Goal: Task Accomplishment & Management: Complete application form

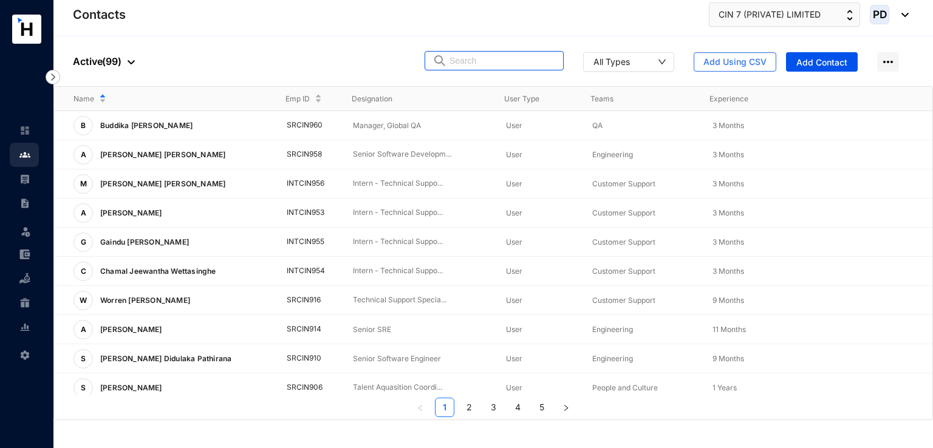
click at [551, 60] on input "text" at bounding box center [502, 61] width 106 height 18
click at [511, 59] on input "text" at bounding box center [502, 61] width 106 height 18
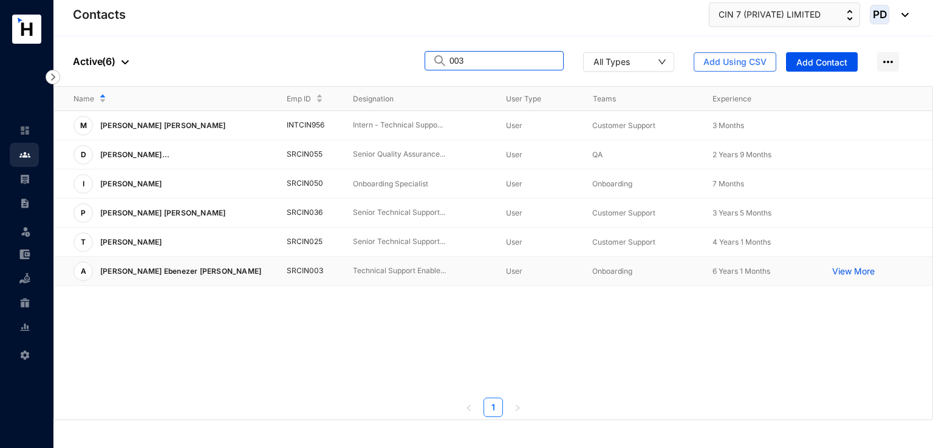
type input "003"
click at [296, 273] on td "SRCIN003" at bounding box center [300, 271] width 67 height 29
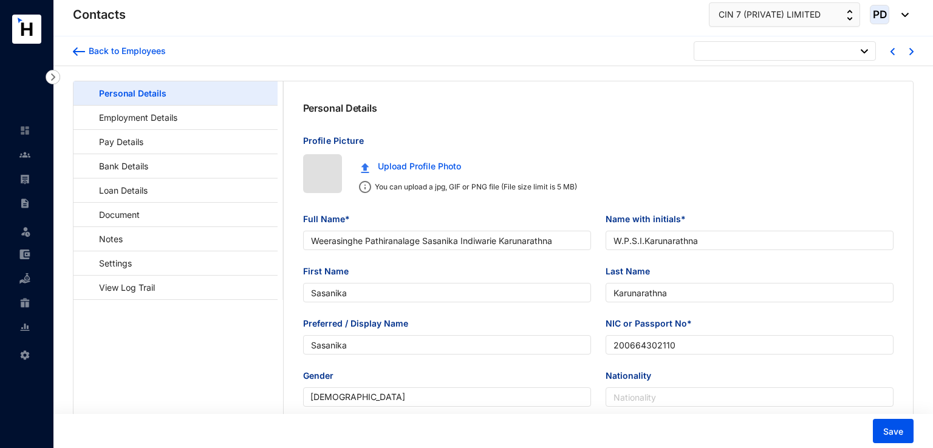
type input "2006-05-22"
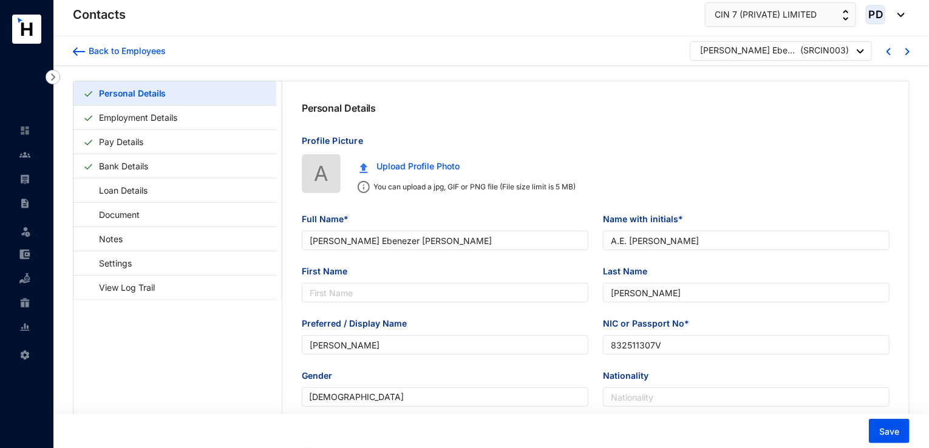
type input "[PERSON_NAME] Ebenezer [PERSON_NAME]"
type input "A.E. Clint"
type input "Clint"
type input "Andrew"
type input "832511307V"
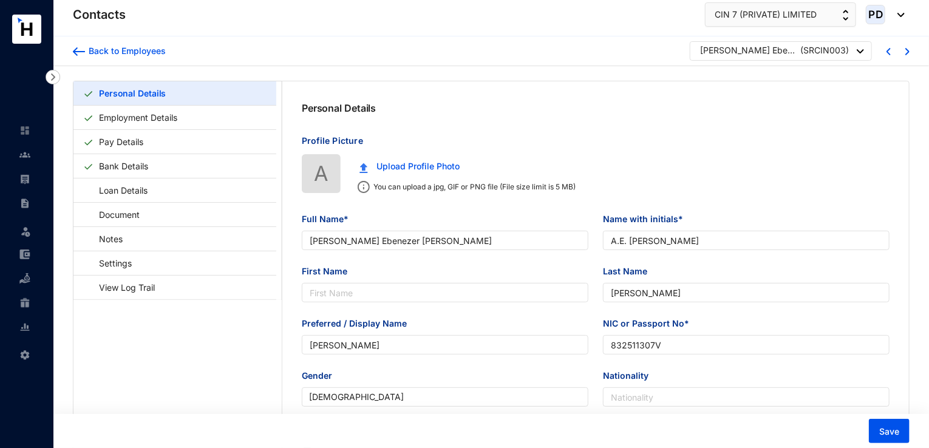
type input "105/5, Sri Jaya Mawatha, KalaEliya, Ja Ela"
radio input "false"
type input "1983-09-07"
click at [116, 117] on link "Employment Details" at bounding box center [138, 117] width 88 height 25
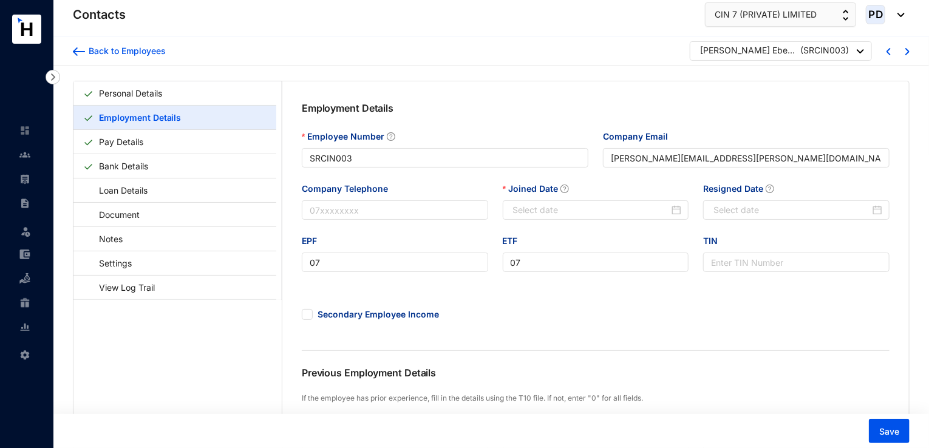
type input "2019-08-01"
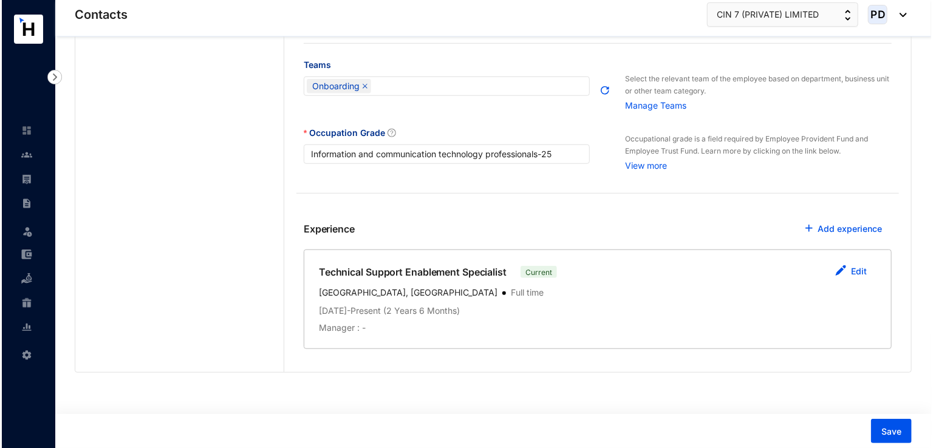
scroll to position [440, 0]
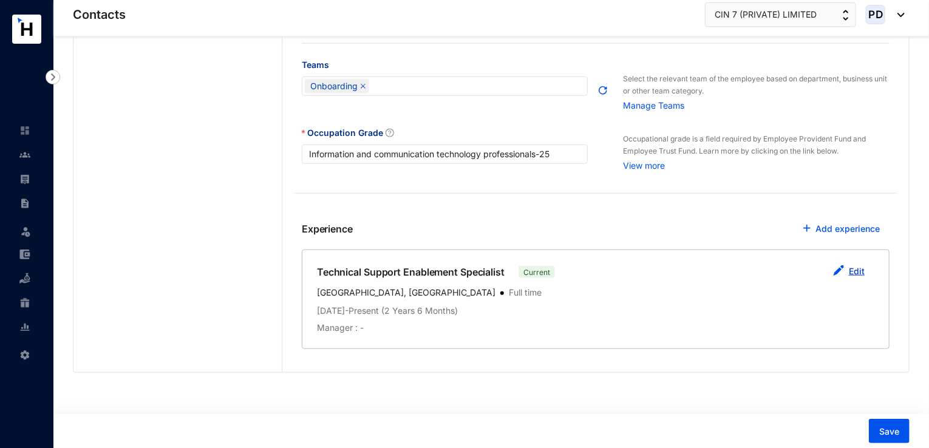
click at [838, 274] on img "button" at bounding box center [838, 270] width 11 height 11
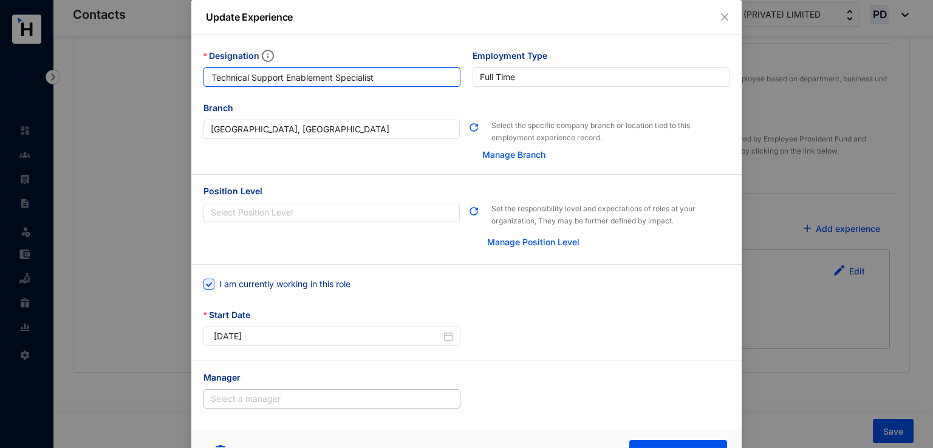
drag, startPoint x: 394, startPoint y: 77, endPoint x: 196, endPoint y: 71, distance: 198.1
click at [197, 71] on div "Designation Technical Support Enablement Specialist" at bounding box center [331, 75] width 269 height 52
paste input "Senior Technical Support Enablemen"
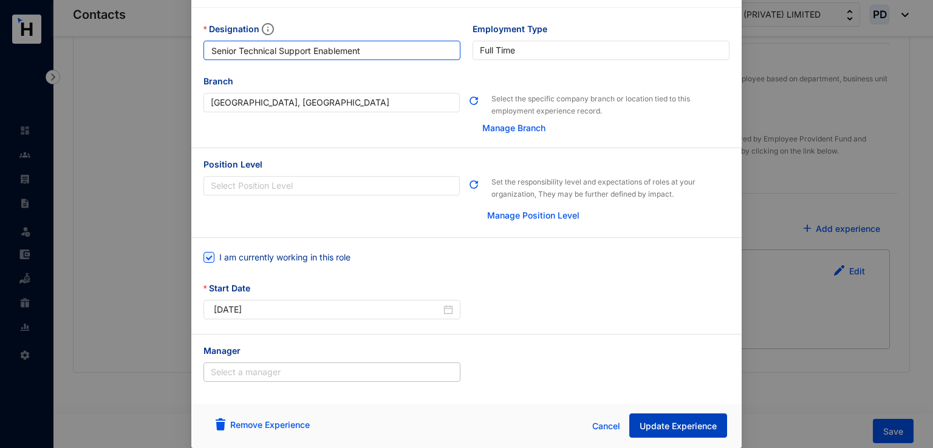
type input "Senior Technical Support Enablement"
click at [670, 421] on span "Update Experience" at bounding box center [678, 426] width 77 height 12
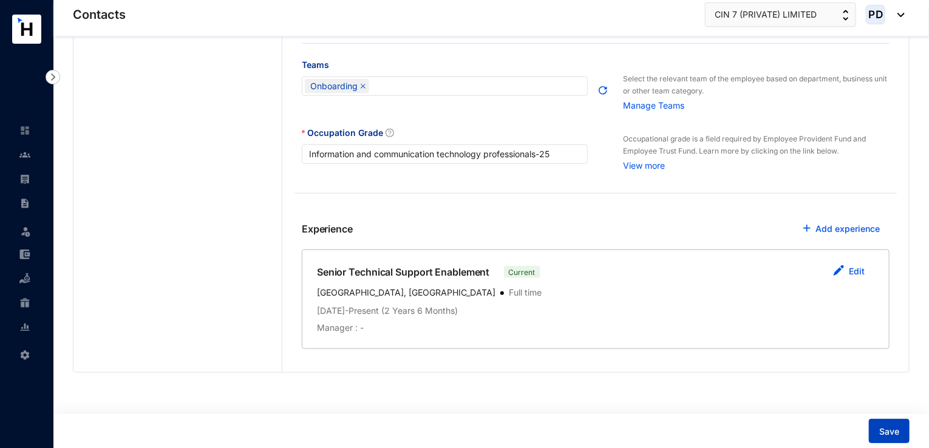
click at [885, 432] on span "Save" at bounding box center [889, 432] width 20 height 12
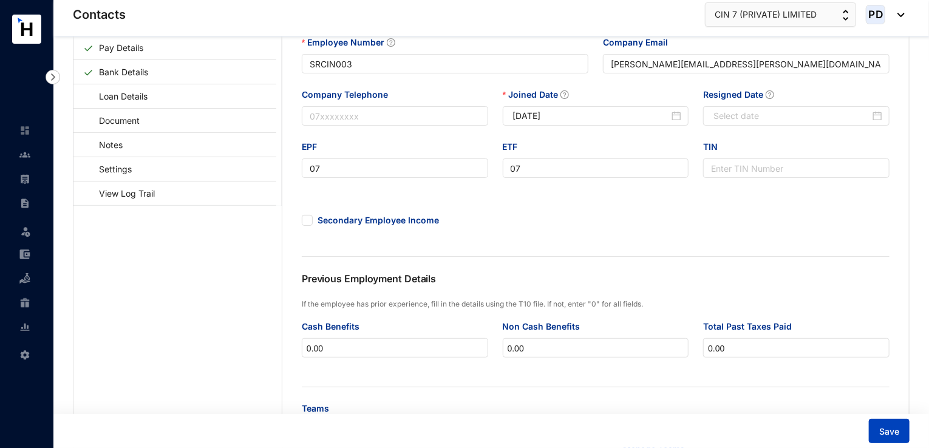
scroll to position [0, 0]
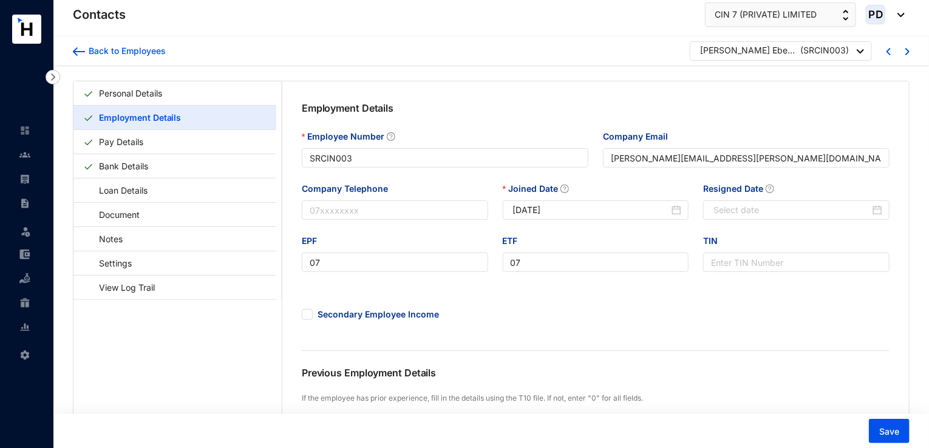
click at [867, 53] on div "Andrew Ebenezer Clint ( SRCIN003 )" at bounding box center [781, 50] width 182 height 19
click at [860, 55] on div at bounding box center [860, 51] width 7 height 16
click at [860, 54] on div at bounding box center [860, 51] width 7 height 16
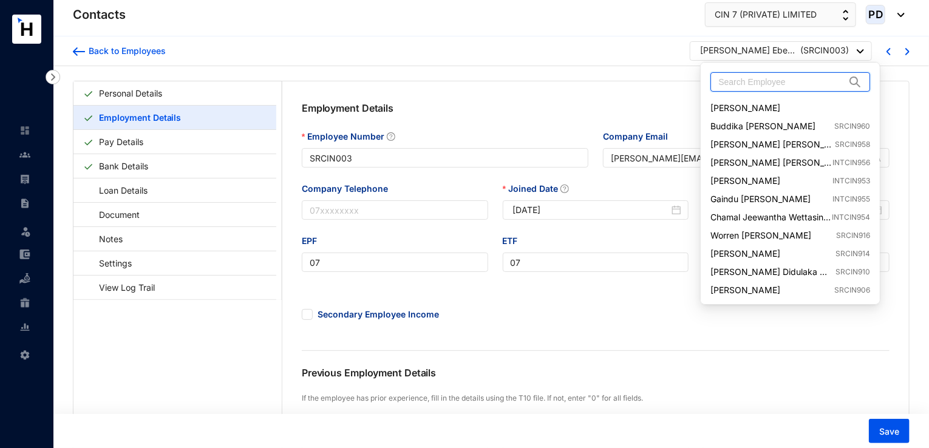
click at [819, 80] on input "text" at bounding box center [782, 82] width 127 height 18
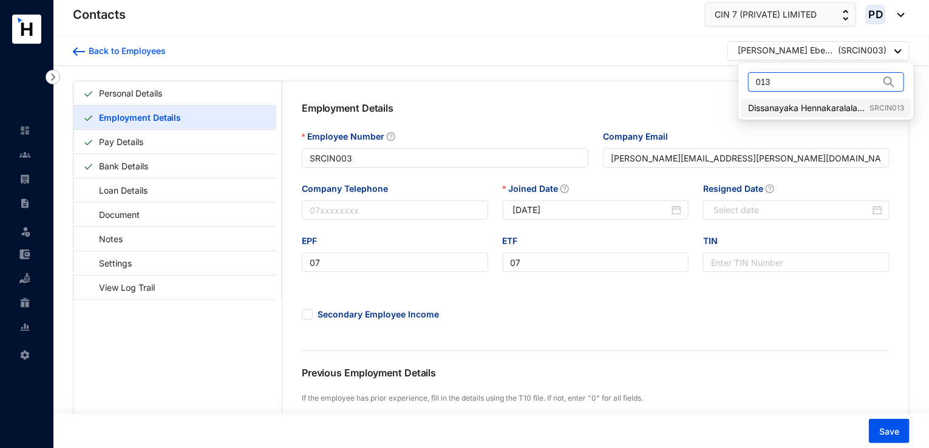
type input "013"
click at [838, 108] on link "Dissanayaka Hennakaralalage Mark Sathiya Dessanayaka SRCIN013" at bounding box center [826, 108] width 156 height 12
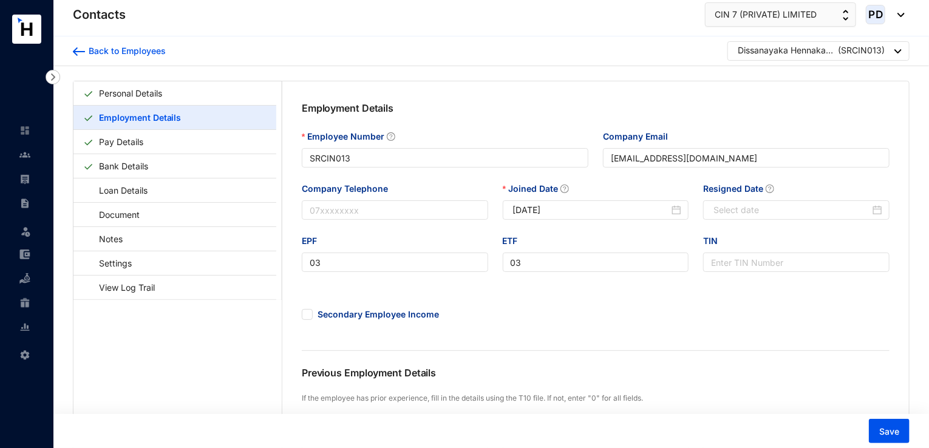
type input "SRCIN013"
type input "Mark.Dessanayaka@cin7.com"
type input "03"
type input "2019-02-07"
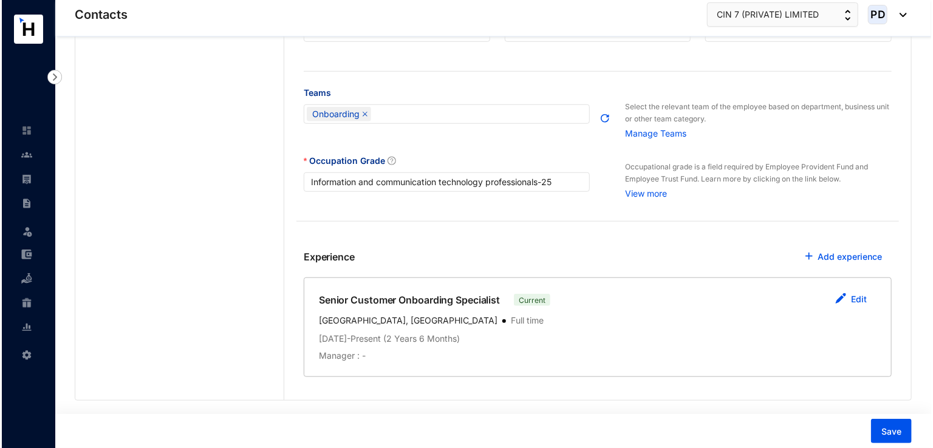
scroll to position [440, 0]
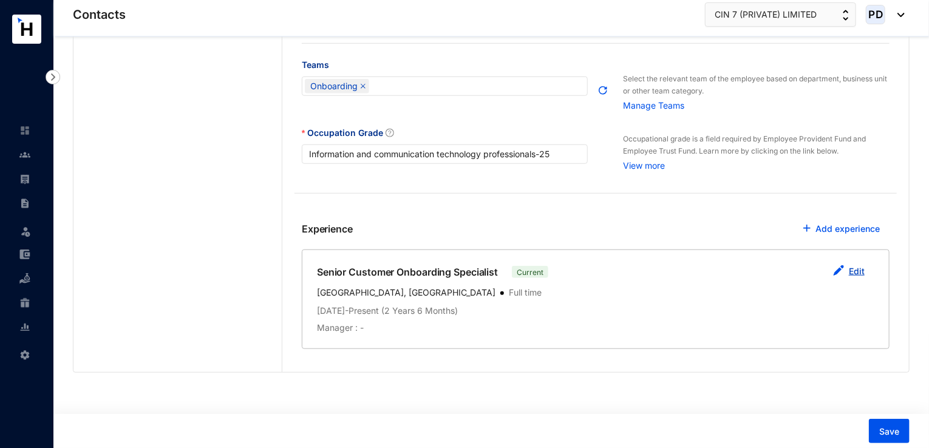
click at [857, 268] on link "Edit" at bounding box center [857, 271] width 16 height 10
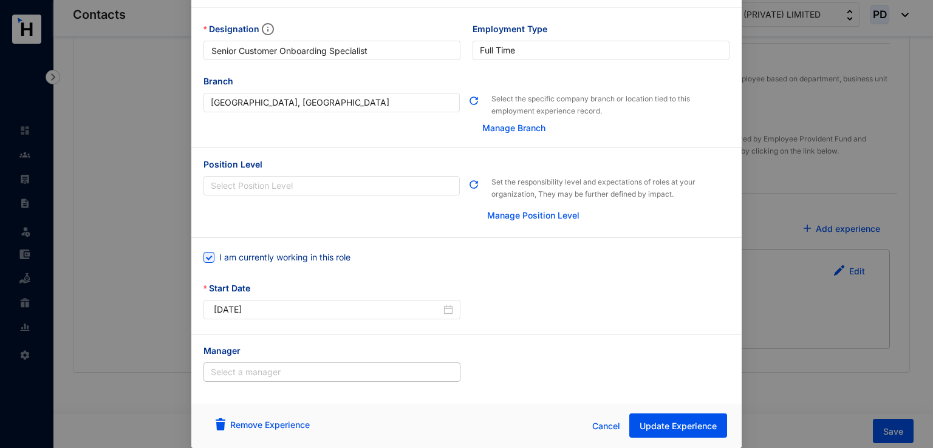
scroll to position [0, 0]
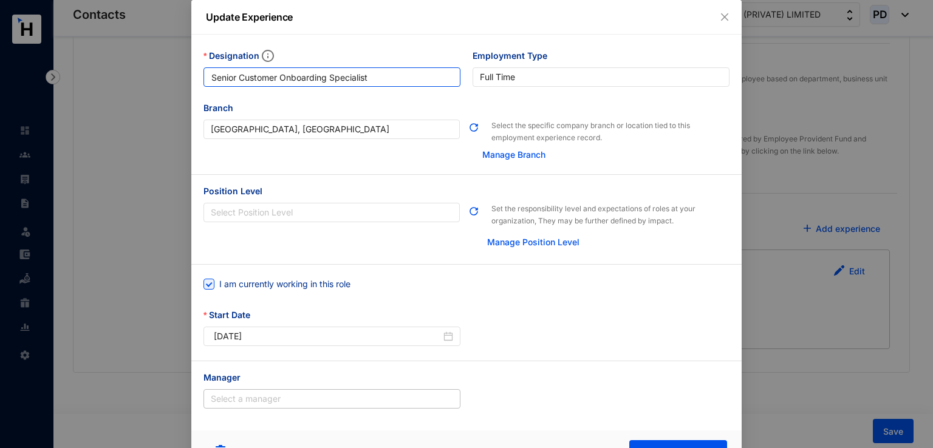
drag, startPoint x: 389, startPoint y: 71, endPoint x: 165, endPoint y: 29, distance: 228.0
click at [165, 29] on div "Update Experience Designation Senior Customer Onboarding Specialist Employment …" at bounding box center [466, 224] width 933 height 448
paste input "Manager, Solution Architec"
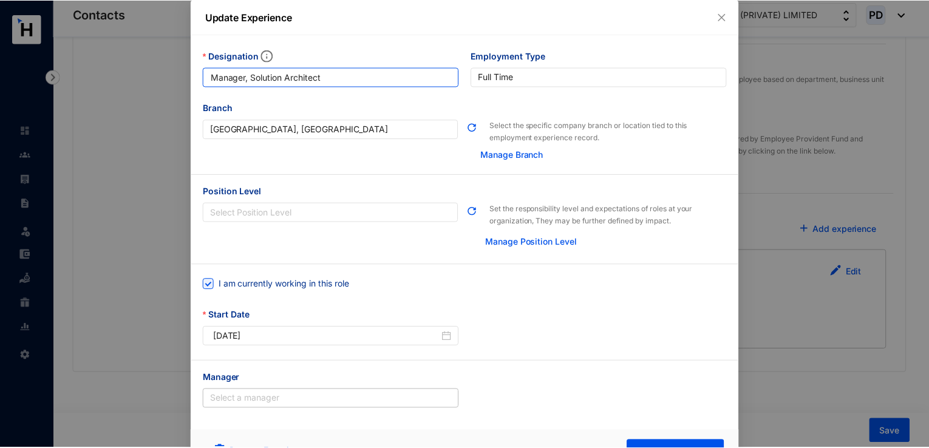
scroll to position [28, 0]
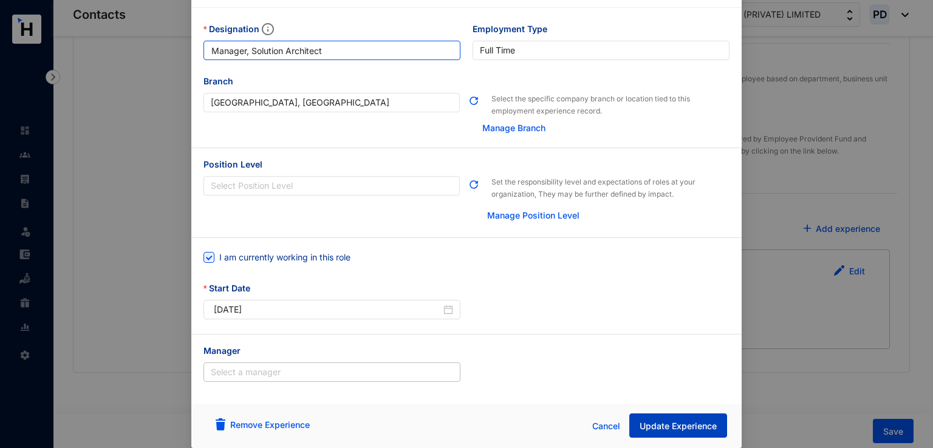
type input "Manager, Solution Architect"
click at [677, 428] on span "Update Experience" at bounding box center [678, 426] width 77 height 12
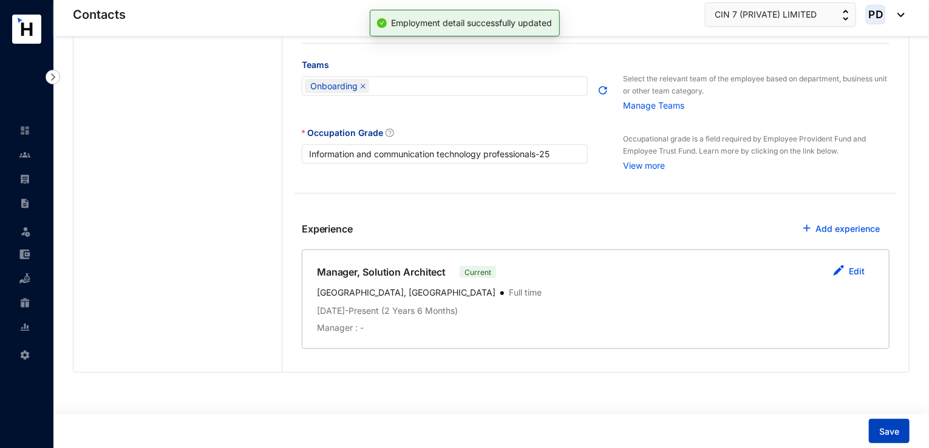
click at [893, 430] on span "Save" at bounding box center [889, 432] width 20 height 12
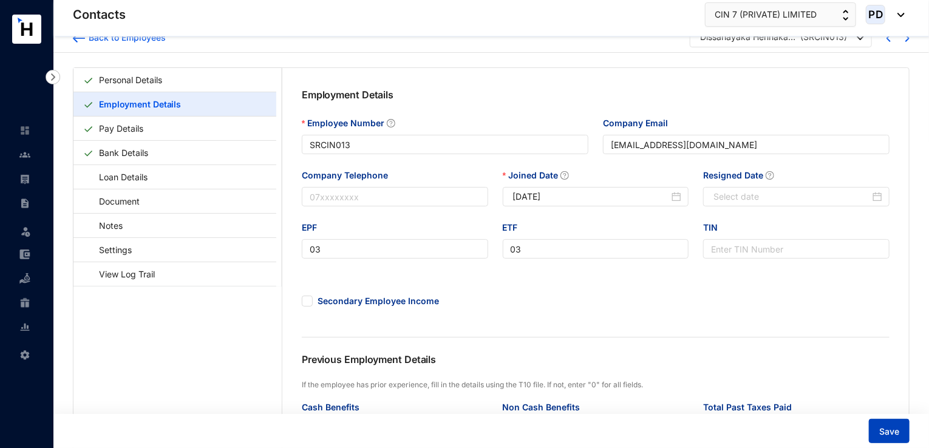
scroll to position [0, 0]
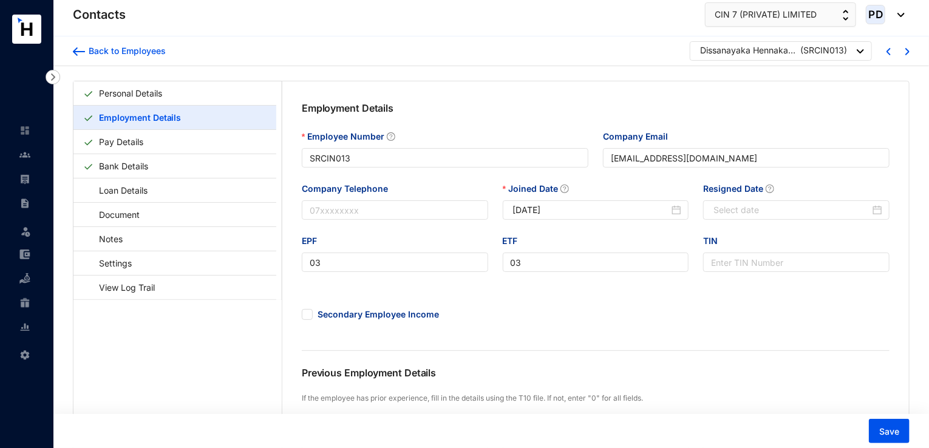
click at [860, 56] on div at bounding box center [860, 51] width 7 height 16
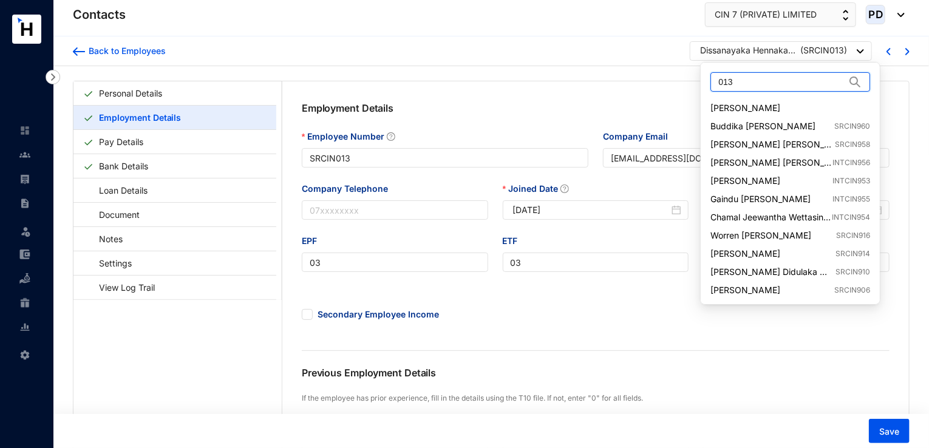
click at [767, 75] on input "013" at bounding box center [782, 82] width 127 height 18
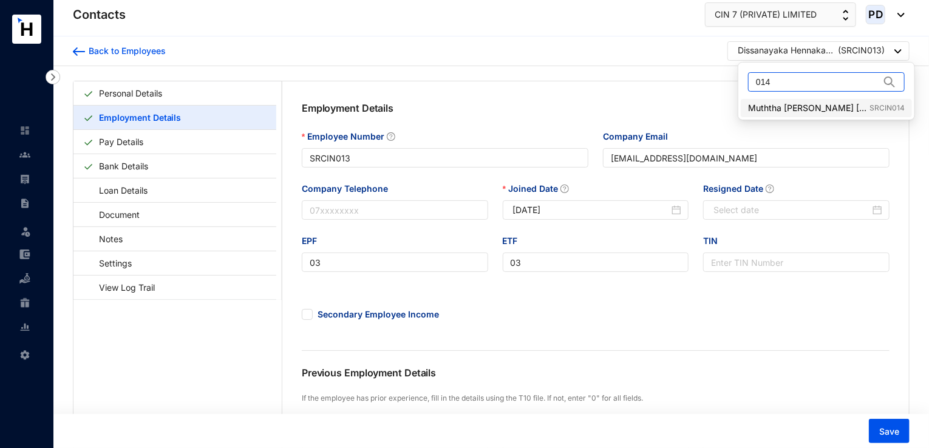
type input "014"
click at [825, 103] on link "Muththa Dilmi Lakma De Silva SRCIN014" at bounding box center [826, 108] width 157 height 12
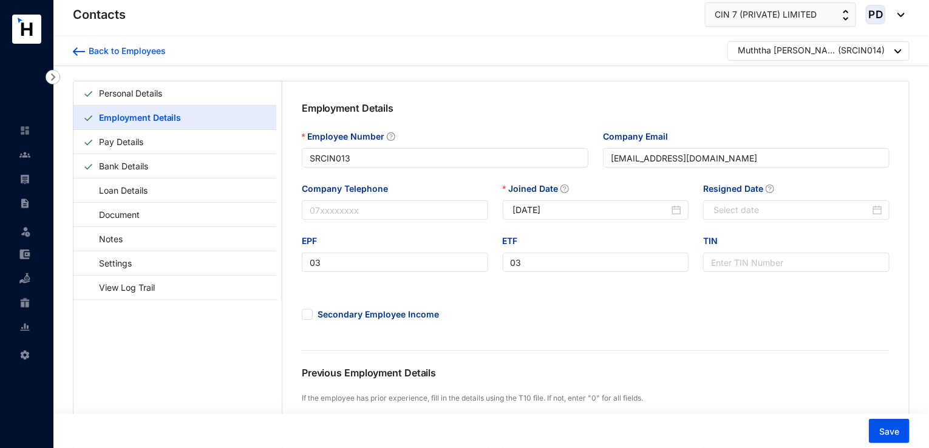
type input "SRCIN014"
type input "Dilmi.DeSilva@cin7.com"
type input "09"
type input "2020-01-09"
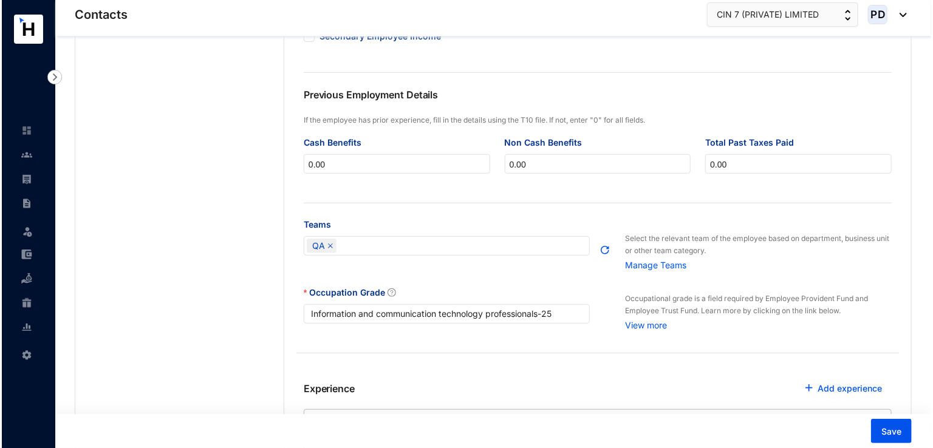
scroll to position [440, 0]
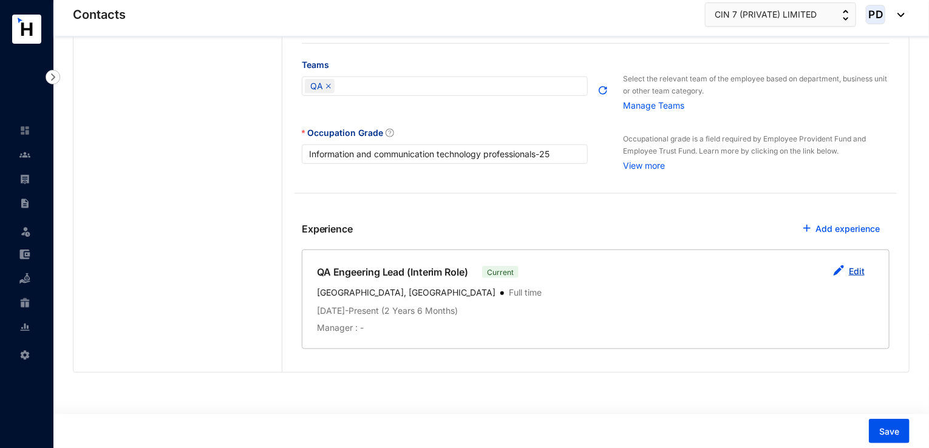
click at [861, 267] on link "Edit" at bounding box center [857, 271] width 16 height 10
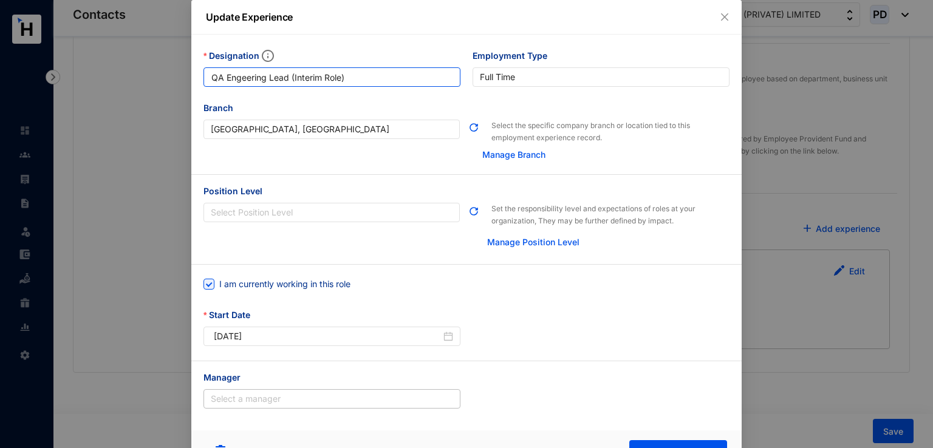
drag, startPoint x: 358, startPoint y: 75, endPoint x: 172, endPoint y: 44, distance: 187.8
click at [172, 44] on div "Update Experience Designation QA Engeering Lead (Interim Role) Employment Type …" at bounding box center [466, 224] width 933 height 448
paste input "ineering Lead"
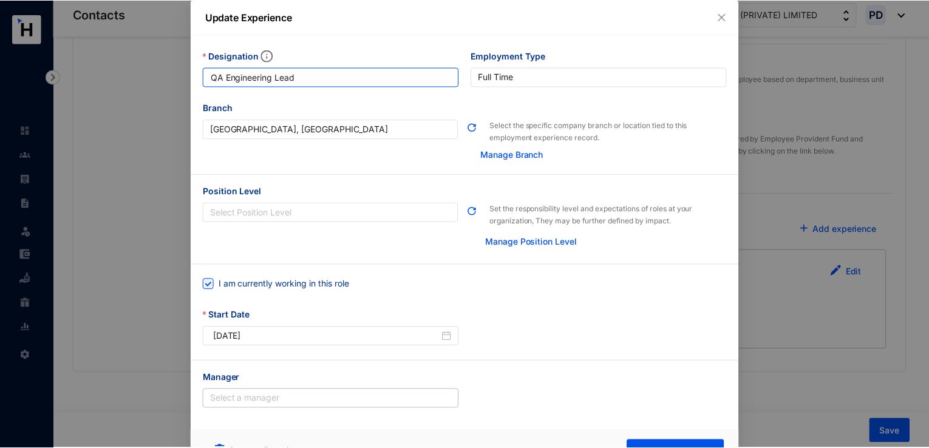
scroll to position [28, 0]
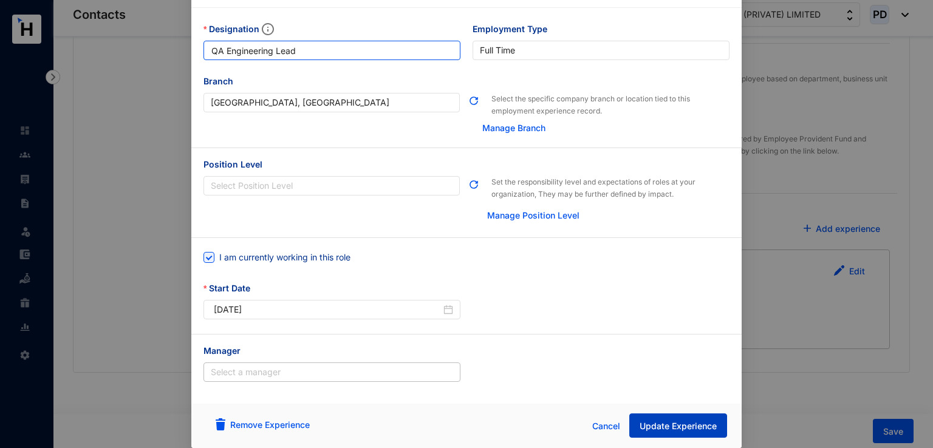
type input "QA Engineering Lead"
click at [666, 425] on span "Update Experience" at bounding box center [678, 426] width 77 height 12
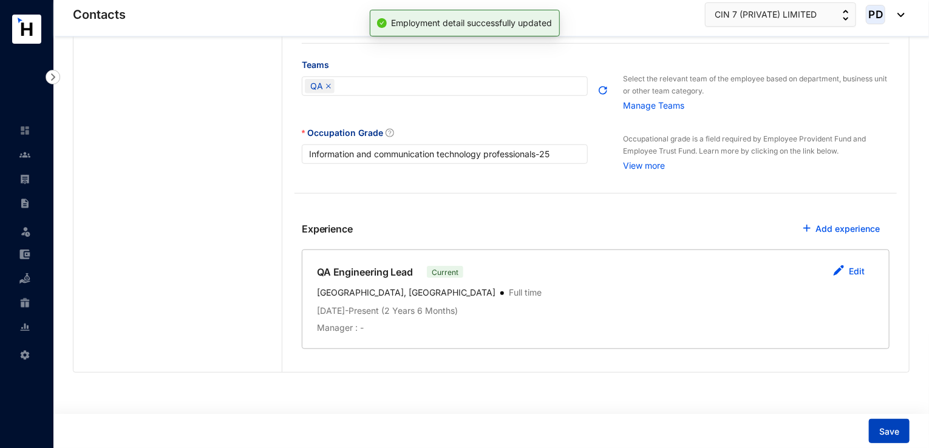
click at [886, 435] on span "Save" at bounding box center [889, 432] width 20 height 12
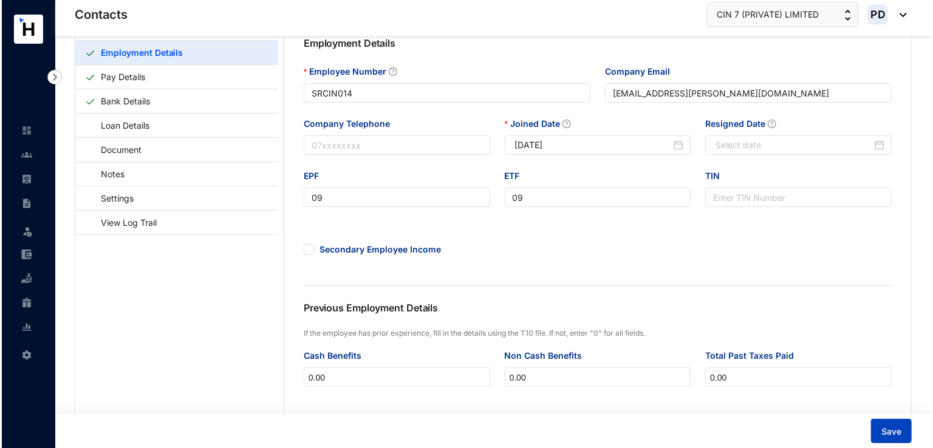
scroll to position [0, 0]
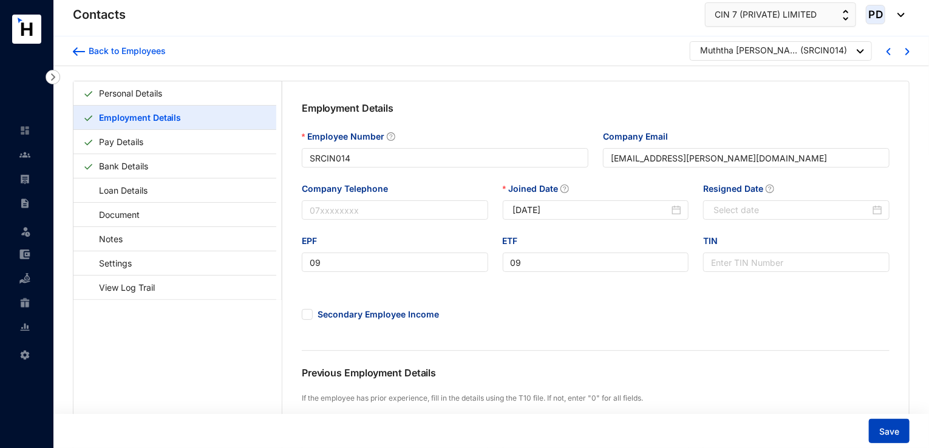
click at [886, 432] on span "Save" at bounding box center [889, 432] width 20 height 12
type input "SRCIN014"
type input "Dilmi.DeSilva@cin7.com"
type input "09"
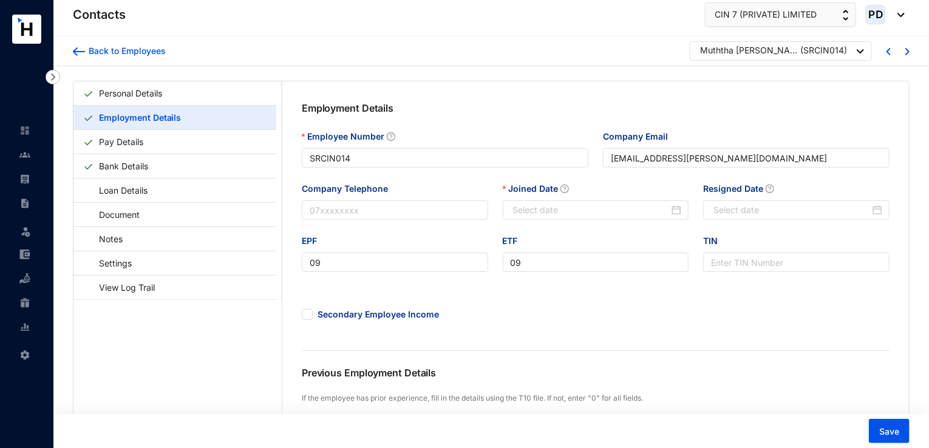
type input "2020-01-09"
drag, startPoint x: 927, startPoint y: 207, endPoint x: 932, endPoint y: 247, distance: 40.4
click at [929, 247] on html "Contacts Leave Settings Contacts CIN 7 (PRIVATE) LIMITED PD Back to Employees M…" at bounding box center [464, 224] width 929 height 448
click at [864, 56] on div at bounding box center [860, 51] width 7 height 16
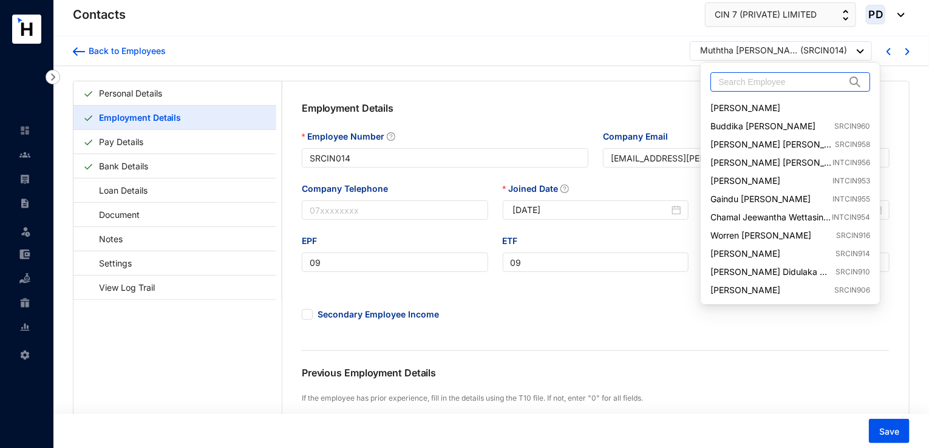
click at [799, 76] on input "text" at bounding box center [782, 82] width 127 height 18
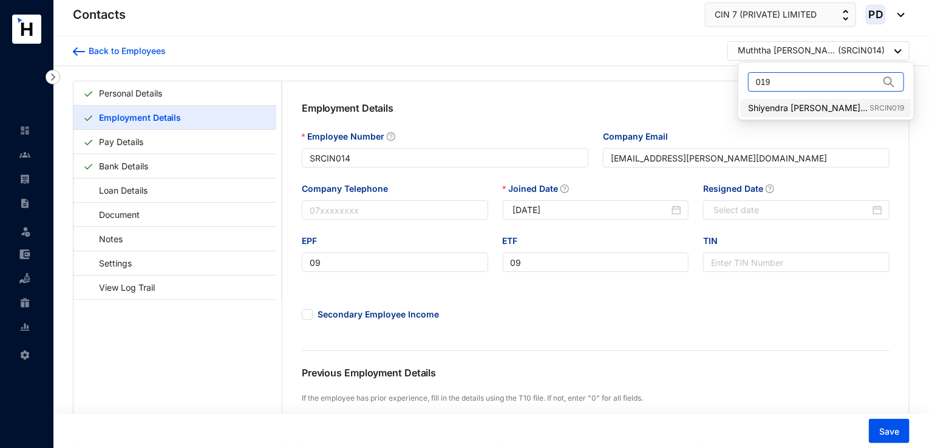
type input "019"
click at [804, 110] on link "Shiyendra Nilesh Joseph Colombage SRCIN019" at bounding box center [826, 108] width 156 height 12
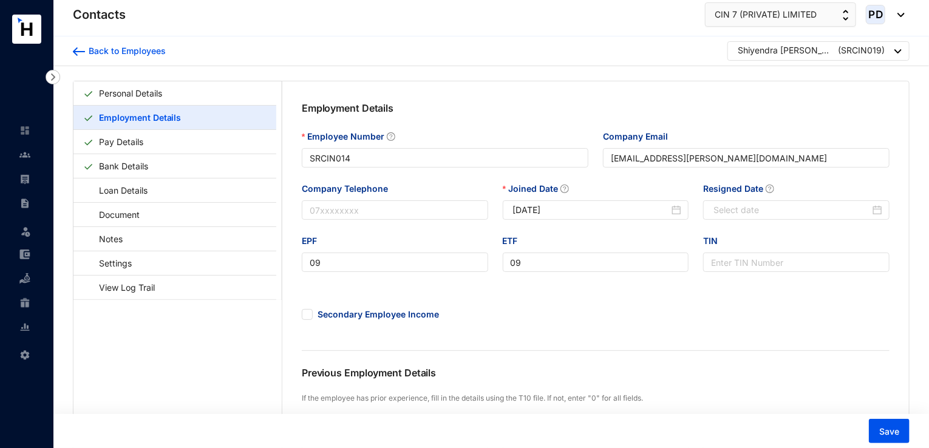
type input "SRCIN019"
type input "Shiyendra.Colombage@cin7.com"
type input "06"
type input "2019-08-01"
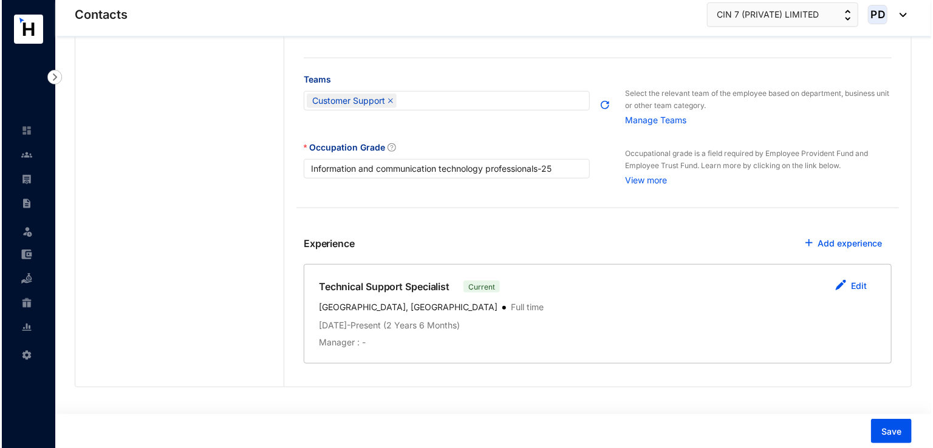
scroll to position [440, 0]
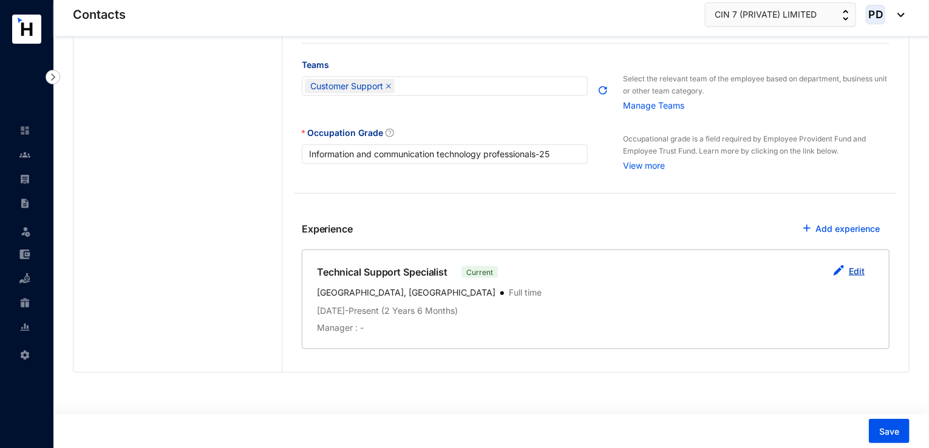
click at [860, 273] on link "Edit" at bounding box center [857, 271] width 16 height 10
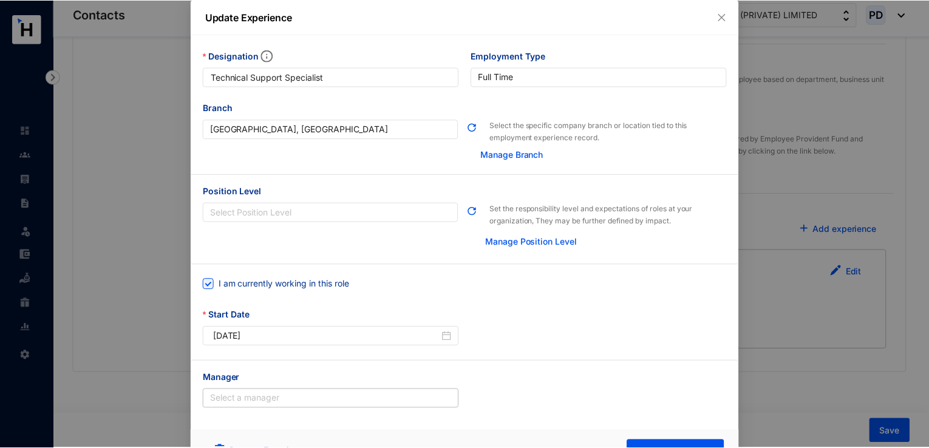
scroll to position [28, 0]
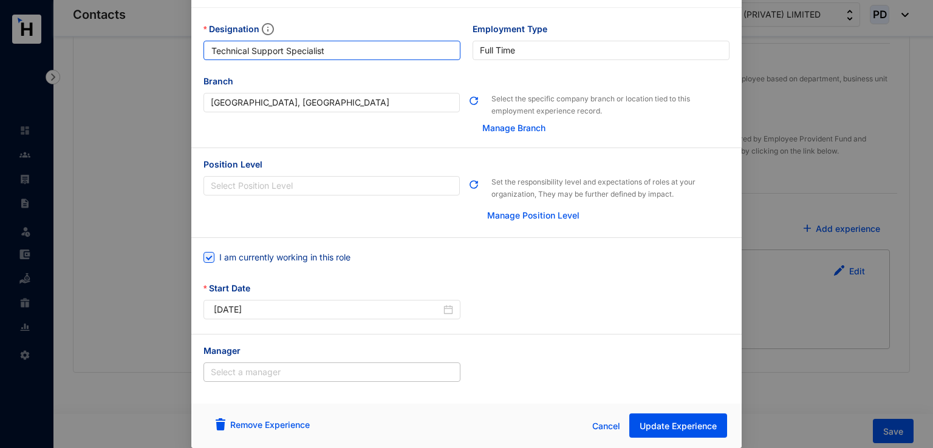
drag, startPoint x: 331, startPoint y: 43, endPoint x: 160, endPoint y: 27, distance: 172.1
click at [160, 27] on div "Update Experience Designation Technical Support Specialist Employment Type Full…" at bounding box center [466, 224] width 933 height 448
paste input "ME"
type input "Technical Support SME"
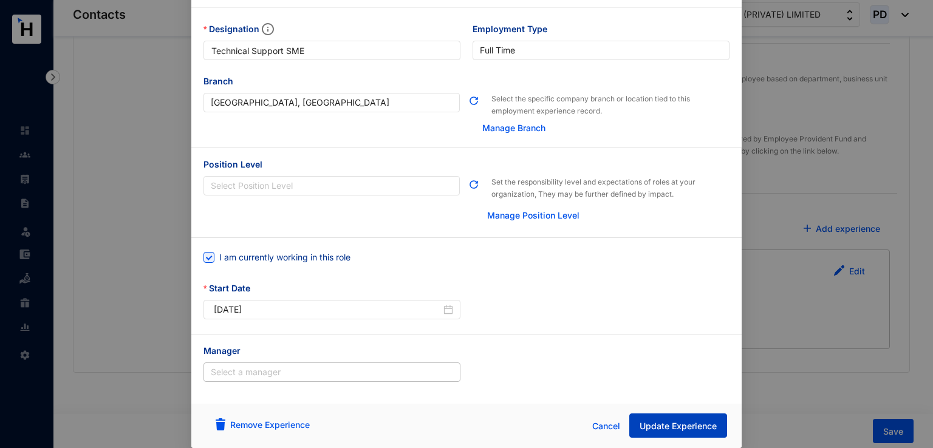
click at [667, 421] on span "Update Experience" at bounding box center [678, 426] width 77 height 12
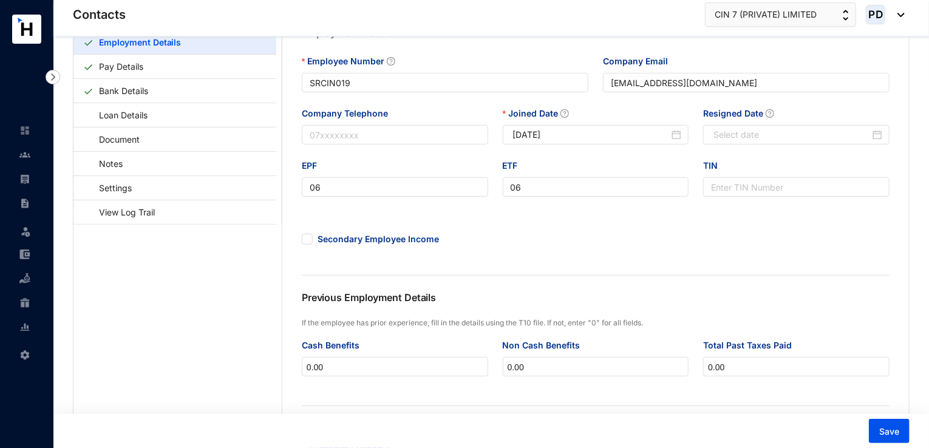
scroll to position [0, 0]
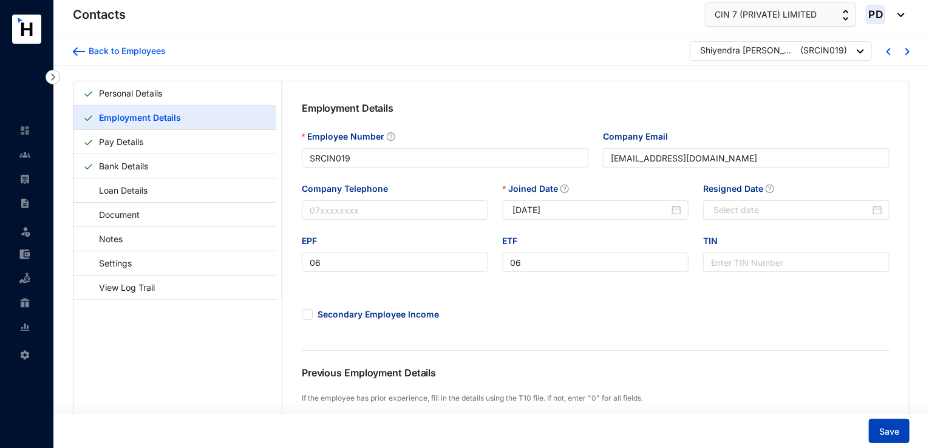
click at [879, 428] on button "Save" at bounding box center [889, 431] width 41 height 24
click at [866, 49] on div "Shiyendra Nilesh Joseph Colombage ( SRCIN019 )" at bounding box center [781, 50] width 182 height 19
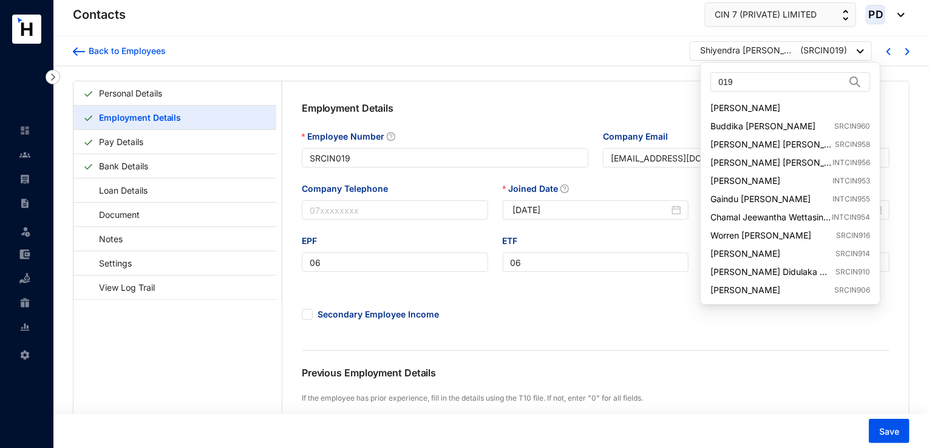
click at [860, 55] on div at bounding box center [860, 51] width 7 height 16
click at [767, 84] on input "019" at bounding box center [782, 82] width 127 height 18
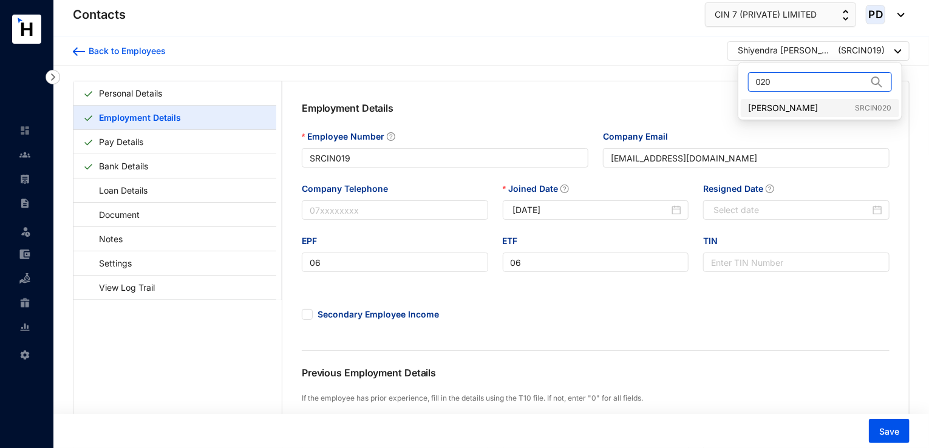
type input "020"
click at [779, 110] on link "Tuan Tariq Rassool SRCIN020" at bounding box center [819, 108] width 143 height 12
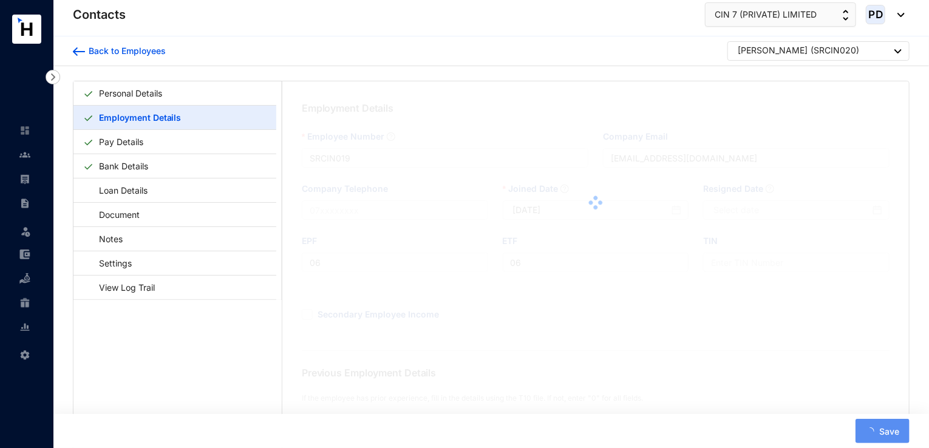
type input "SRCIN020"
type input "Tariq.Rassool@cin7.com"
type input "13"
type input "2020-08-10"
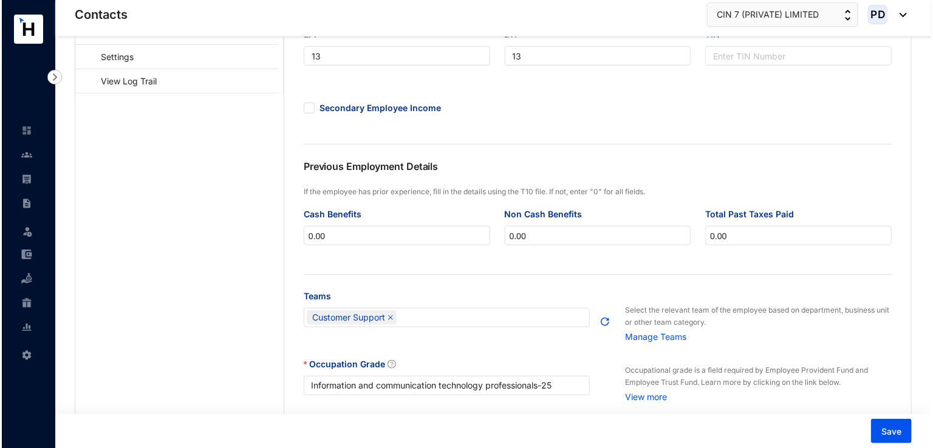
scroll to position [440, 0]
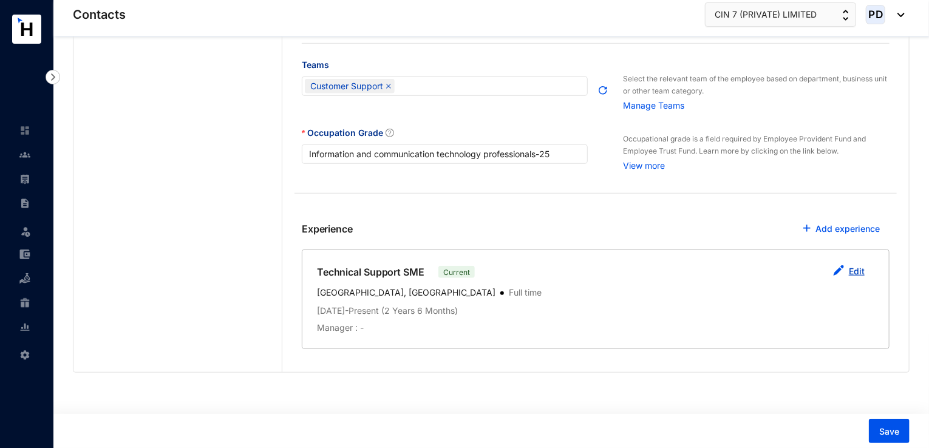
click at [857, 269] on link "Edit" at bounding box center [857, 271] width 16 height 10
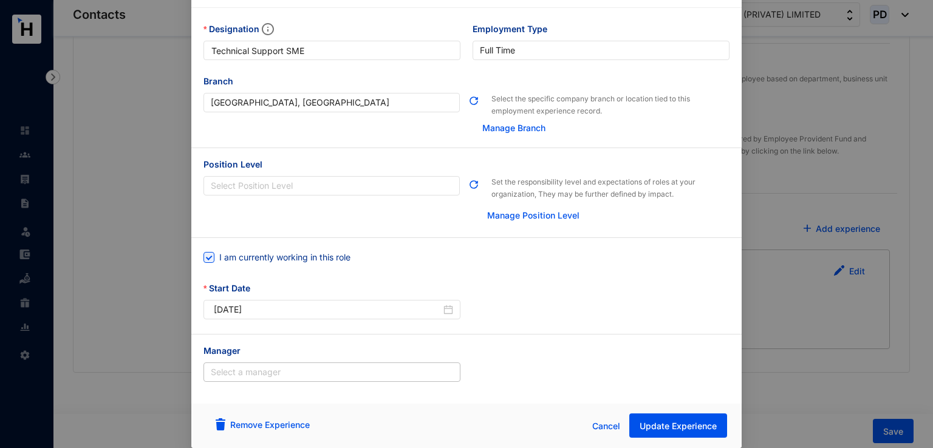
scroll to position [0, 0]
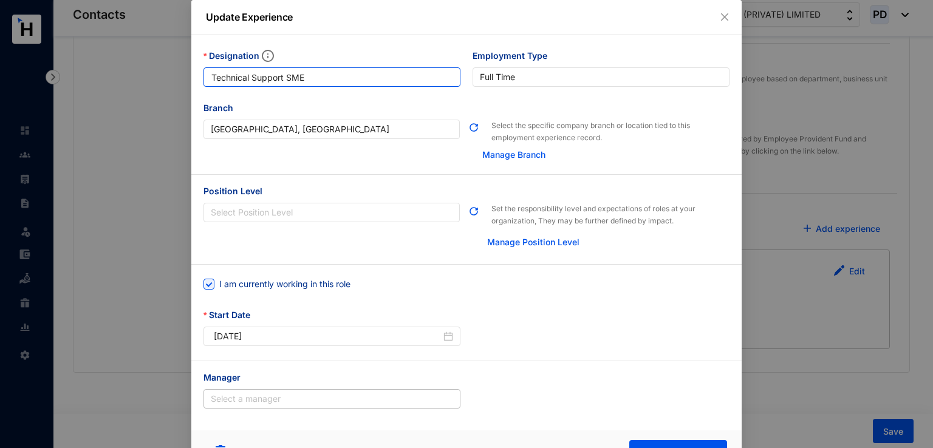
drag, startPoint x: 328, startPoint y: 76, endPoint x: 172, endPoint y: 76, distance: 155.5
click at [172, 76] on div "Update Experience Designation Technical Support SME Employment Type Full Time B…" at bounding box center [466, 224] width 933 height 448
paste input "Associate Manager, Customer Support"
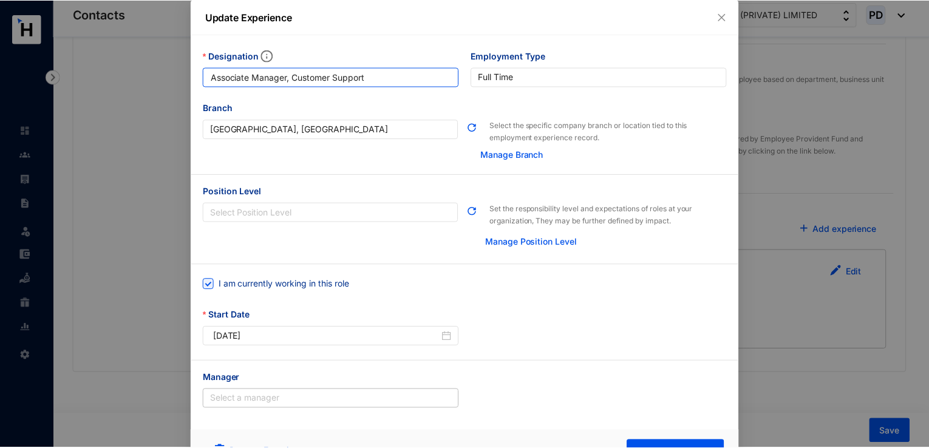
scroll to position [28, 0]
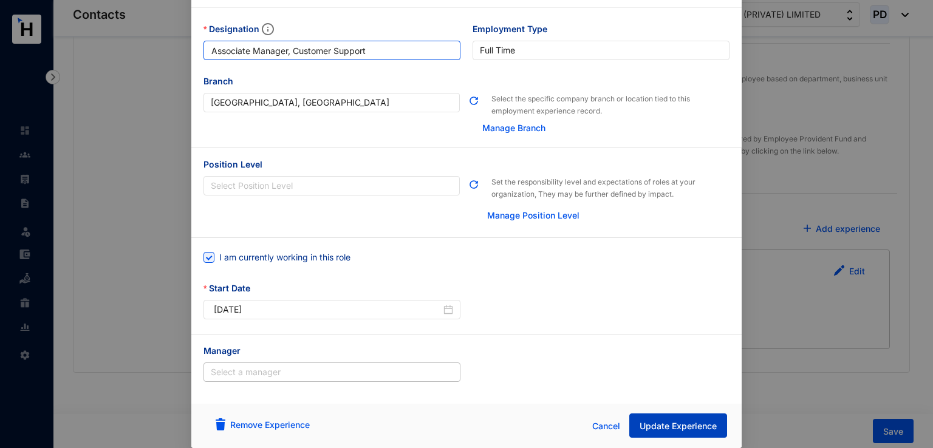
type input "Associate Manager, Customer Support"
click at [678, 421] on span "Update Experience" at bounding box center [678, 426] width 77 height 12
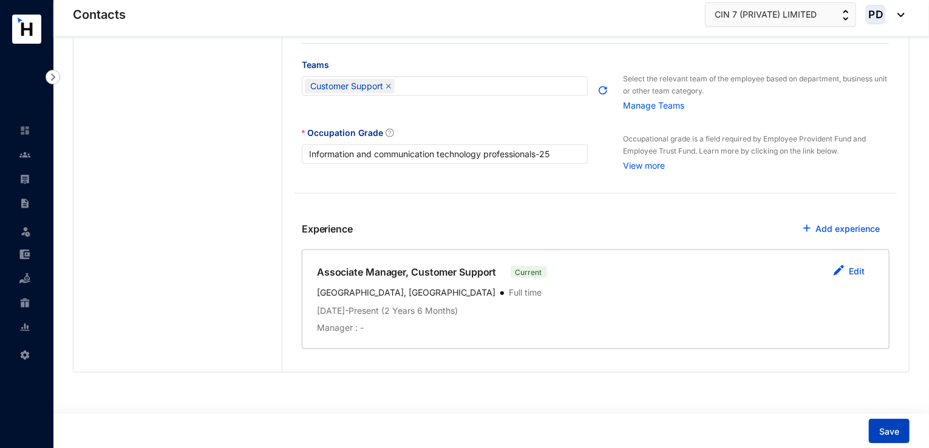
click at [884, 440] on button "Save" at bounding box center [889, 431] width 41 height 24
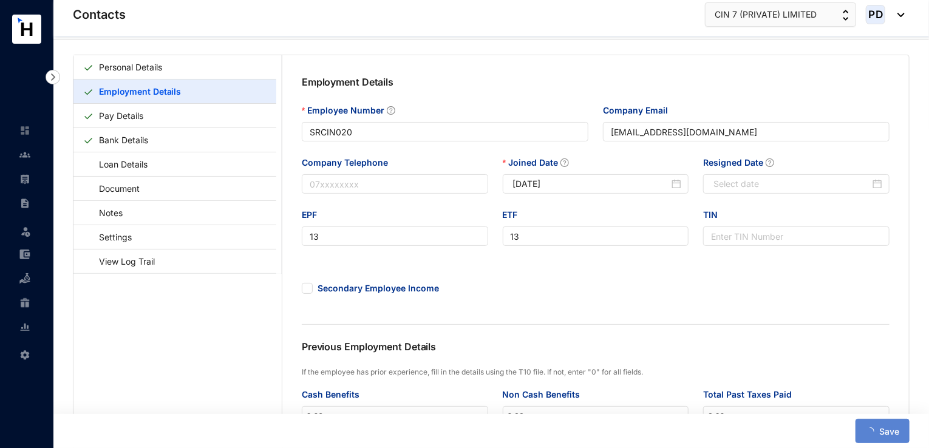
scroll to position [0, 0]
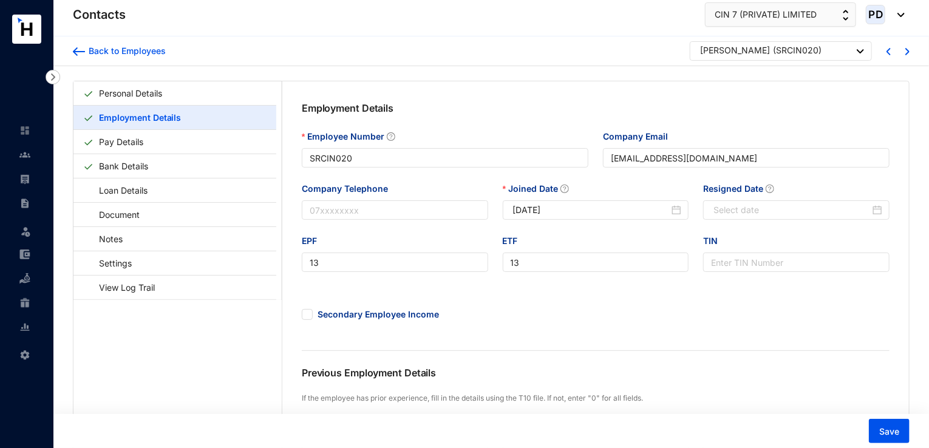
click at [867, 50] on div "Tuan Tariq Rassool ( SRCIN020 )" at bounding box center [781, 50] width 182 height 19
click at [861, 50] on img at bounding box center [860, 51] width 7 height 4
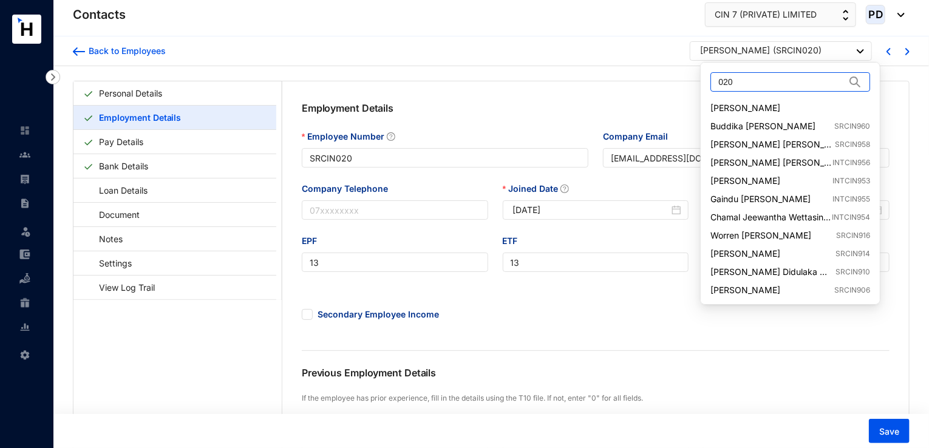
click at [773, 79] on input "020" at bounding box center [782, 82] width 127 height 18
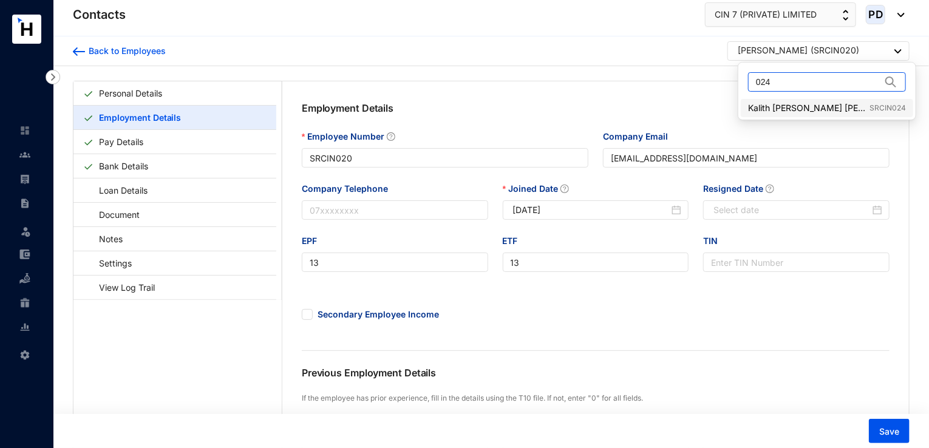
type input "024"
click at [776, 102] on link "Kalith Praveen De Silva Nanayakkara SRCIN024" at bounding box center [827, 108] width 158 height 12
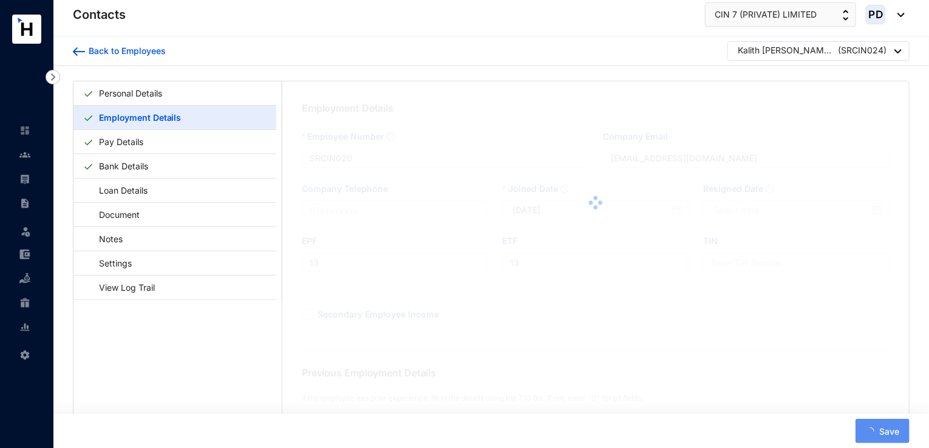
type input "SRCIN024"
type input "Praveen.Nanayakkara@cin7.com"
type input "14"
type input "2021-07-01"
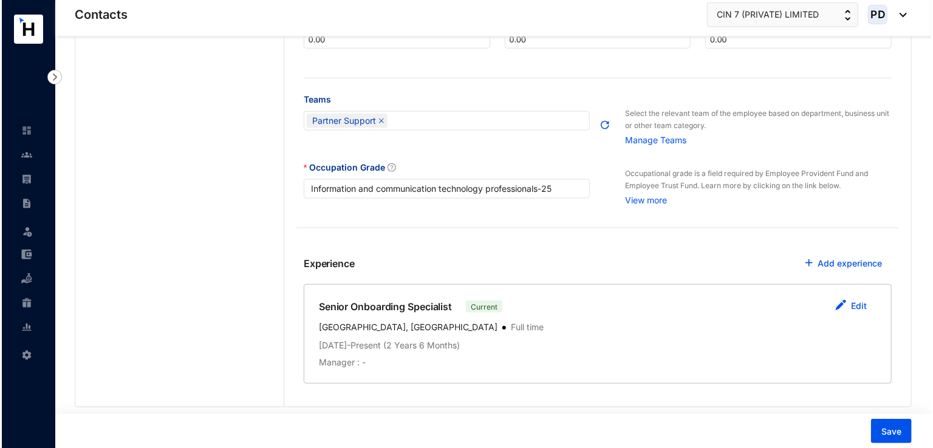
scroll to position [440, 0]
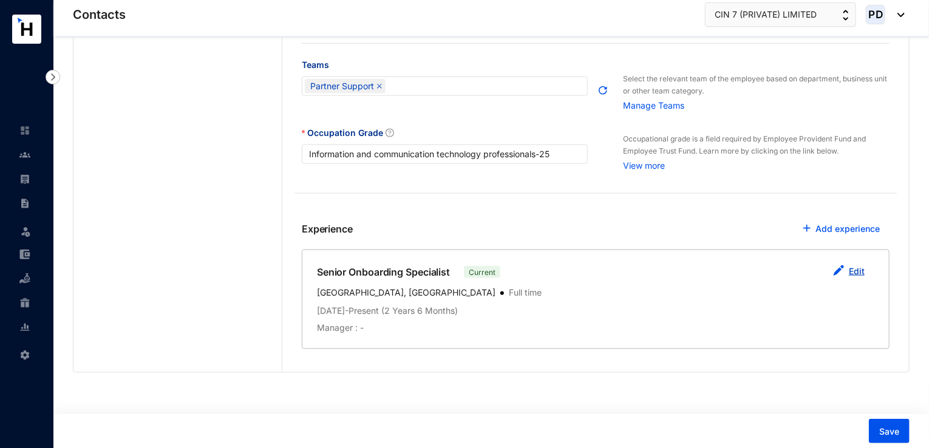
click at [847, 263] on button "Edit" at bounding box center [849, 272] width 51 height 24
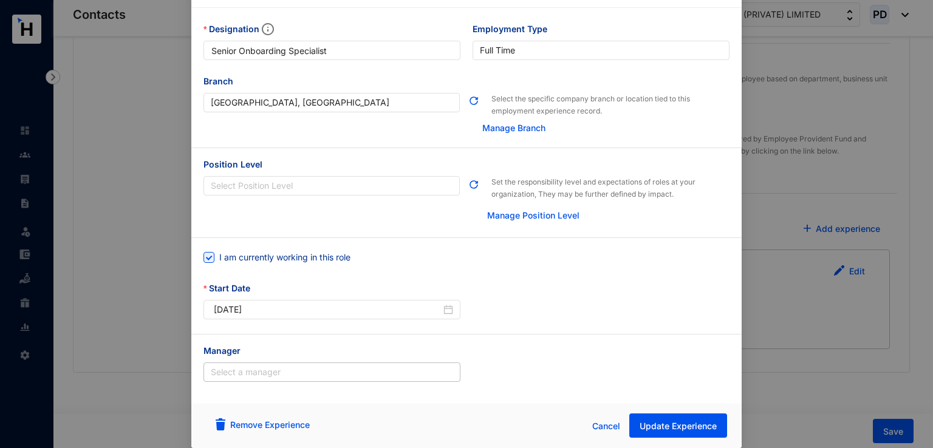
scroll to position [0, 0]
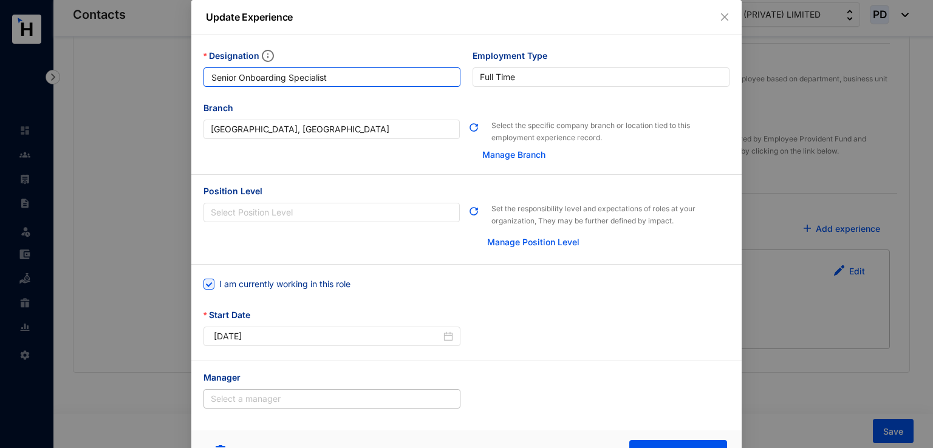
drag, startPoint x: 343, startPoint y: 73, endPoint x: 177, endPoint y: 73, distance: 165.8
click at [177, 73] on div "Update Experience Designation Senior Onboarding Specialist Employment Type Full…" at bounding box center [466, 224] width 933 height 448
paste input "Technical Support SME"
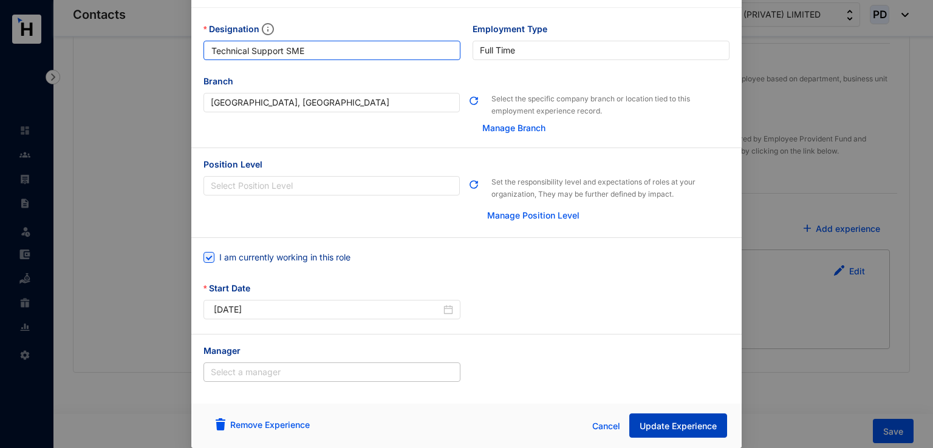
type input "Technical Support SME"
click at [664, 423] on span "Update Experience" at bounding box center [678, 426] width 77 height 12
click at [656, 424] on span "Update Experience" at bounding box center [678, 426] width 77 height 12
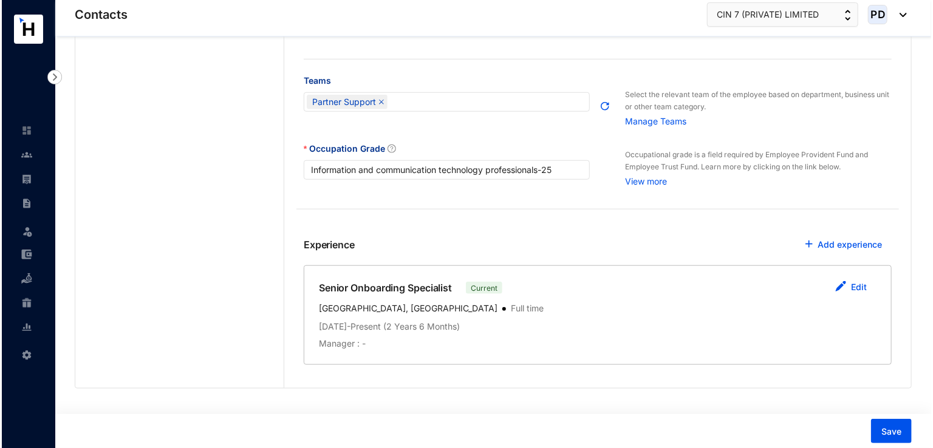
scroll to position [440, 0]
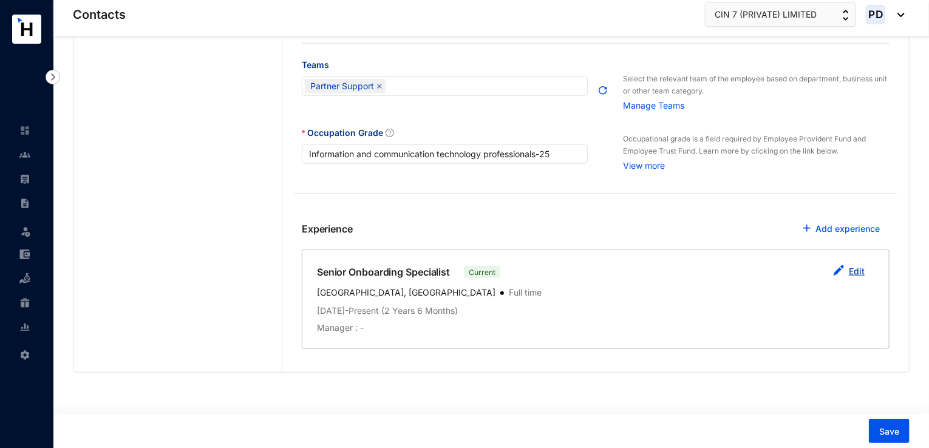
click at [853, 275] on link "Edit" at bounding box center [857, 271] width 16 height 10
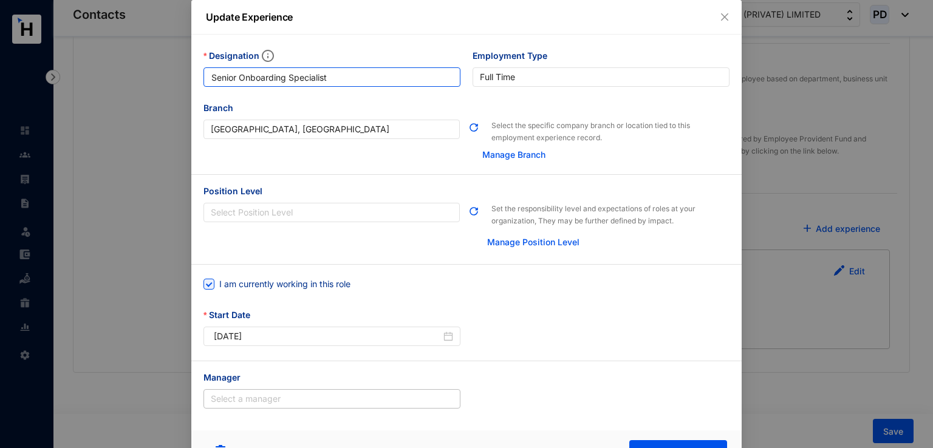
drag, startPoint x: 338, startPoint y: 80, endPoint x: 153, endPoint y: 69, distance: 185.0
click at [153, 69] on div "Update Experience Designation Senior Onboarding Specialist Employment Type Full…" at bounding box center [466, 224] width 933 height 448
paste input "Technical Support SME"
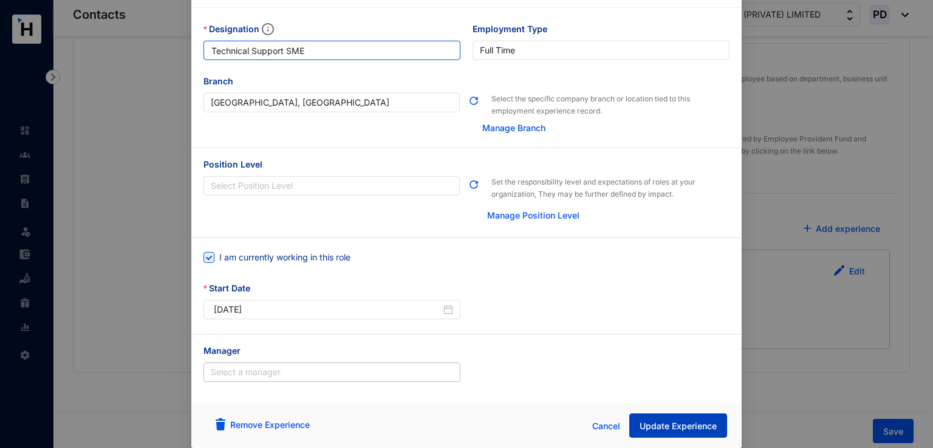
type input "Technical Support SME"
click at [652, 425] on span "Update Experience" at bounding box center [678, 426] width 77 height 12
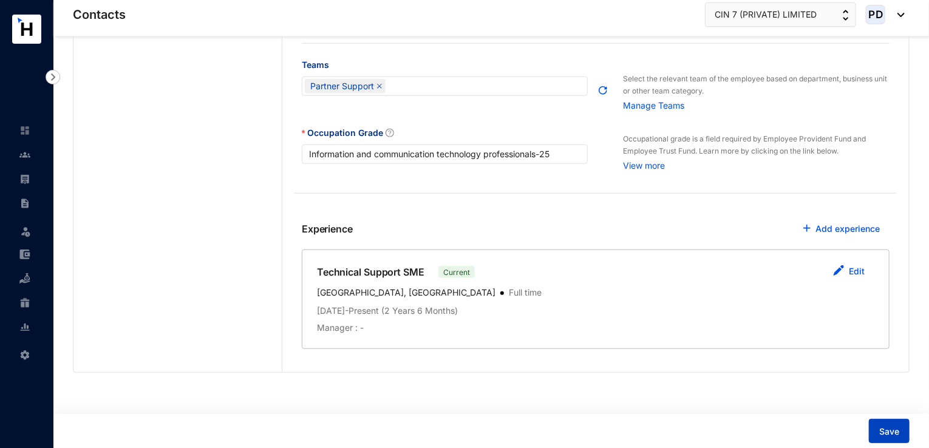
click at [889, 429] on span "Save" at bounding box center [889, 432] width 20 height 12
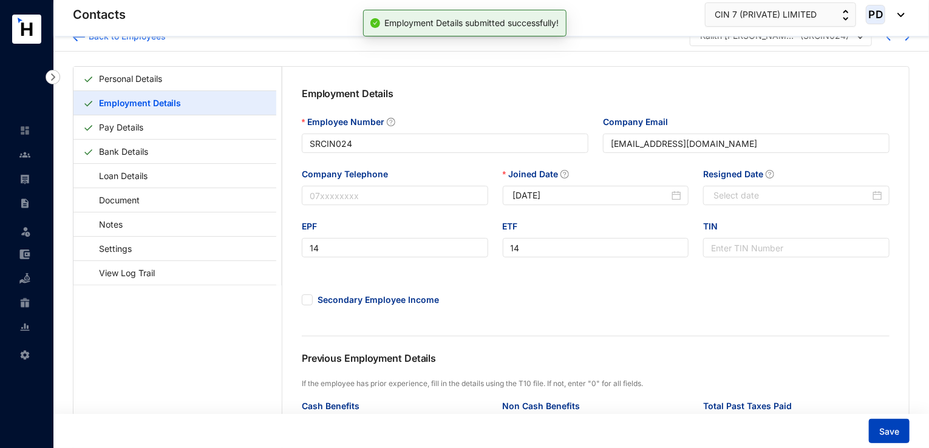
scroll to position [0, 0]
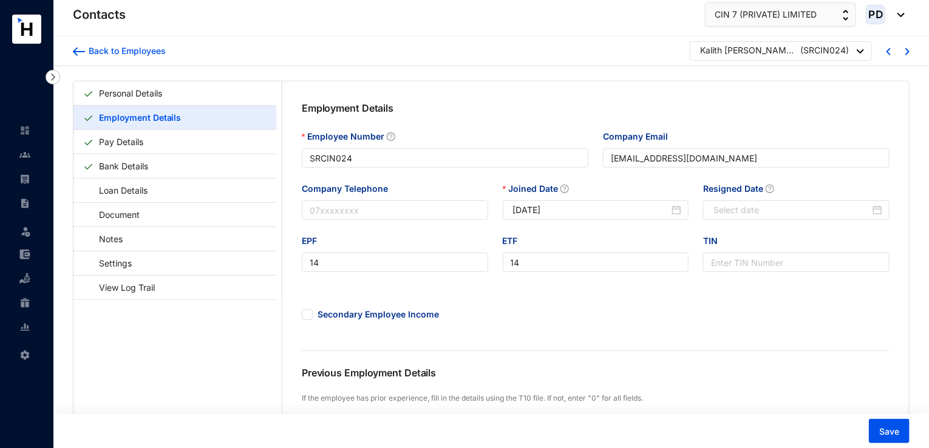
click at [857, 53] on div at bounding box center [860, 51] width 7 height 16
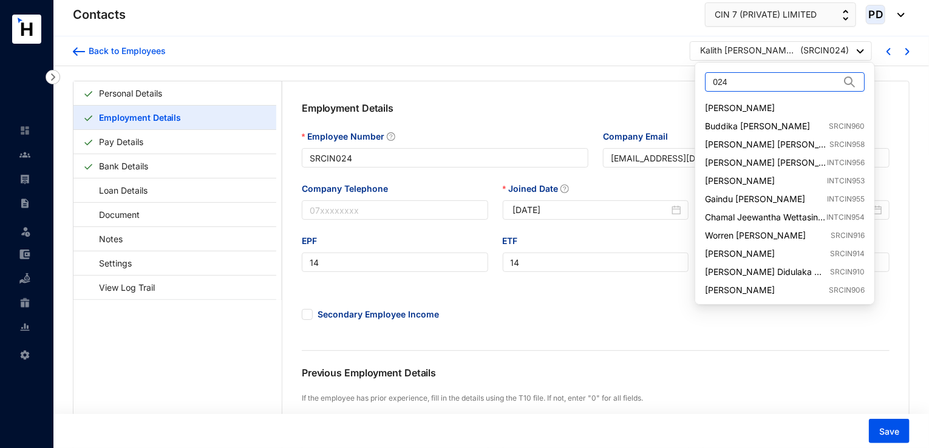
click at [781, 81] on input "024" at bounding box center [776, 82] width 127 height 18
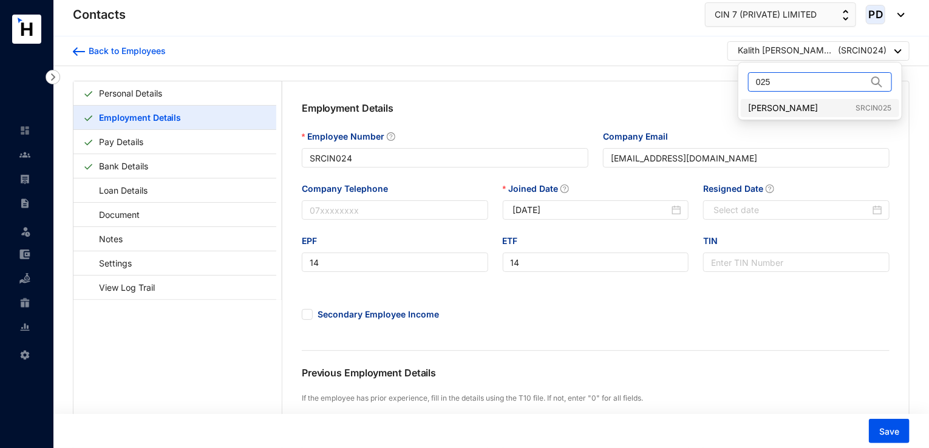
type input "025"
click at [801, 104] on link "Tuan Raed Rassool SRCIN025" at bounding box center [819, 108] width 143 height 12
click at [898, 52] on img at bounding box center [898, 51] width 7 height 4
click at [803, 108] on link "Tuan Raed Rassool SRCIN025" at bounding box center [819, 108] width 143 height 12
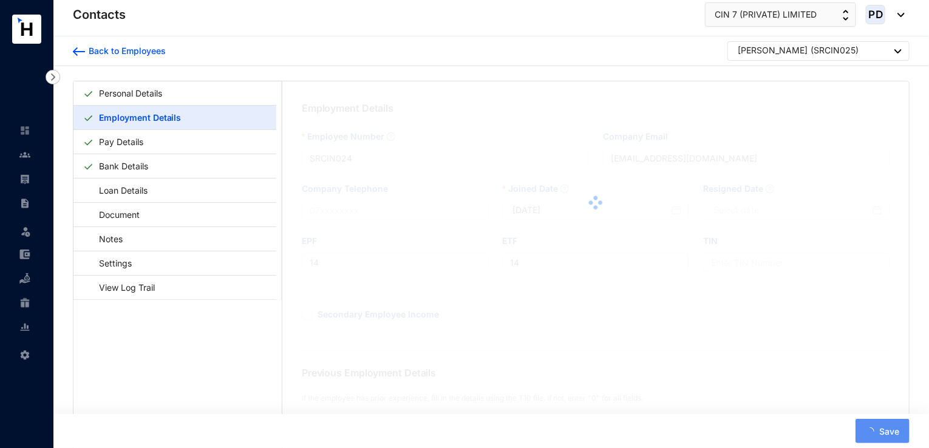
type input "SRCIN025"
type input "Raed.Rassool@cin7.com"
type input "15"
type input "2021-08-02"
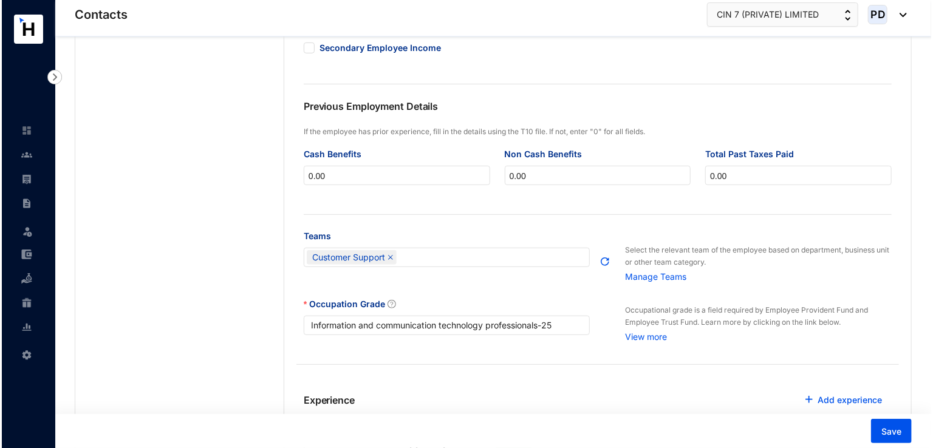
scroll to position [440, 0]
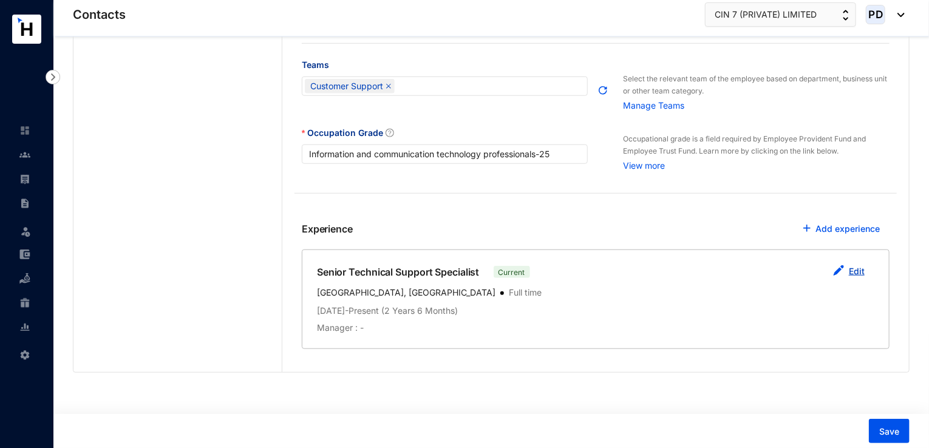
click at [858, 274] on link "Edit" at bounding box center [857, 271] width 16 height 10
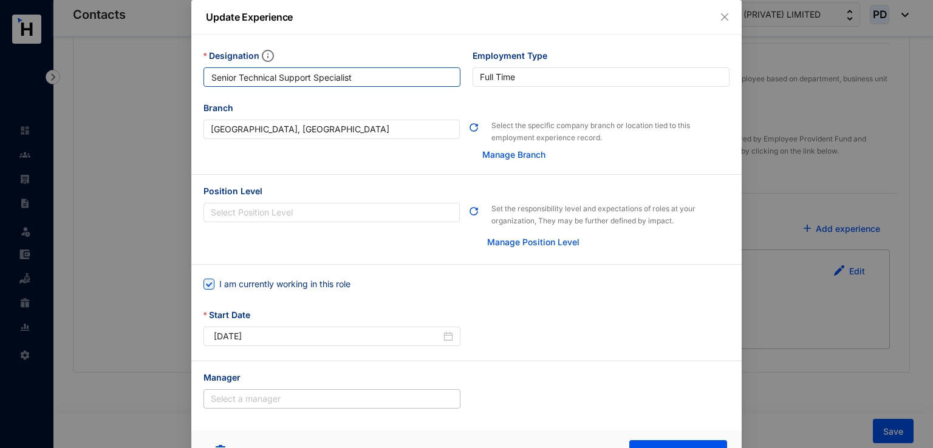
drag, startPoint x: 358, startPoint y: 78, endPoint x: 186, endPoint y: 64, distance: 173.1
click at [186, 64] on div "Update Experience Designation Senior Technical Support Specialist Employment Ty…" at bounding box center [466, 224] width 933 height 448
paste input "Associate Manager, Customer Suppor"
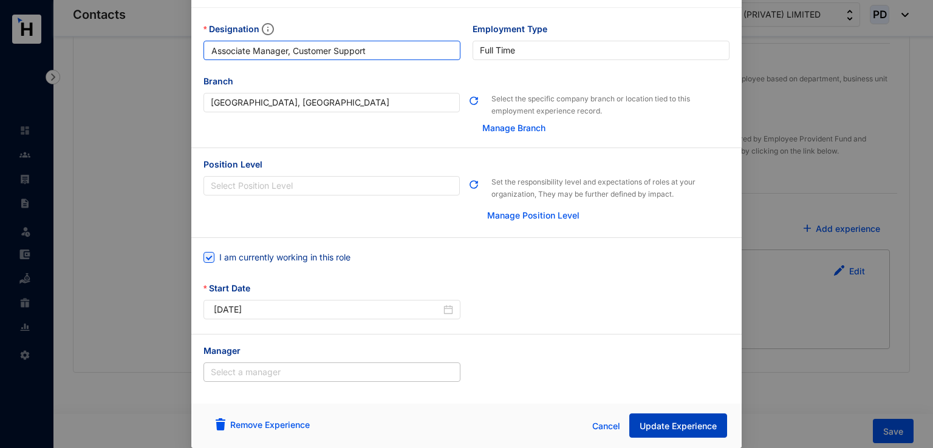
type input "Associate Manager, Customer Support"
click at [671, 425] on span "Update Experience" at bounding box center [678, 426] width 77 height 12
click at [649, 425] on span "Update Experience" at bounding box center [678, 426] width 77 height 12
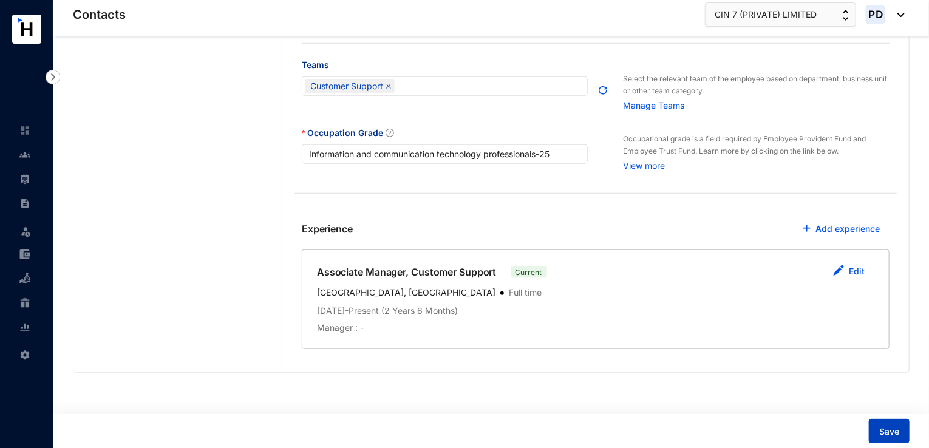
click at [889, 426] on span "Save" at bounding box center [889, 432] width 20 height 12
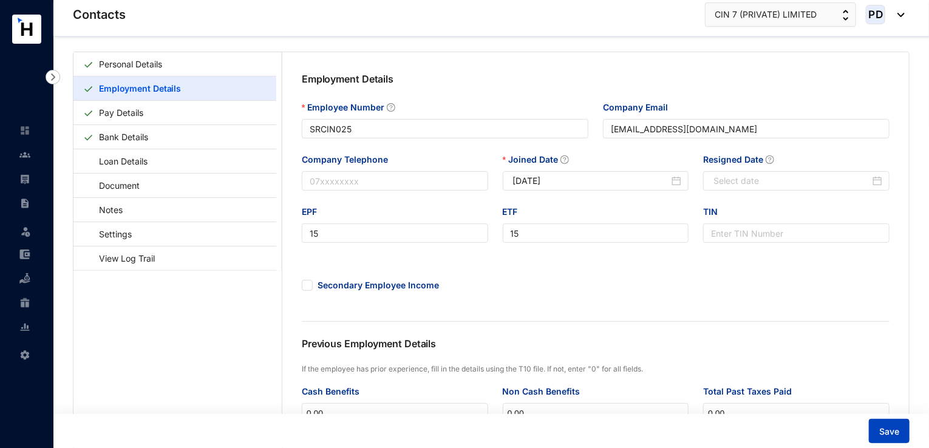
scroll to position [0, 0]
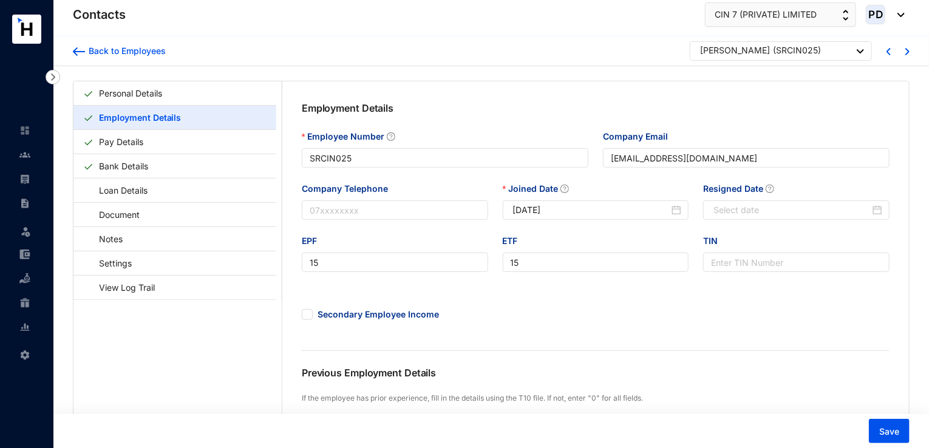
click at [865, 51] on div "Tuan Raed Rassool ( SRCIN025 )" at bounding box center [781, 50] width 182 height 19
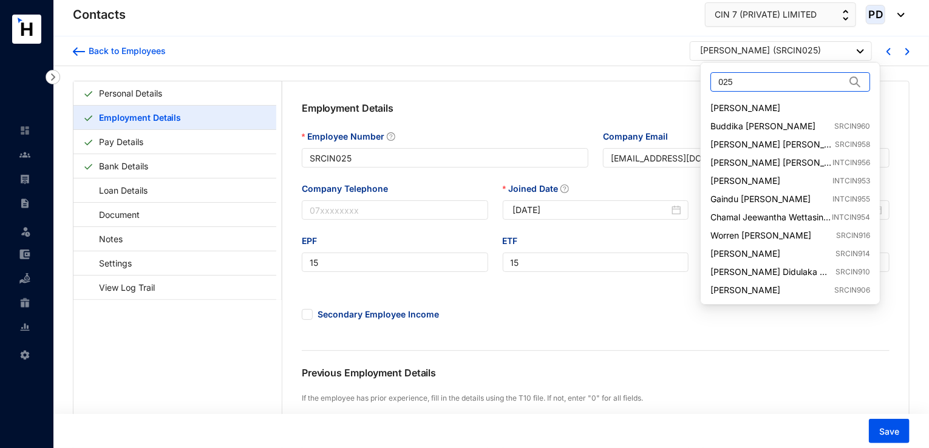
click at [753, 84] on input "025" at bounding box center [782, 82] width 127 height 18
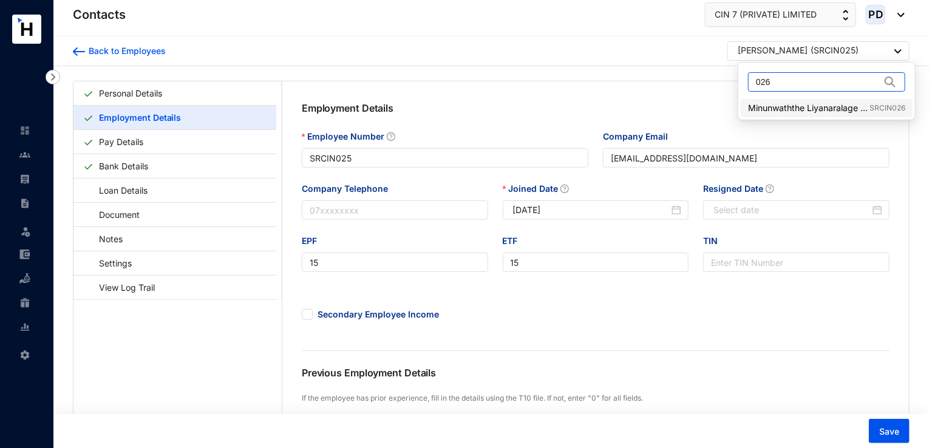
type input "026"
click at [817, 108] on link "Minunwaththe Liyanaralage Hasitha Harshani Ranasinghe SRCIN026" at bounding box center [826, 108] width 157 height 12
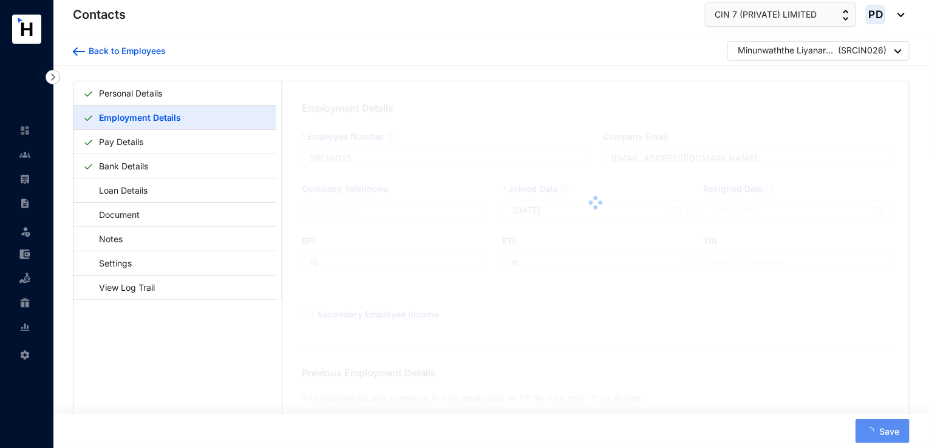
type input "SRCIN026"
type input "Harshani.Ranasinghe@cin7.com"
type input "16"
type input "2021-09-01"
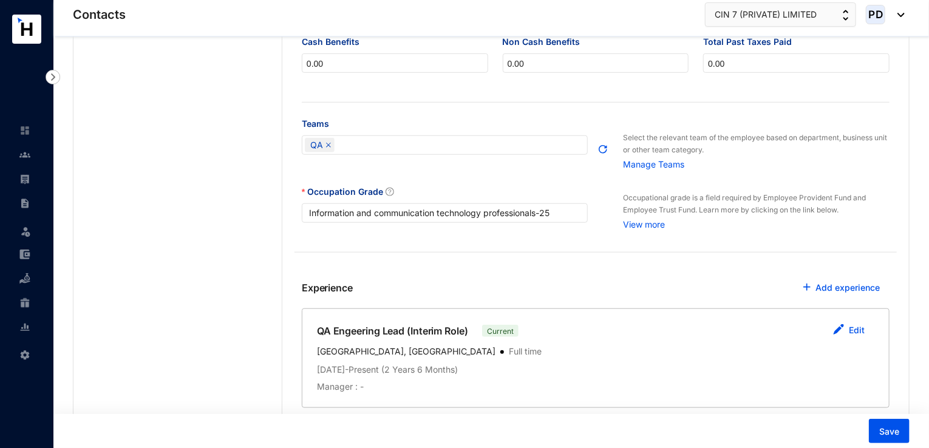
scroll to position [440, 0]
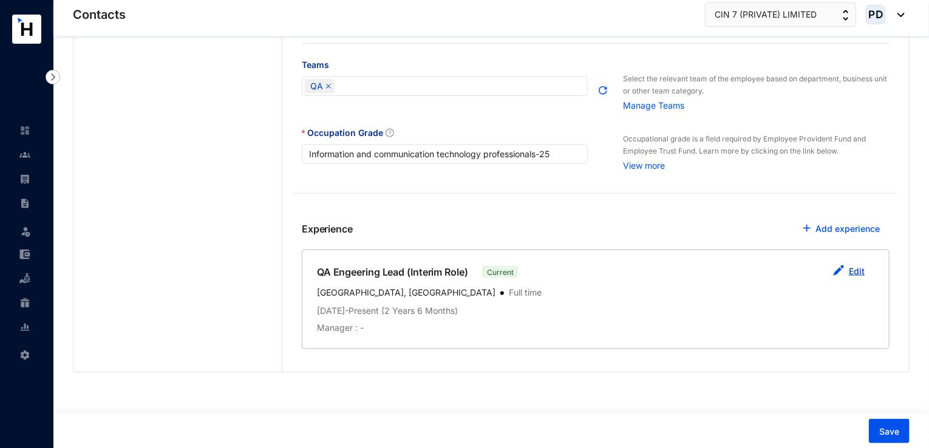
click at [856, 273] on link "Edit" at bounding box center [857, 271] width 16 height 10
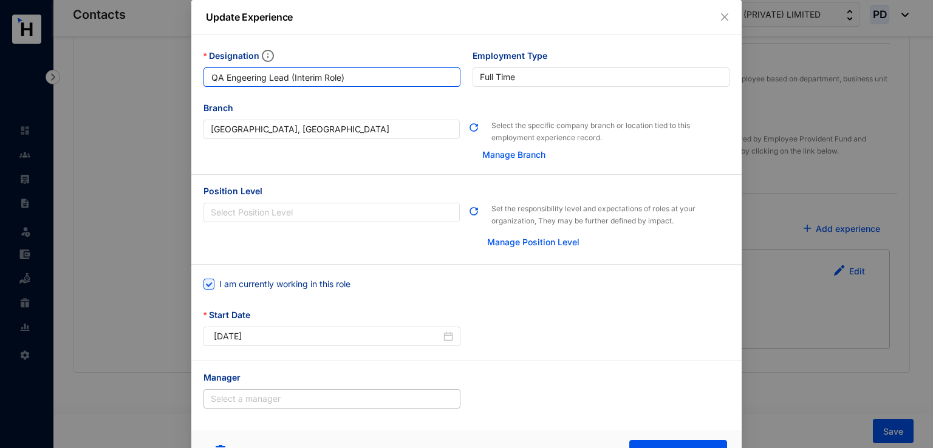
drag, startPoint x: 345, startPoint y: 80, endPoint x: 189, endPoint y: 78, distance: 155.5
click at [191, 78] on div "Designation QA Engeering Lead (Interim Role) Employment Type Full Time" at bounding box center [466, 75] width 550 height 52
paste input "ineering Lead"
type input "QA Engineering Lead"
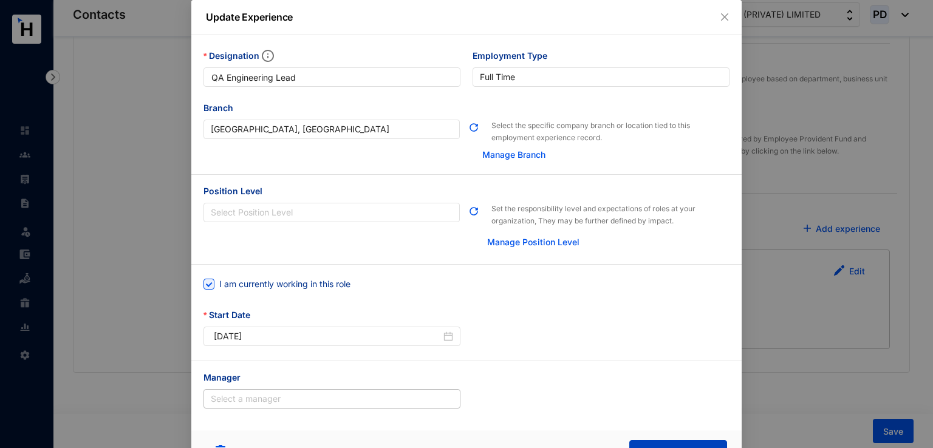
click at [648, 443] on button "Update Experience" at bounding box center [678, 452] width 98 height 24
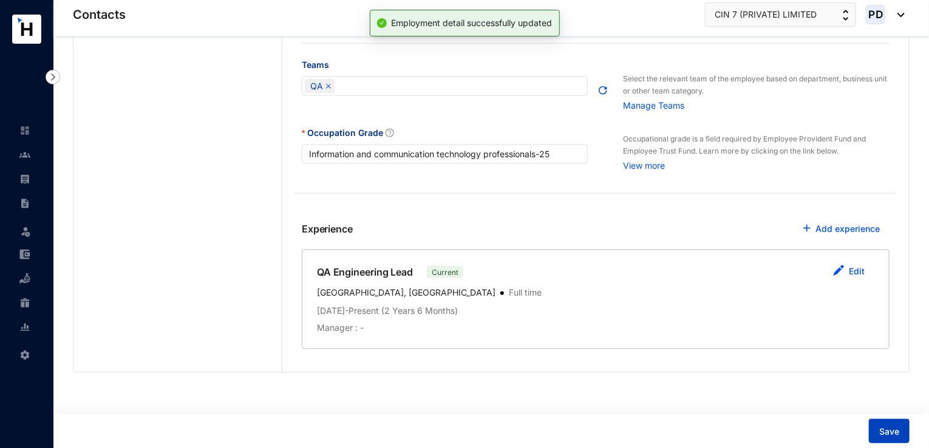
click at [894, 435] on span "Save" at bounding box center [889, 432] width 20 height 12
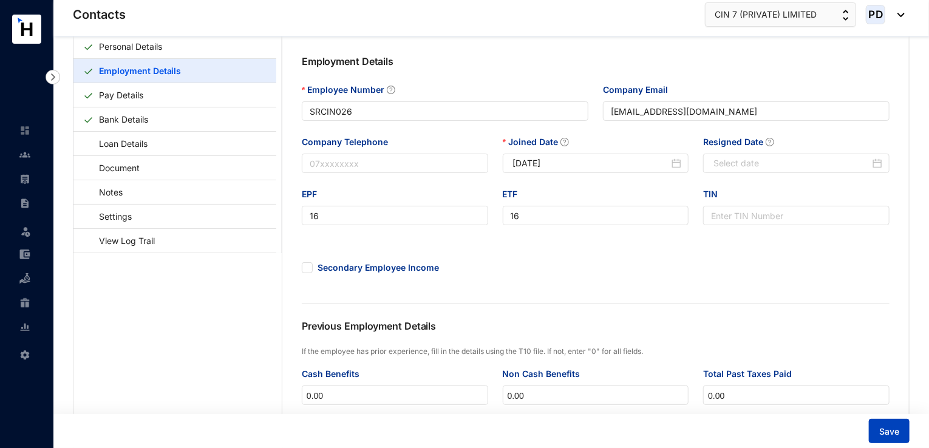
scroll to position [0, 0]
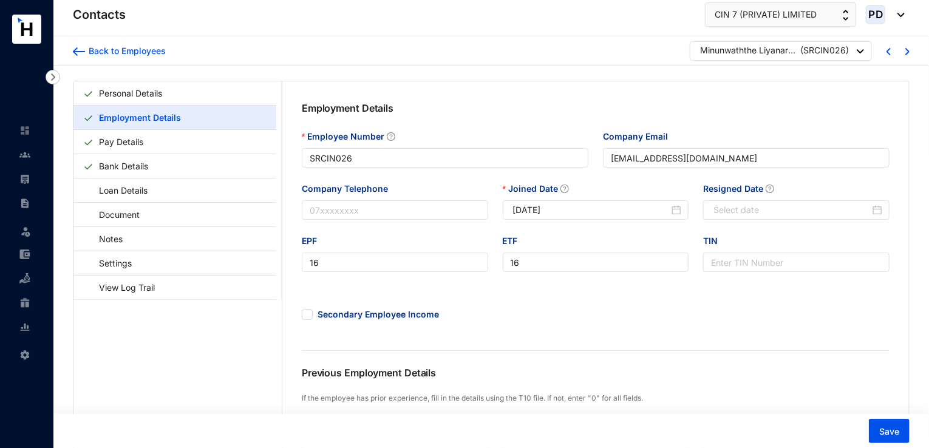
click at [788, 52] on div "Minunwaththe Liyanaralage [PERSON_NAME]" at bounding box center [748, 50] width 97 height 12
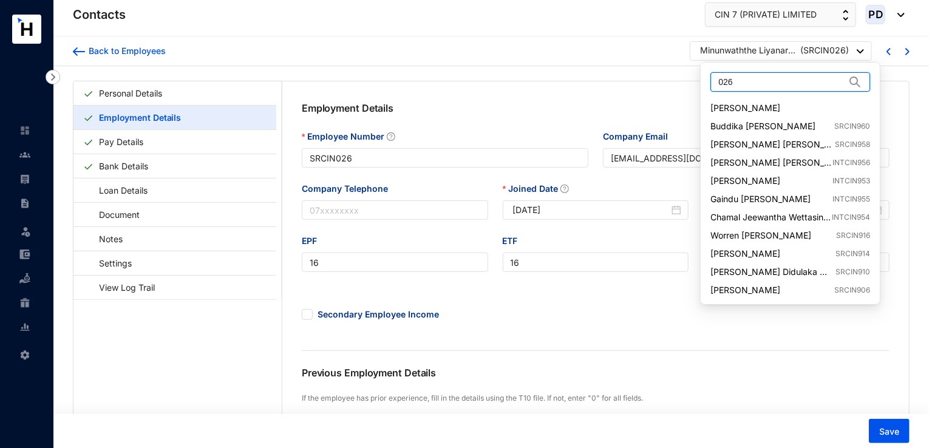
click at [751, 75] on input "026" at bounding box center [782, 82] width 127 height 18
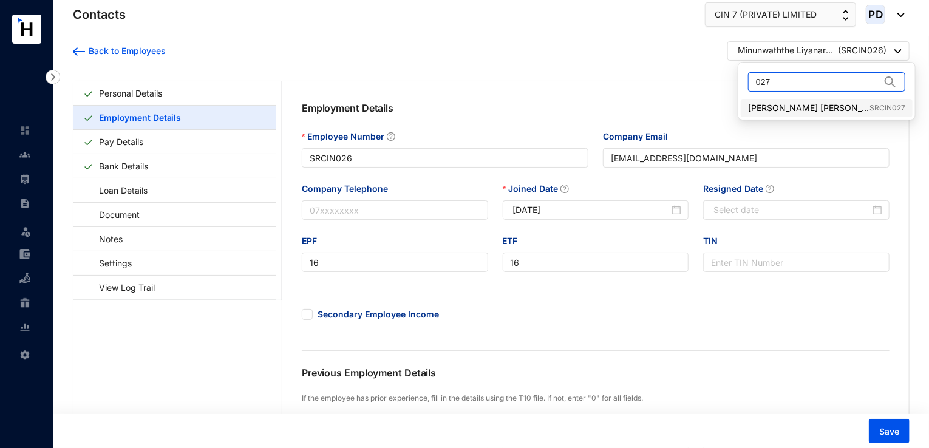
type input "027"
click at [785, 102] on link "Mohamed Husni Mohamed Ghaffari SRCIN027" at bounding box center [826, 108] width 157 height 12
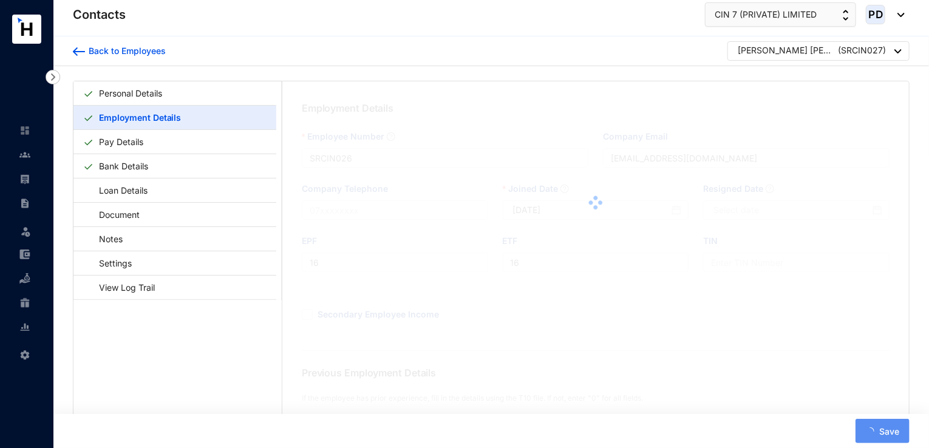
type input "SRCIN027"
type input "Husni.Ghaffari@cin7.com"
type input "17"
type input "2021-09-13"
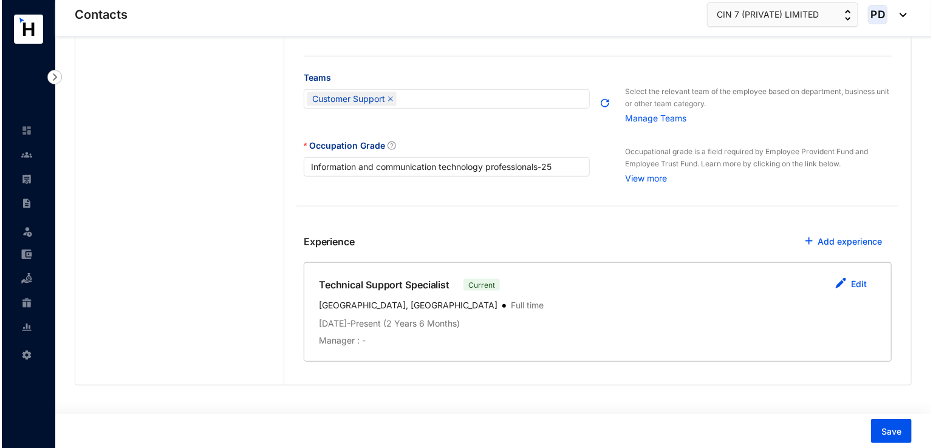
scroll to position [430, 0]
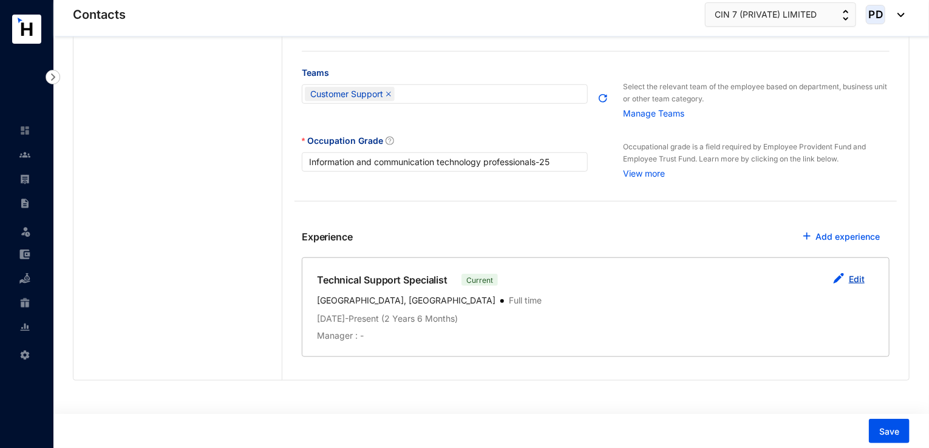
click at [845, 276] on button "Edit" at bounding box center [849, 280] width 51 height 24
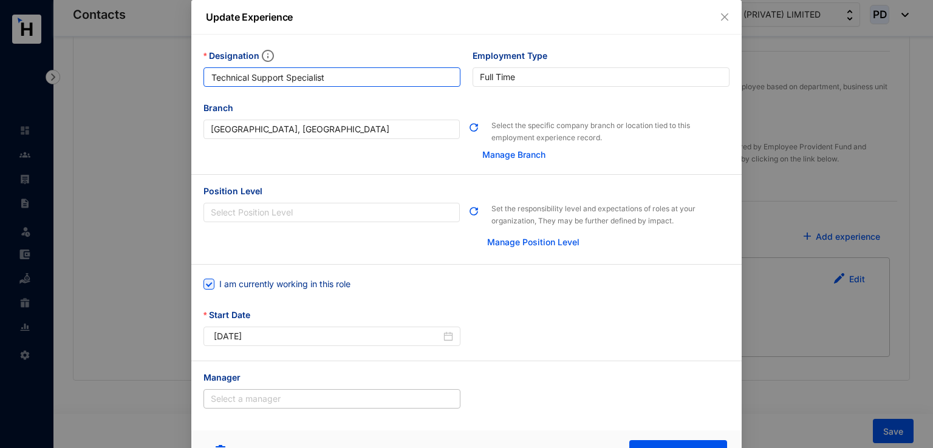
drag, startPoint x: 336, startPoint y: 80, endPoint x: 169, endPoint y: 81, distance: 167.0
click at [169, 81] on div "Update Experience Designation Technical Support Specialist Employment Type Full…" at bounding box center [466, 224] width 933 height 448
paste input "Senior"
type input "Senior Technical Support Specialist"
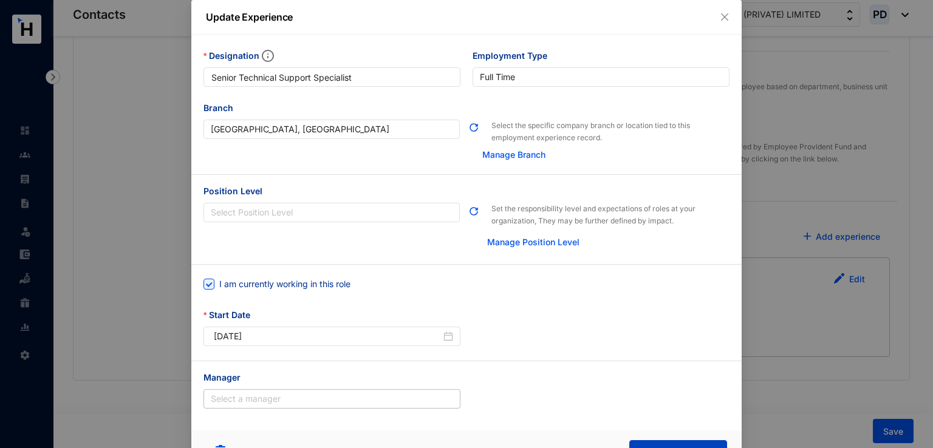
click at [675, 443] on button "Update Experience" at bounding box center [678, 452] width 98 height 24
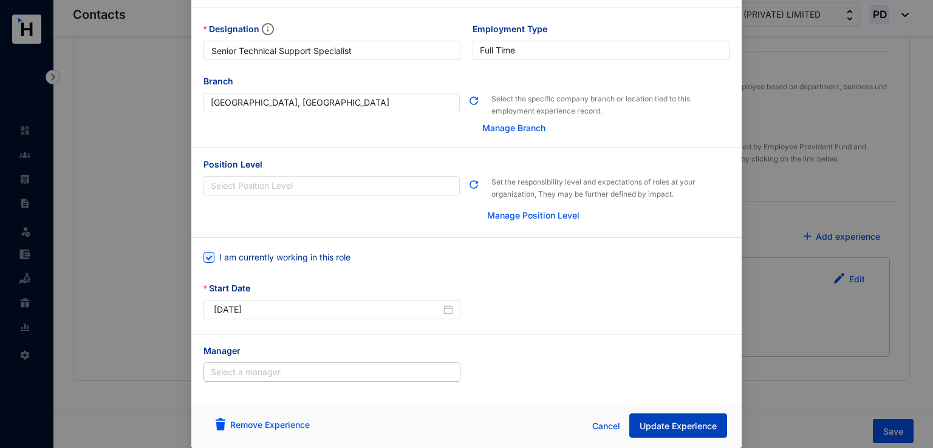
click at [676, 422] on span "Update Experience" at bounding box center [678, 426] width 77 height 12
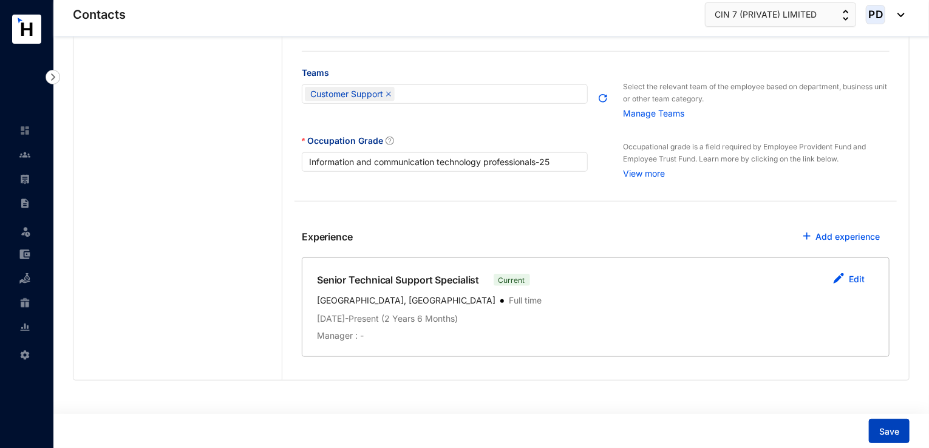
click at [898, 431] on span "Save" at bounding box center [889, 432] width 20 height 12
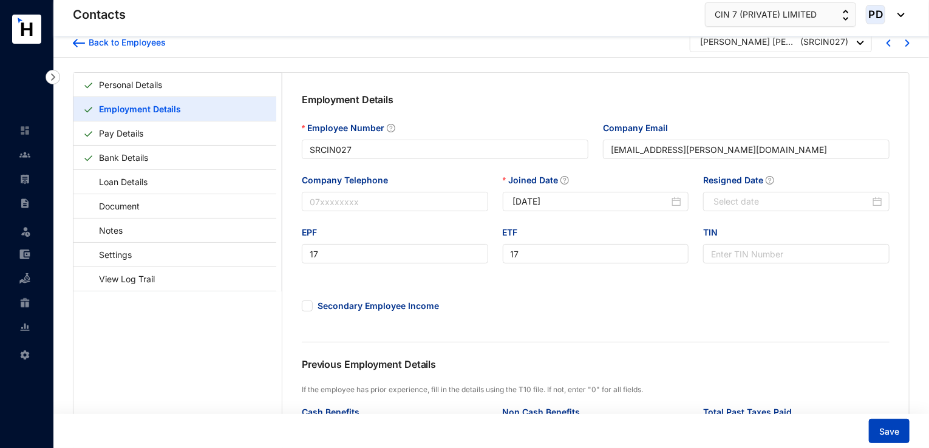
scroll to position [0, 0]
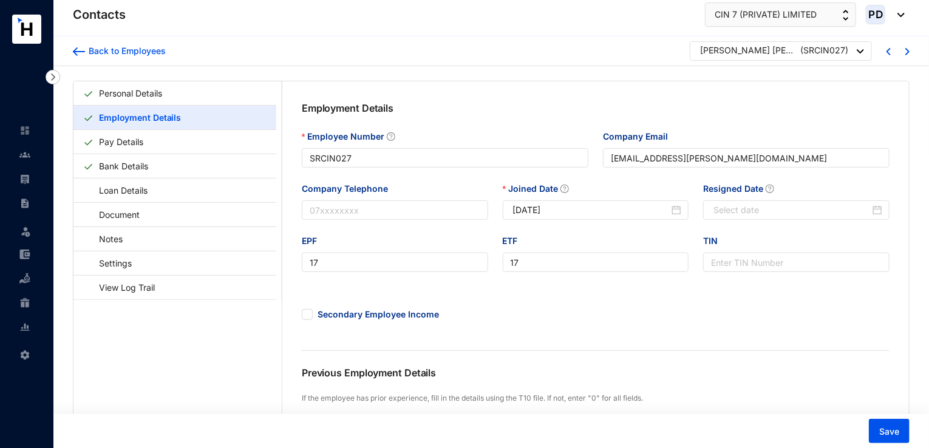
click at [858, 56] on div at bounding box center [860, 51] width 7 height 16
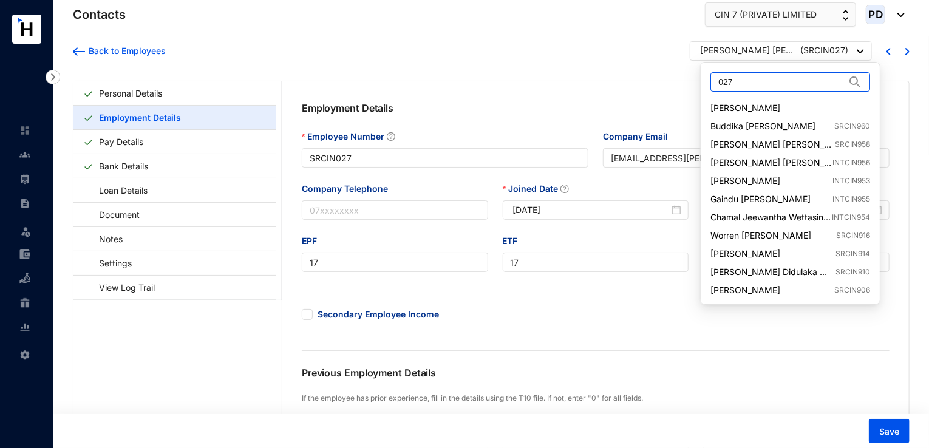
click at [731, 83] on input "027" at bounding box center [782, 82] width 127 height 18
type input "0"
type input "030"
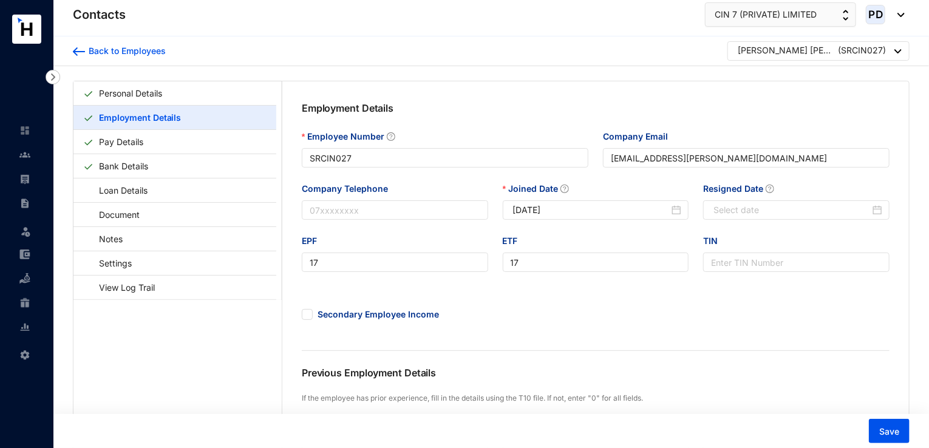
click at [896, 53] on div at bounding box center [898, 51] width 7 height 16
click at [805, 105] on link "Chamali Pramodhini Wanigasekara SRCIN030" at bounding box center [819, 108] width 143 height 12
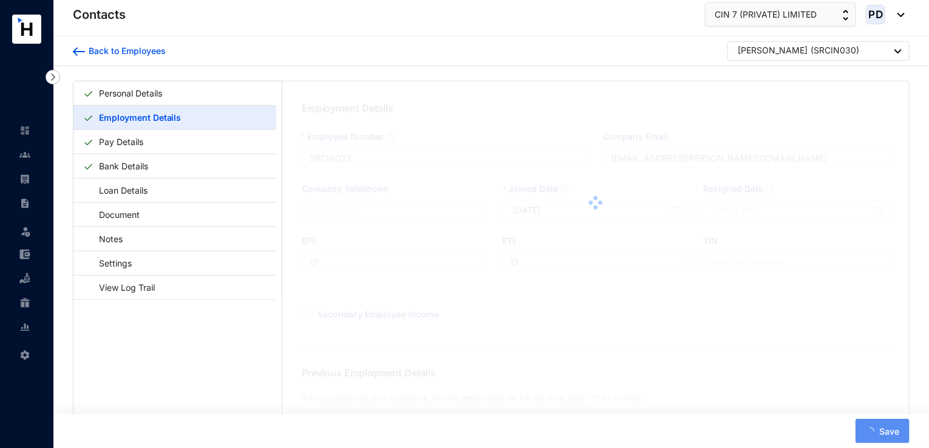
type input "SRCIN030"
type input "[EMAIL_ADDRESS][DOMAIN_NAME]"
type input "20"
type input "[DATE]"
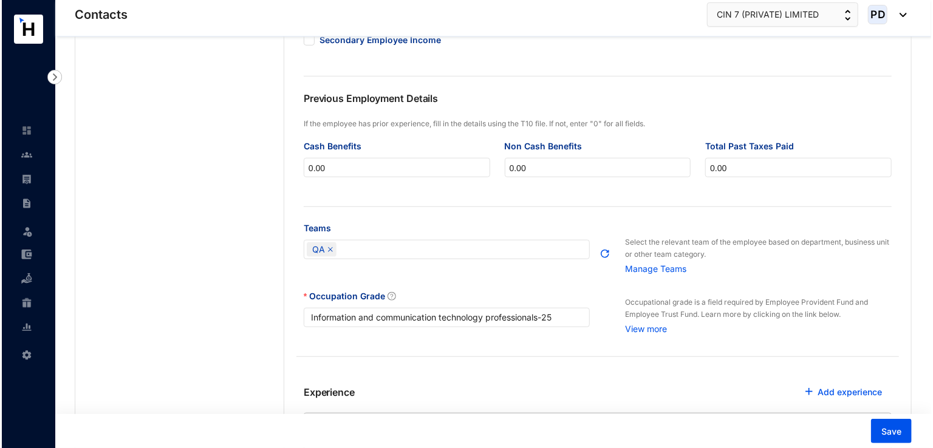
scroll to position [440, 0]
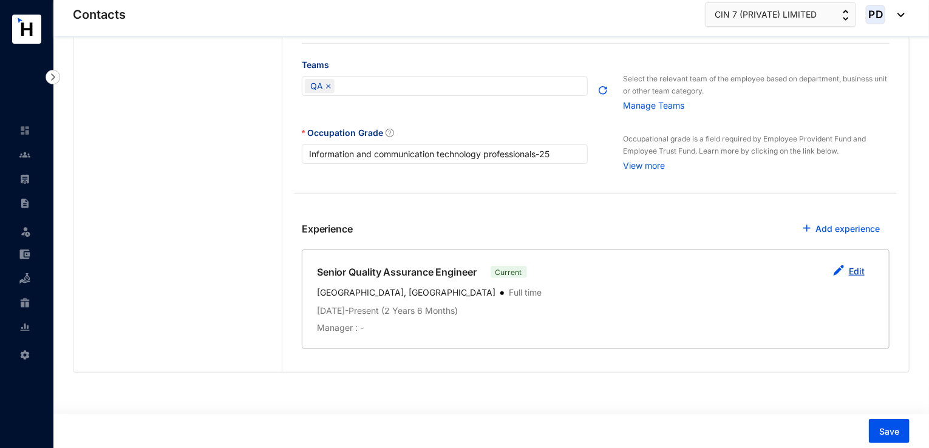
click at [855, 268] on link "Edit" at bounding box center [857, 271] width 16 height 10
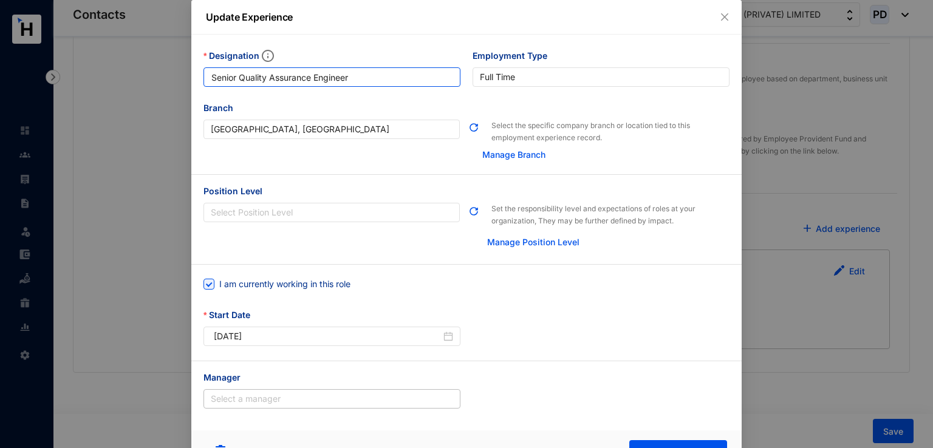
drag, startPoint x: 360, startPoint y: 78, endPoint x: 182, endPoint y: 71, distance: 178.1
click at [182, 71] on div "Update Experience Designation Senior Quality Assurance Engineer Employment Type…" at bounding box center [466, 224] width 933 height 448
paste input "A"
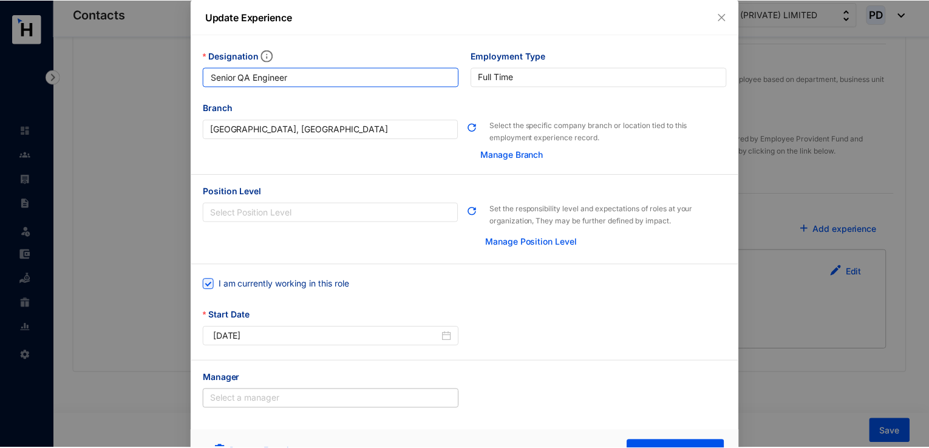
scroll to position [28, 0]
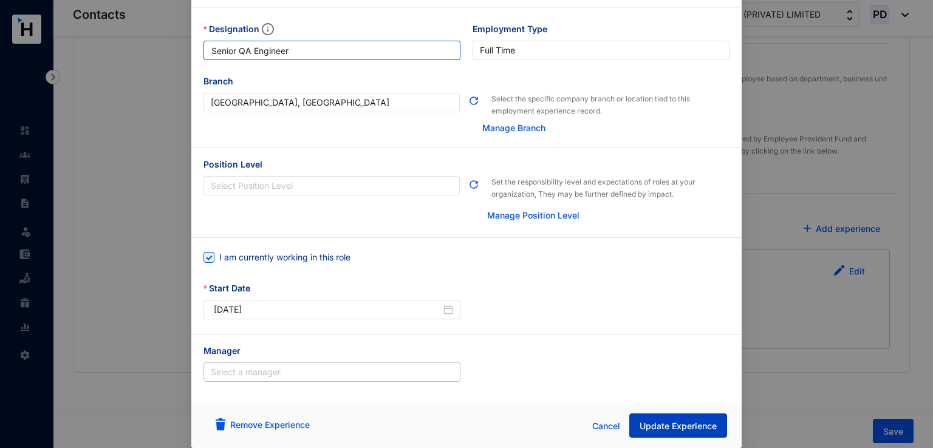
type input "Senior QA Engineer"
click at [656, 423] on span "Update Experience" at bounding box center [678, 426] width 77 height 12
click at [647, 433] on button "Update Experience" at bounding box center [678, 426] width 98 height 24
click at [663, 430] on span "Update Experience" at bounding box center [678, 426] width 77 height 12
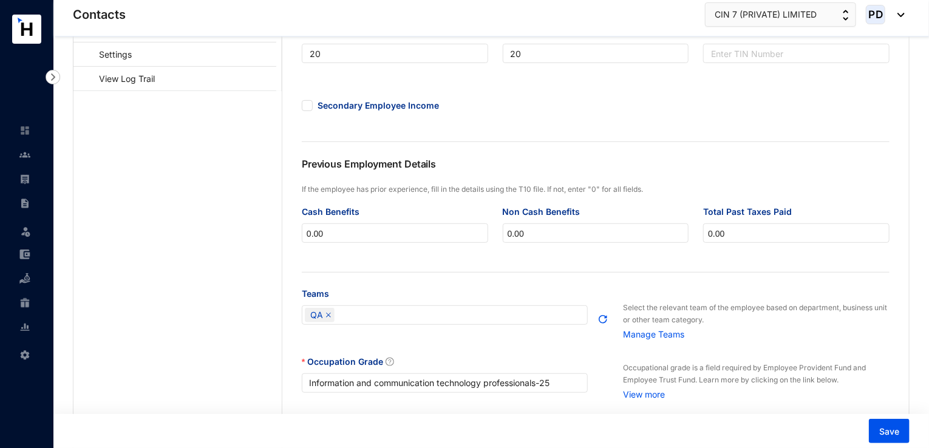
scroll to position [440, 0]
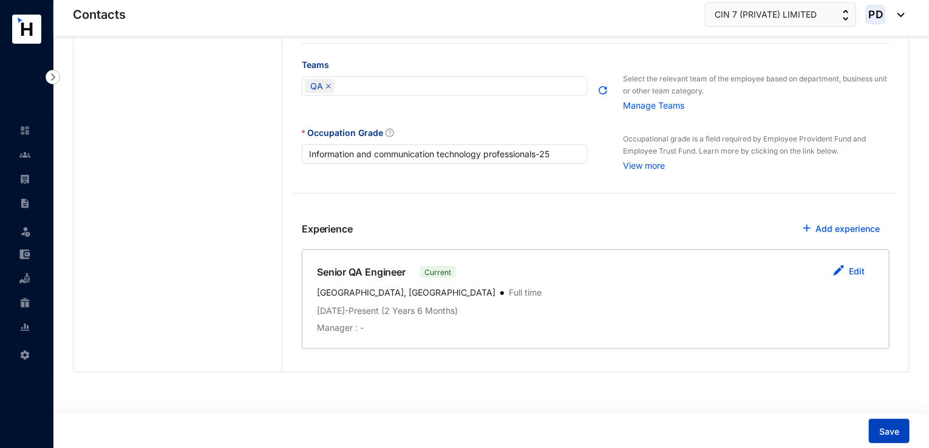
click at [891, 431] on span "Save" at bounding box center [889, 432] width 20 height 12
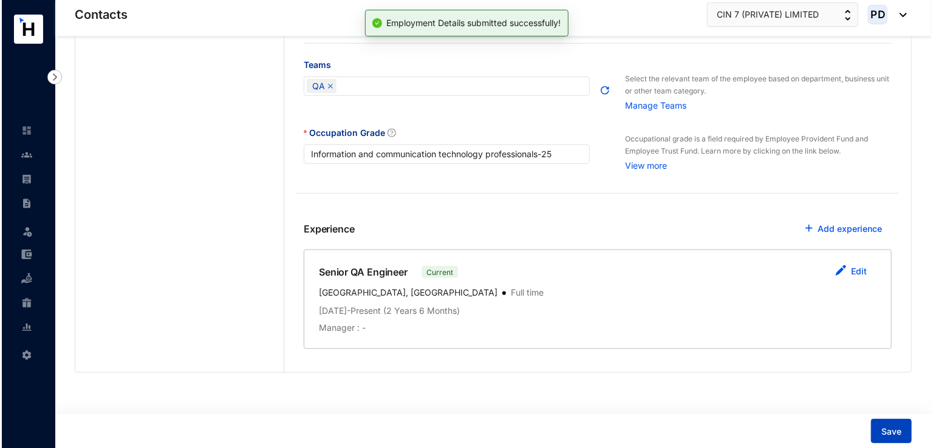
scroll to position [0, 0]
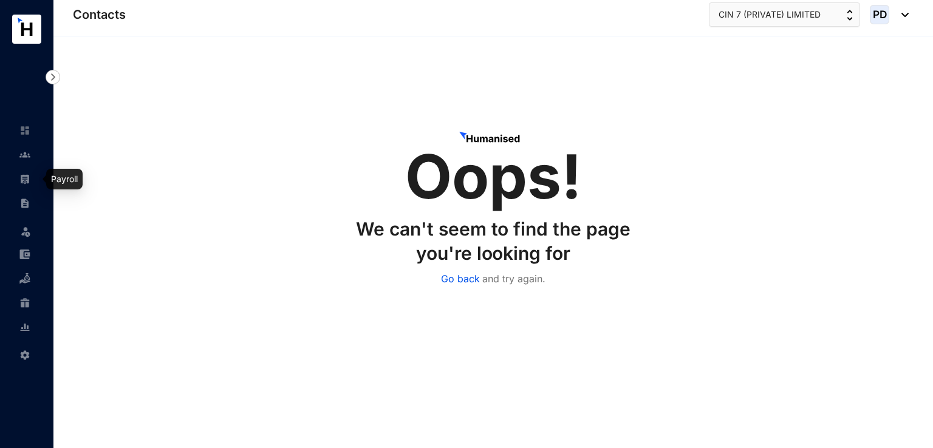
click at [26, 185] on link at bounding box center [34, 179] width 30 height 12
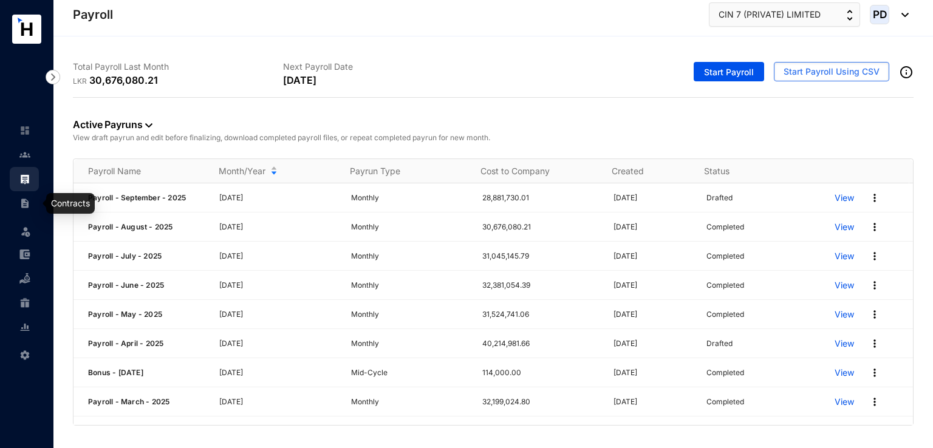
click at [26, 200] on img at bounding box center [24, 203] width 11 height 11
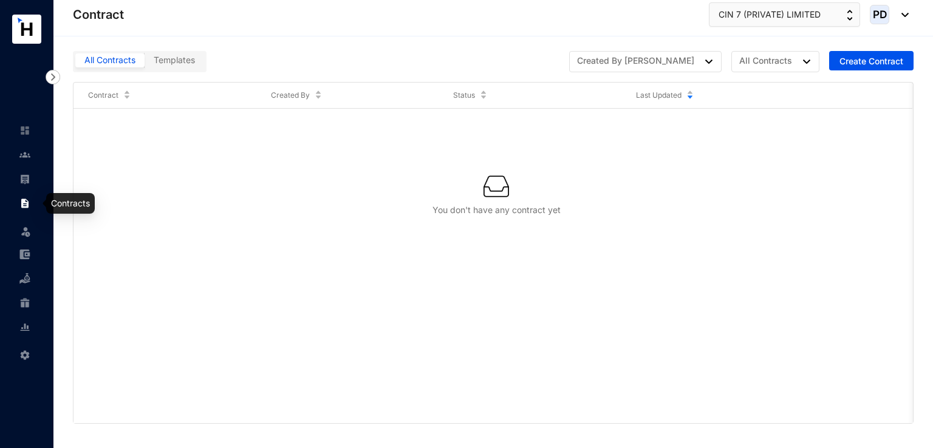
click at [25, 205] on img at bounding box center [24, 203] width 11 height 11
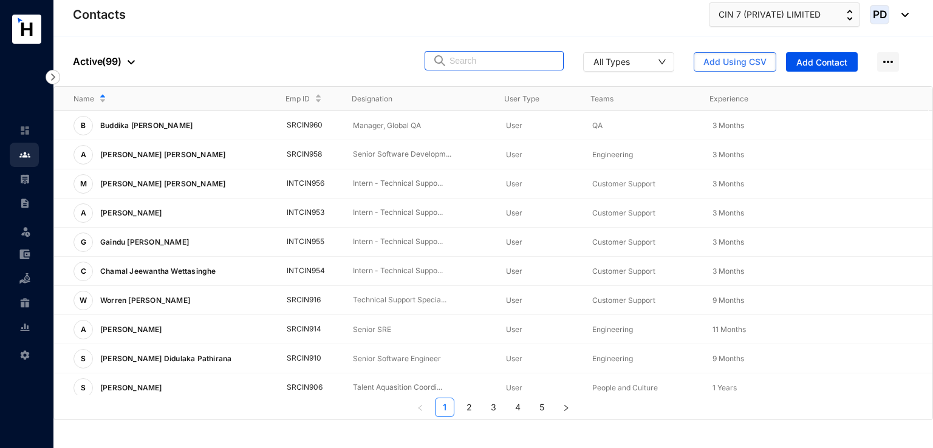
click at [499, 55] on input "text" at bounding box center [502, 61] width 106 height 18
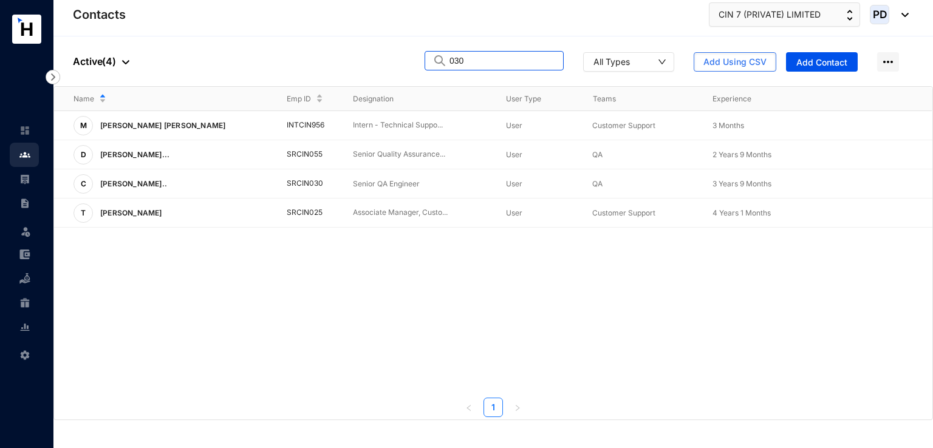
type input "030"
click at [306, 186] on td "SRCIN030" at bounding box center [300, 183] width 67 height 29
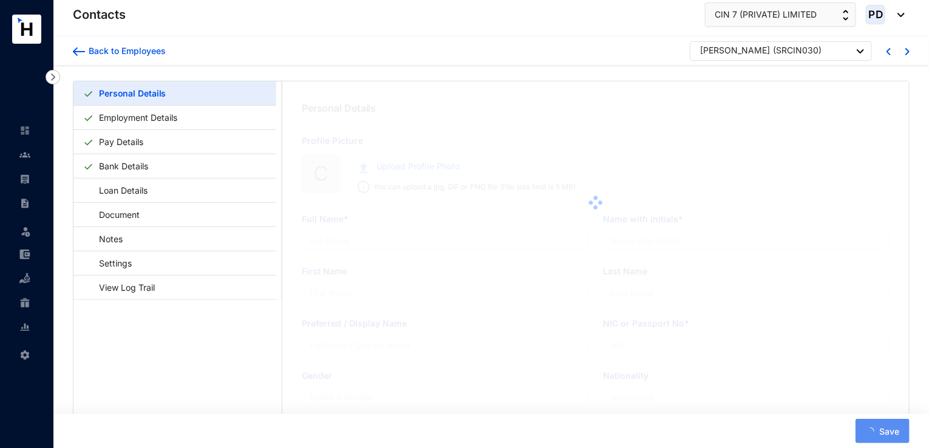
type input "[PERSON_NAME]"
type input "C.P.Wanigasekara"
type input "Wanigasekara"
type input "Chamali"
type input "878041682V"
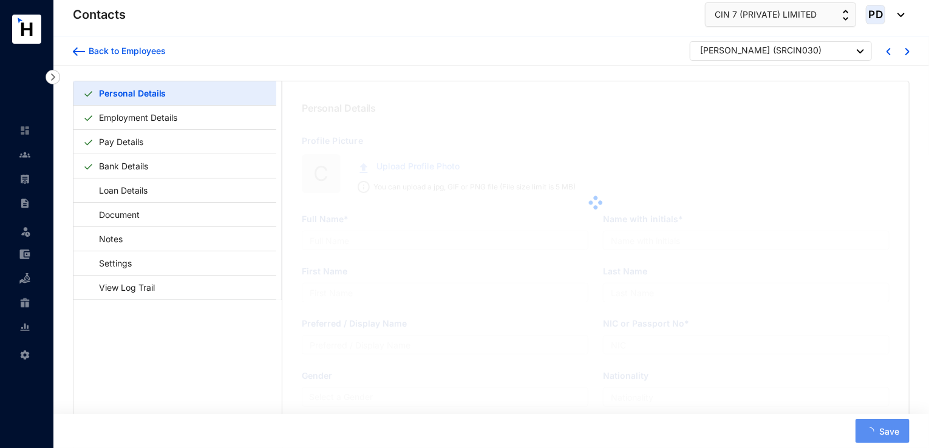
type input "Hettipola Walauwa, Weuda"
type input "[DATE]"
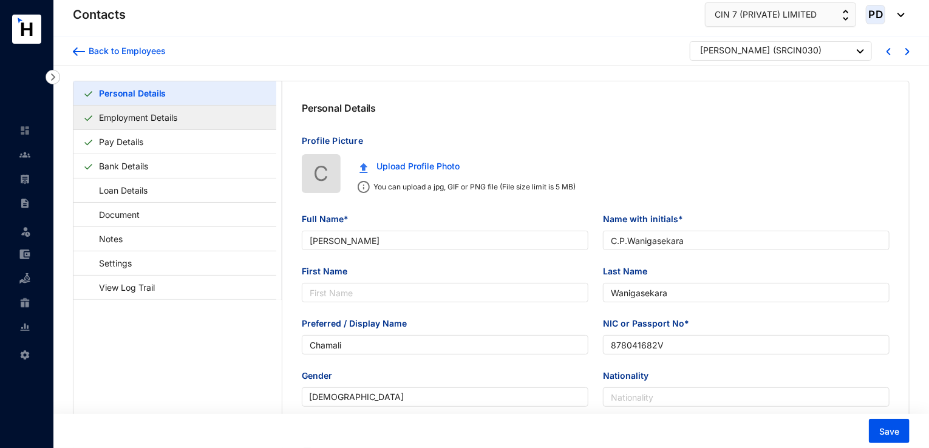
click at [167, 121] on link "Employment Details" at bounding box center [138, 117] width 88 height 25
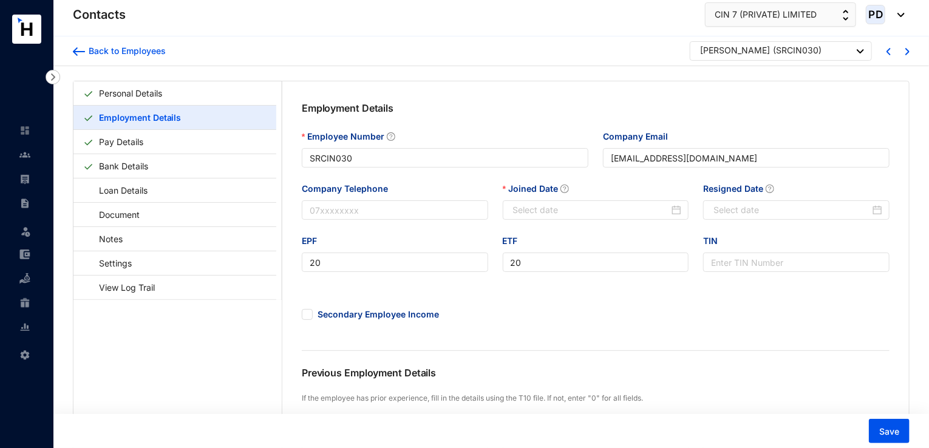
type input "[DATE]"
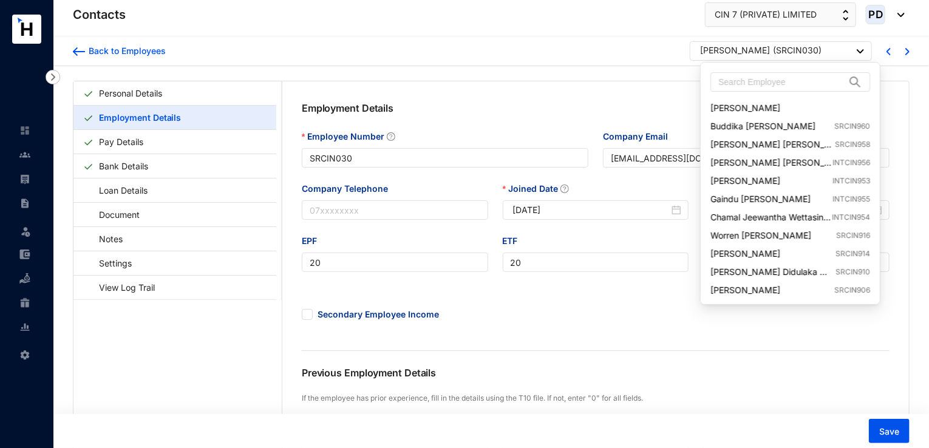
click at [858, 49] on img at bounding box center [860, 51] width 7 height 4
click at [767, 86] on input "text" at bounding box center [782, 82] width 127 height 18
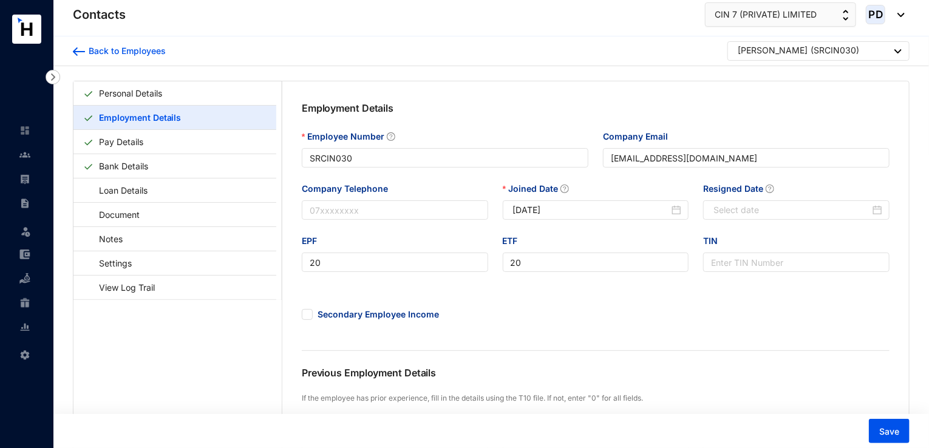
type input "035"
click at [780, 108] on link "Suduwa Dewage Chulika Abeyratne SRCIN035" at bounding box center [826, 108] width 157 height 12
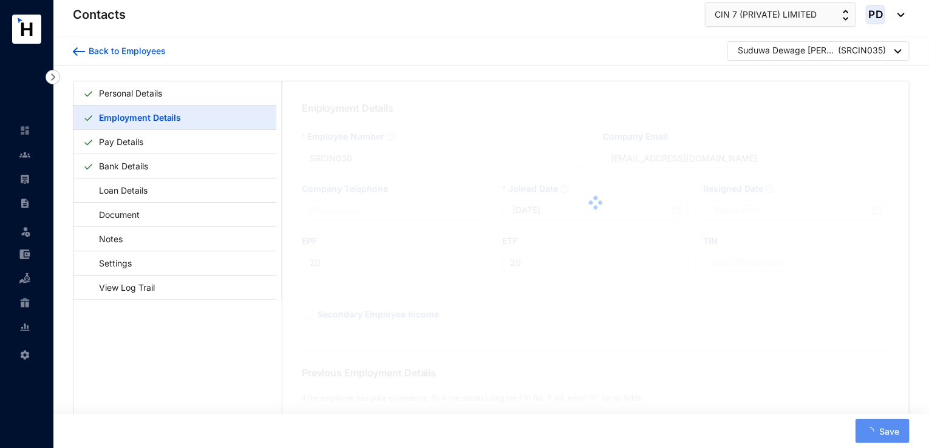
type input "SRCIN035"
type input "[EMAIL_ADDRESS][DOMAIN_NAME]"
type input "21"
type input "[DATE]"
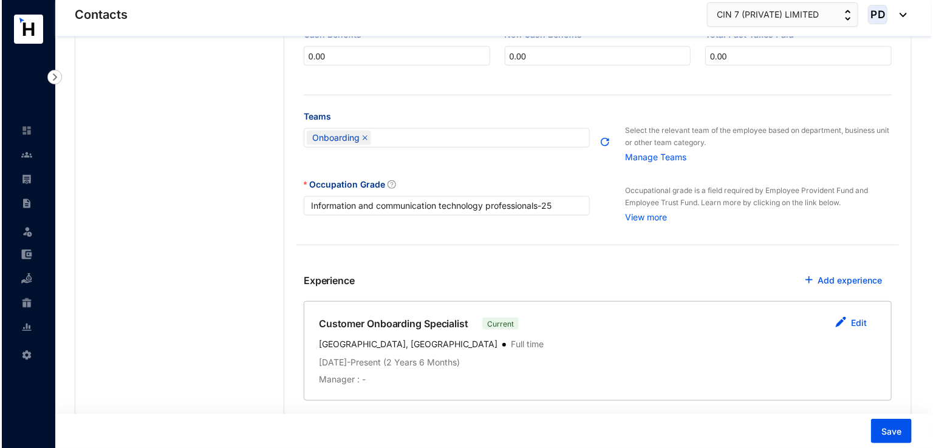
scroll to position [440, 0]
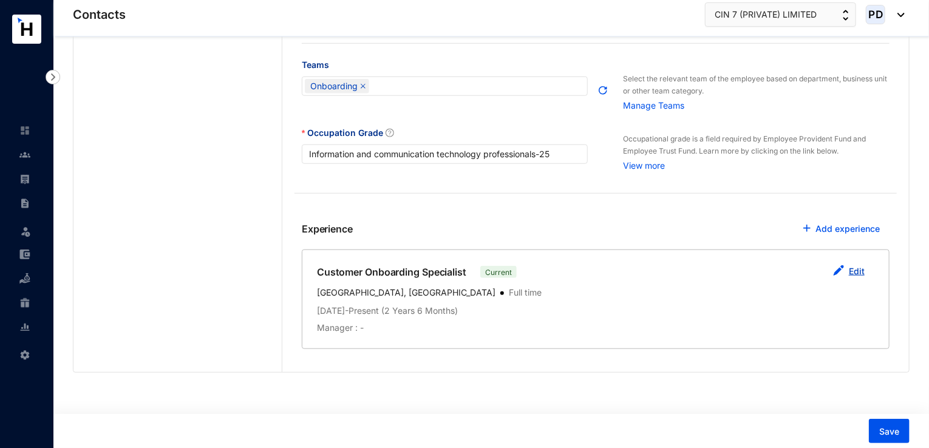
click at [859, 267] on link "Edit" at bounding box center [857, 271] width 16 height 10
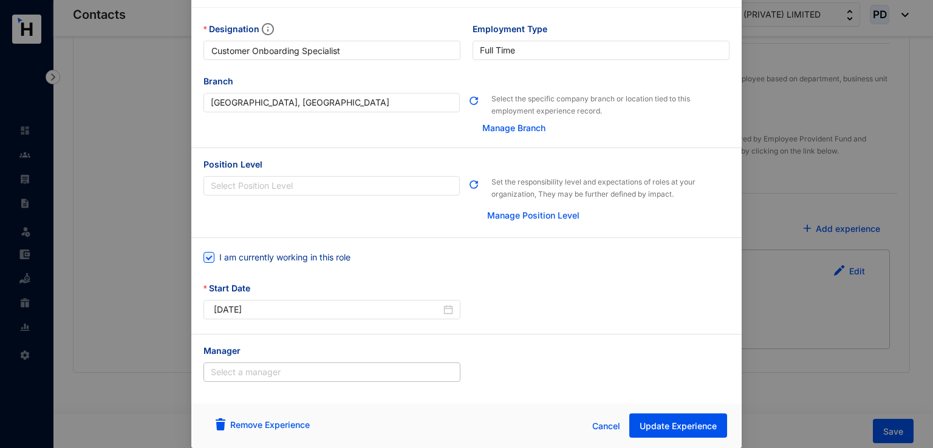
scroll to position [0, 0]
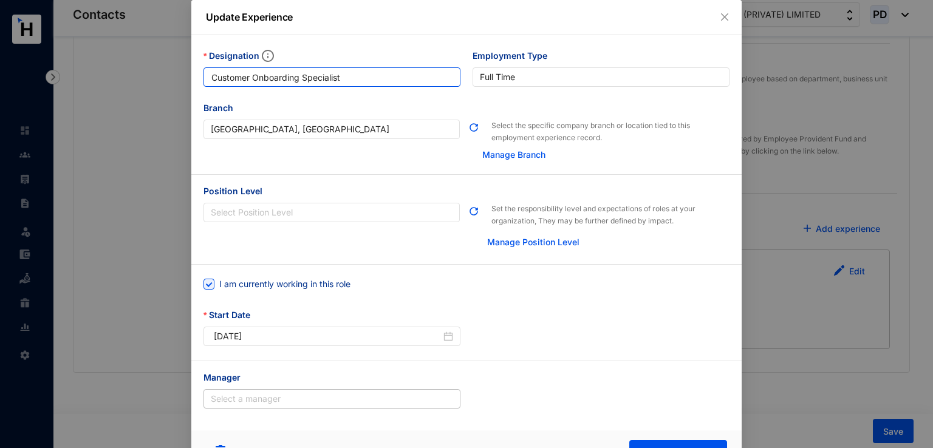
drag, startPoint x: 362, startPoint y: 71, endPoint x: 158, endPoint y: 76, distance: 204.1
click at [158, 76] on div "Update Experience Designation Customer Onboarding Specialist Employment Type [D…" at bounding box center [466, 224] width 933 height 448
paste input "Associate Manager, Onboarding (Core)"
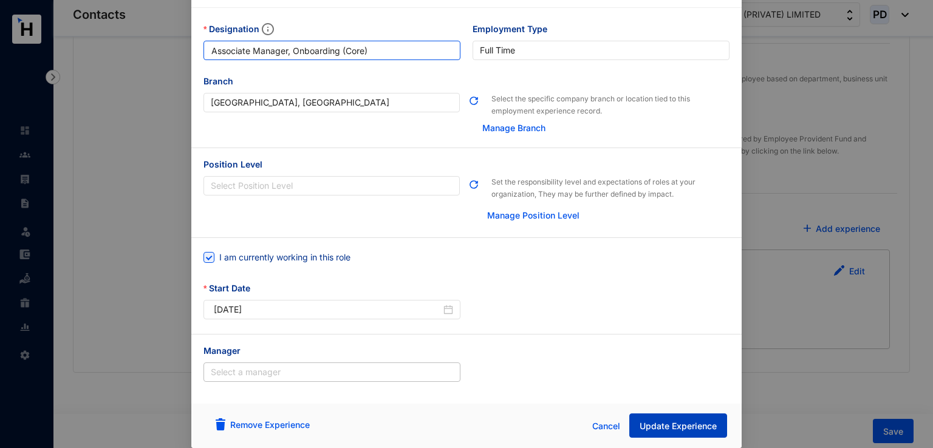
type input "Associate Manager, Onboarding (Core)"
click at [690, 428] on span "Update Experience" at bounding box center [678, 426] width 77 height 12
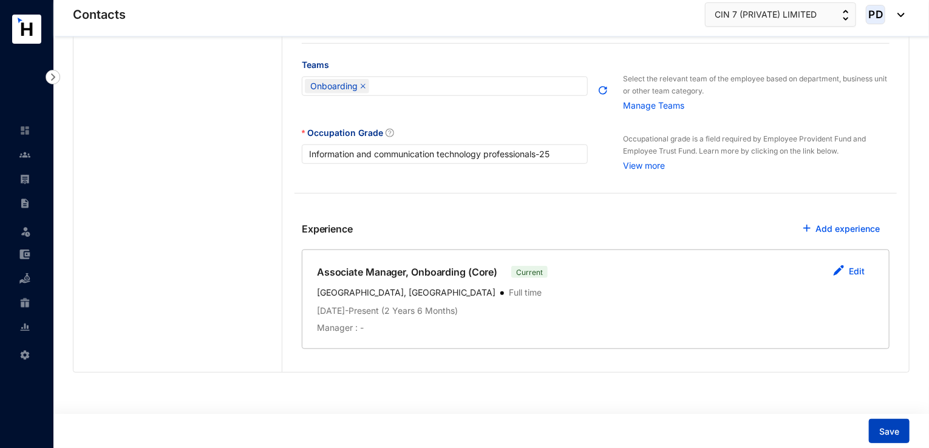
click at [881, 427] on span "Save" at bounding box center [889, 432] width 20 height 12
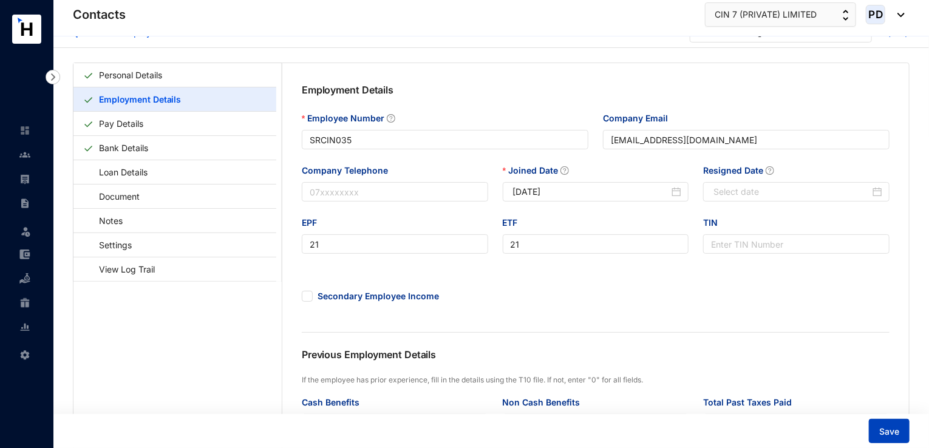
scroll to position [0, 0]
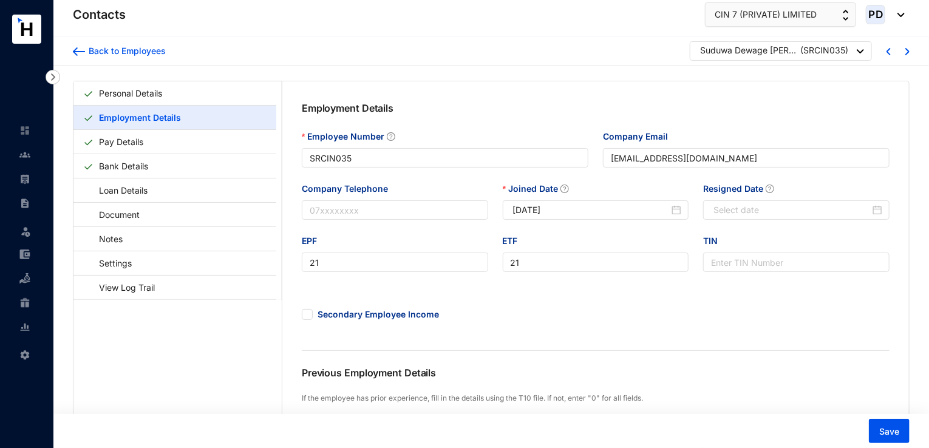
click at [867, 50] on div "Suduwa Dewage [PERSON_NAME] ( SRCIN035 )" at bounding box center [781, 50] width 182 height 19
click at [858, 55] on div at bounding box center [860, 51] width 7 height 16
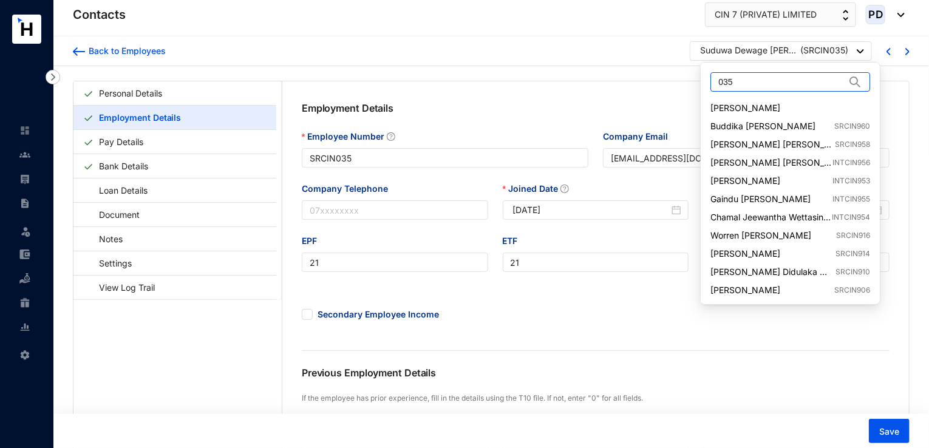
click at [746, 86] on input "035" at bounding box center [782, 82] width 127 height 18
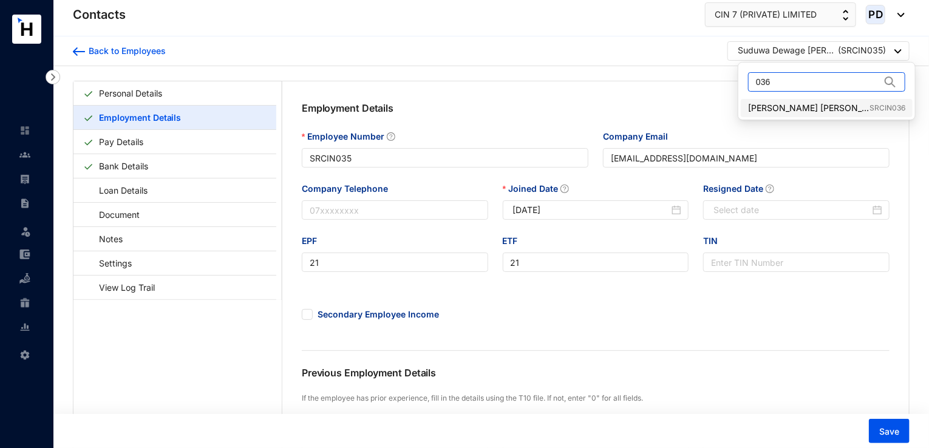
type input "036"
click at [807, 106] on link "[PERSON_NAME] [PERSON_NAME] SRCIN036" at bounding box center [826, 108] width 157 height 12
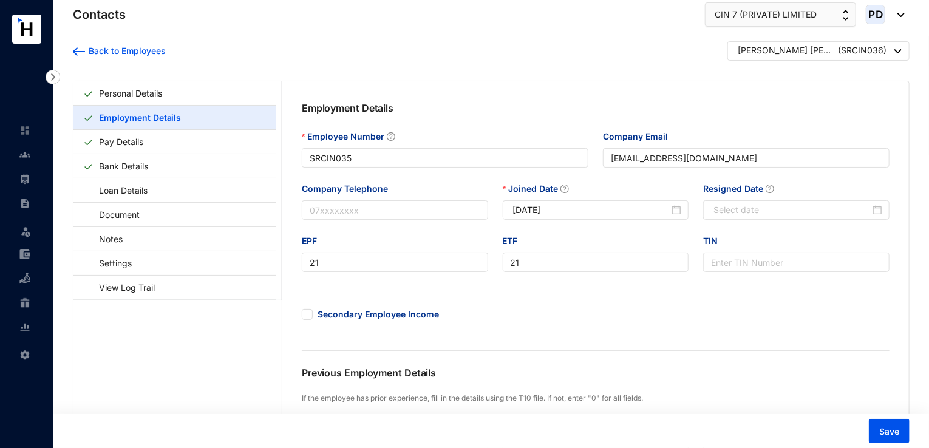
type input "SRCIN036"
type input "[PERSON_NAME][EMAIL_ADDRESS][PERSON_NAME][DOMAIN_NAME]"
type input "22"
type input "[DATE]"
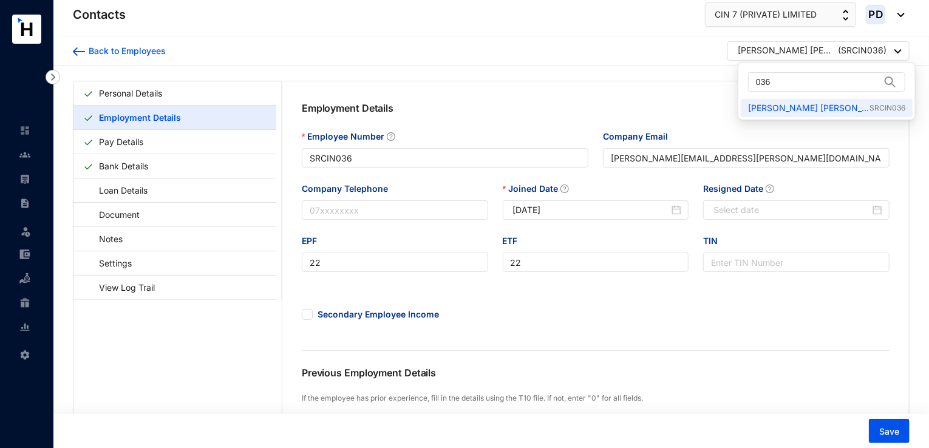
click at [898, 51] on img at bounding box center [898, 51] width 7 height 4
click at [799, 86] on input "036" at bounding box center [818, 82] width 125 height 18
type input "041"
click at [837, 110] on link "Kakunthotuwage [PERSON_NAME] Samooshi [PERSON_NAME] SRCIN041" at bounding box center [826, 108] width 157 height 12
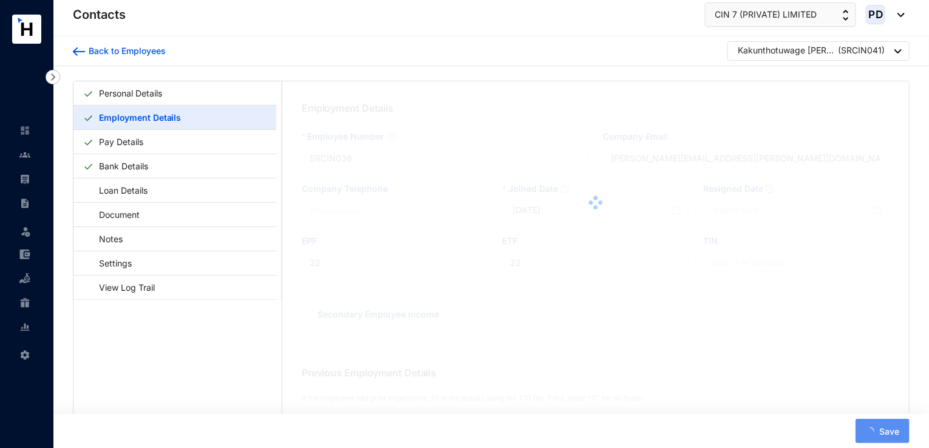
type input "SRCIN041"
type input "[EMAIL_ADDRESS][DOMAIN_NAME]"
type input "25"
type input "[DATE]"
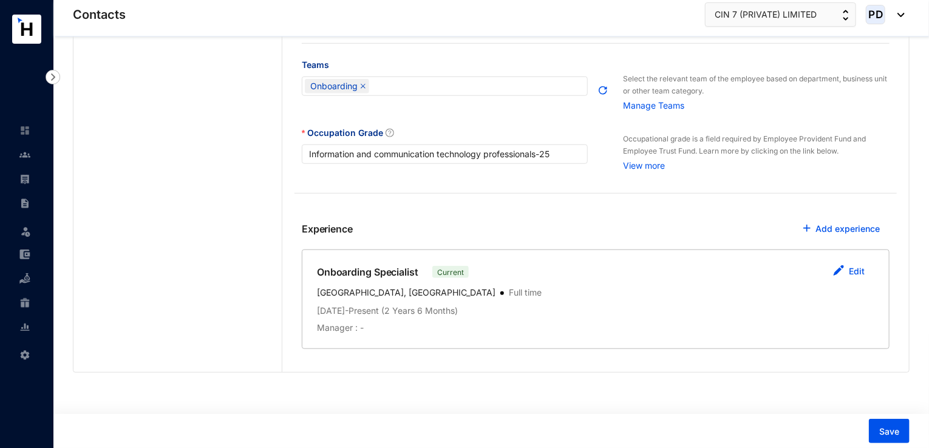
scroll to position [440, 0]
click at [862, 268] on link "Edit" at bounding box center [857, 271] width 16 height 10
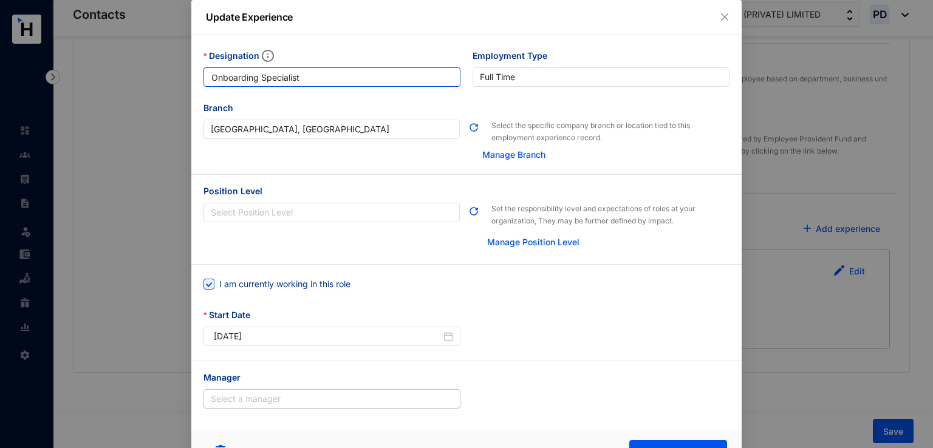
drag, startPoint x: 304, startPoint y: 81, endPoint x: 170, endPoint y: 83, distance: 133.6
click at [171, 83] on div "Update Experience Designation Onboarding Specialist Employment Type [DEMOGRAPHI…" at bounding box center [466, 224] width 933 height 448
paste input "Senior"
type input "Senior Onboarding Specialist"
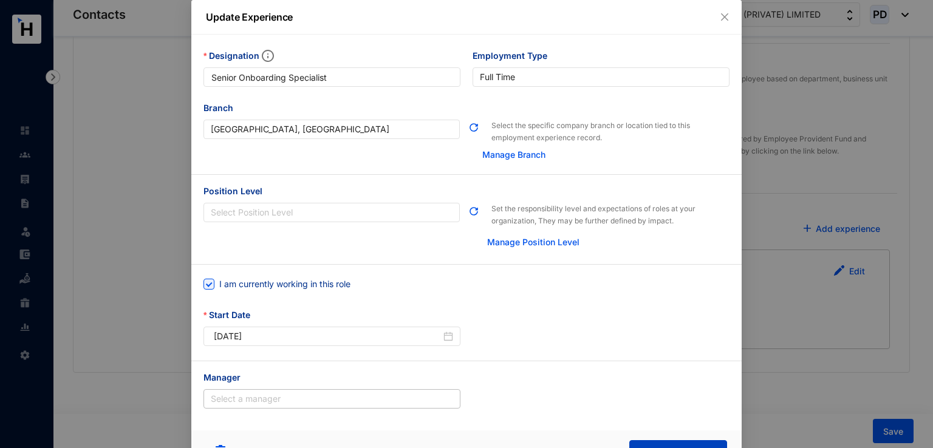
click at [696, 444] on button "Update Experience" at bounding box center [678, 452] width 98 height 24
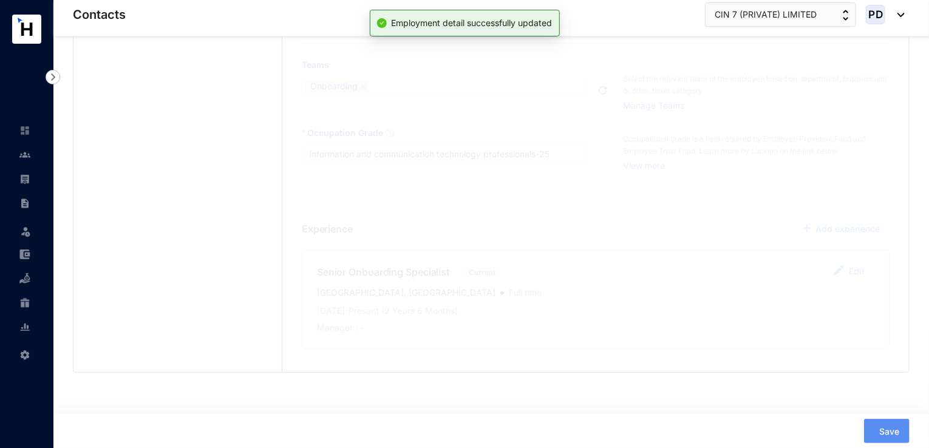
click at [650, 443] on div "Save" at bounding box center [699, 431] width 421 height 24
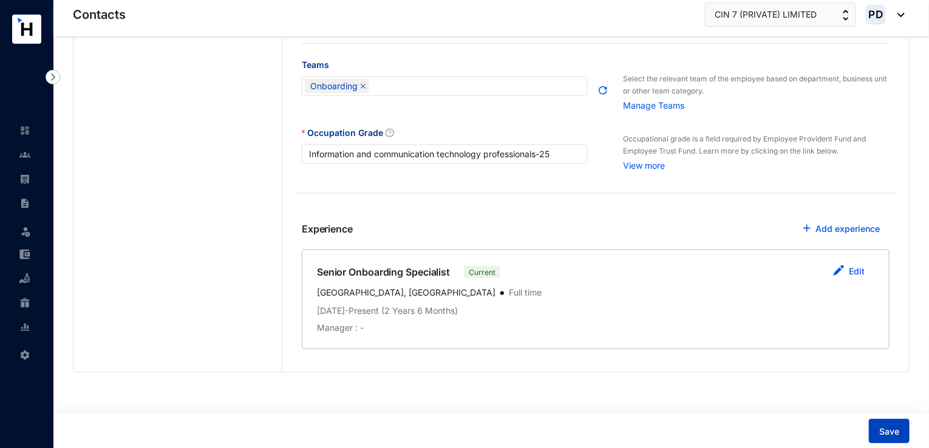
drag, startPoint x: 887, startPoint y: 425, endPoint x: 869, endPoint y: 414, distance: 21.2
click at [887, 425] on button "Save" at bounding box center [889, 431] width 41 height 24
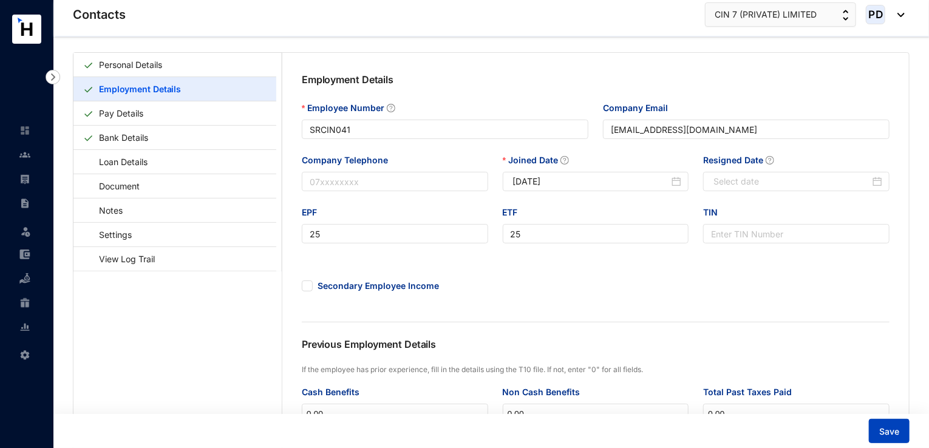
scroll to position [0, 0]
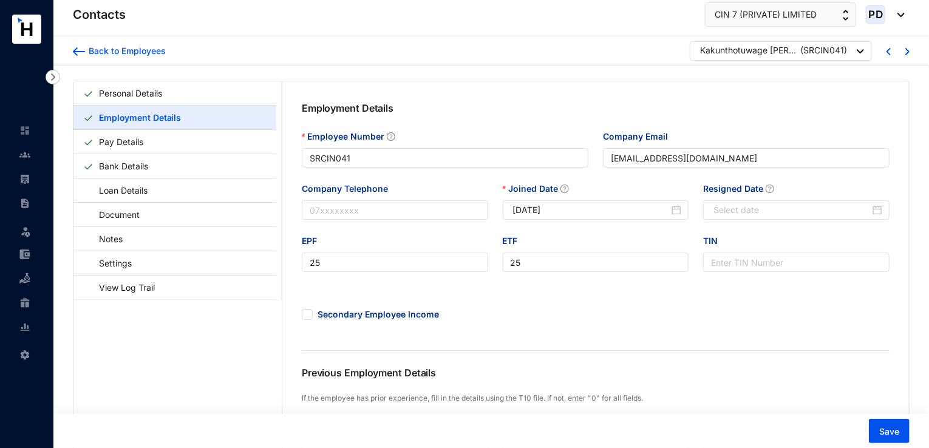
click at [861, 54] on div at bounding box center [860, 51] width 7 height 16
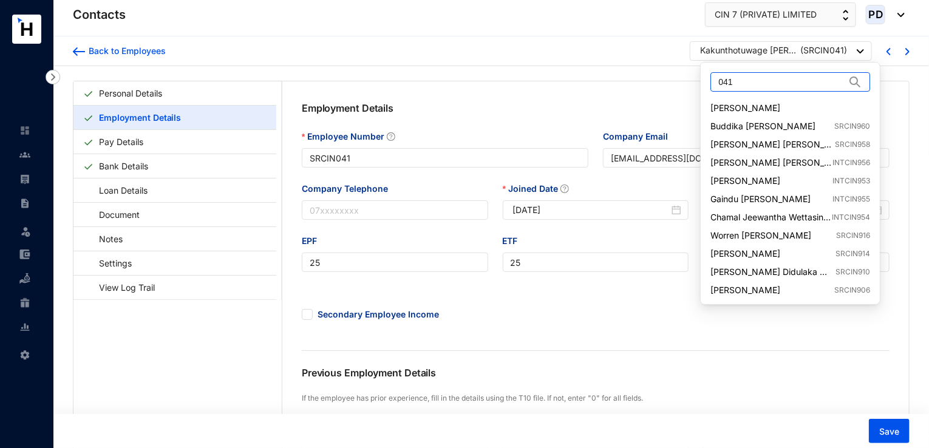
click at [755, 83] on input "041" at bounding box center [782, 82] width 127 height 18
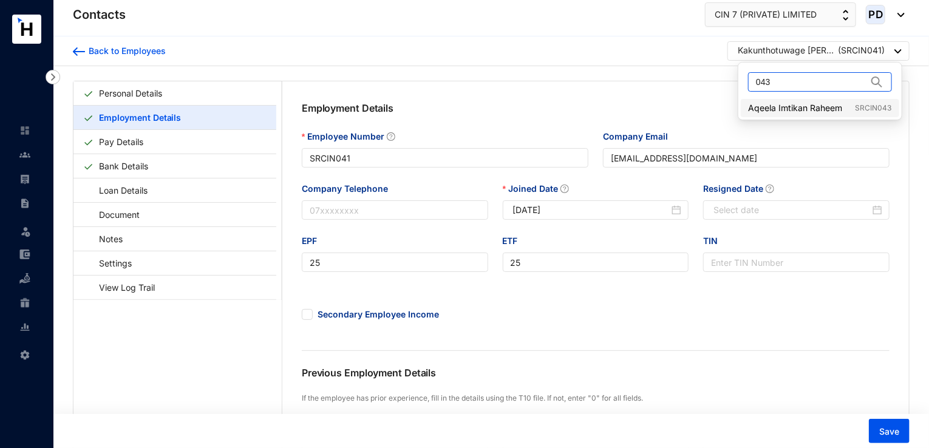
type input "043"
click at [816, 106] on link "Aqeela Imtikan Raheem SRCIN043" at bounding box center [819, 108] width 143 height 12
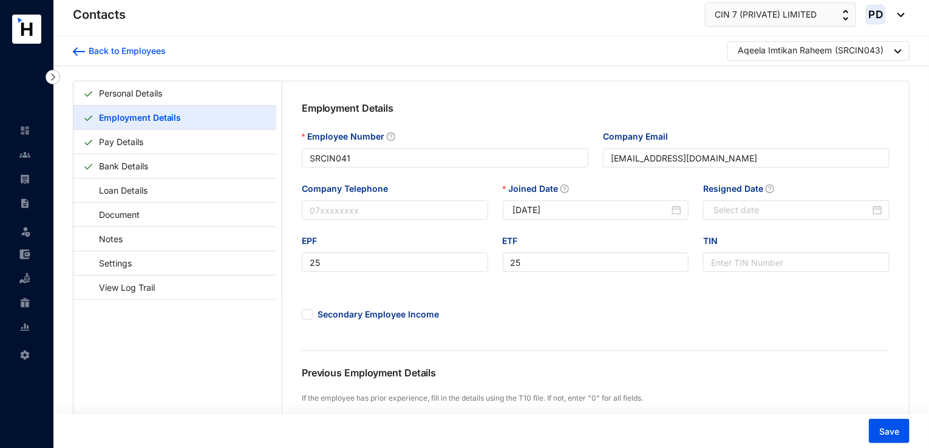
type input "SRCIN043"
type input "[EMAIL_ADDRESS][DOMAIN_NAME]"
type input "26"
type input "[DATE]"
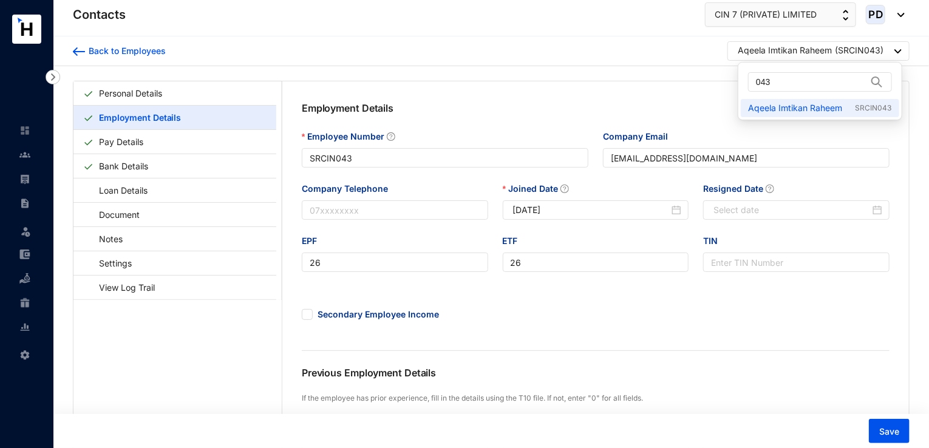
click at [827, 69] on div "043" at bounding box center [820, 82] width 158 height 34
click at [824, 79] on input "043" at bounding box center [811, 82] width 111 height 18
type input "044"
click at [825, 109] on link "[PERSON_NAME] SRCIN044" at bounding box center [819, 108] width 143 height 12
type input "SRCIN044"
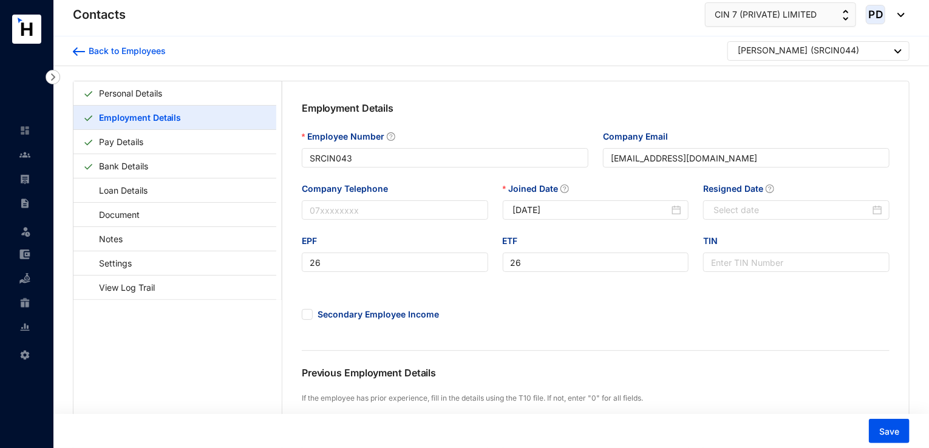
type input "[PERSON_NAME][EMAIL_ADDRESS][DOMAIN_NAME]"
type input "27"
type input "[DATE]"
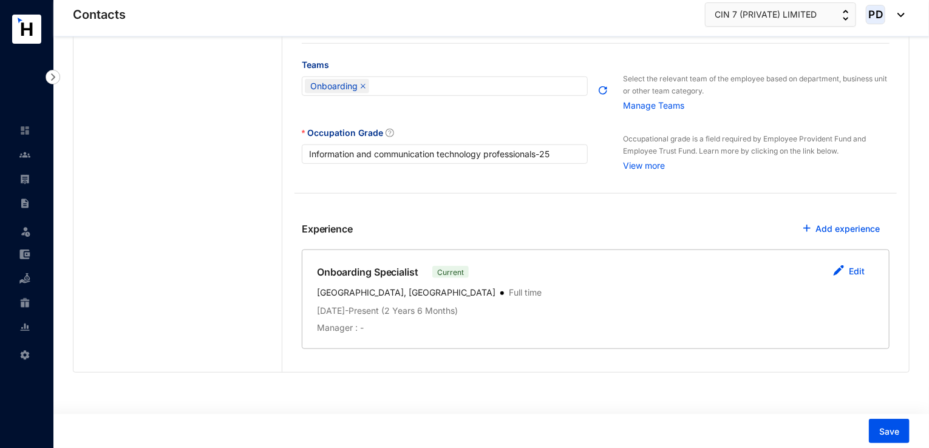
scroll to position [440, 0]
click at [857, 273] on link "Edit" at bounding box center [857, 271] width 16 height 10
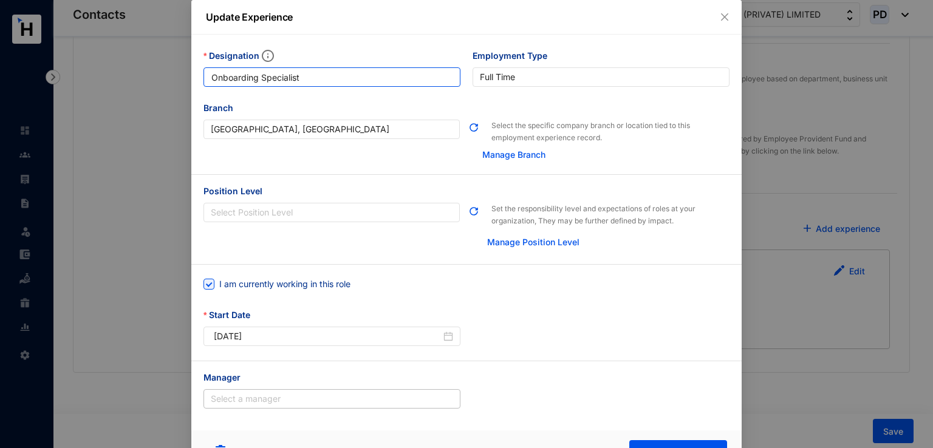
drag, startPoint x: 323, startPoint y: 81, endPoint x: 154, endPoint y: 70, distance: 169.8
click at [163, 68] on div "Update Experience Designation Onboarding Specialist Employment Type [DEMOGRAPHI…" at bounding box center [466, 224] width 933 height 448
paste input "Senior"
type input "Senior Onboarding Specialist"
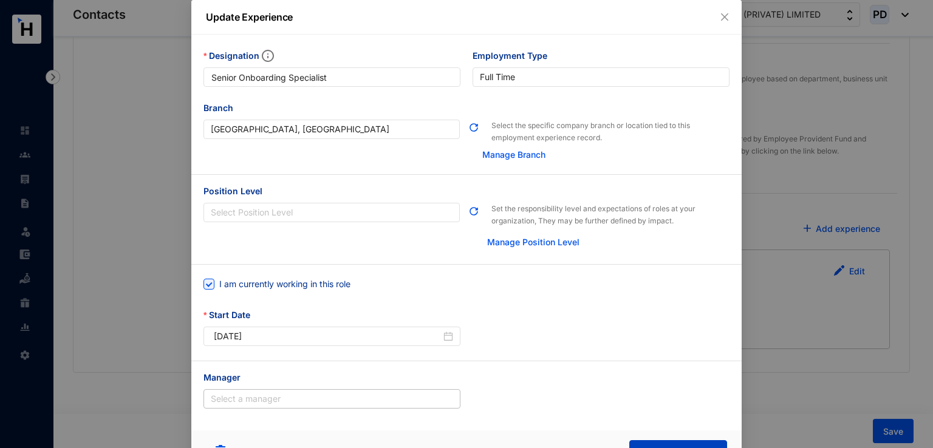
click at [692, 443] on button "Update Experience" at bounding box center [678, 452] width 98 height 24
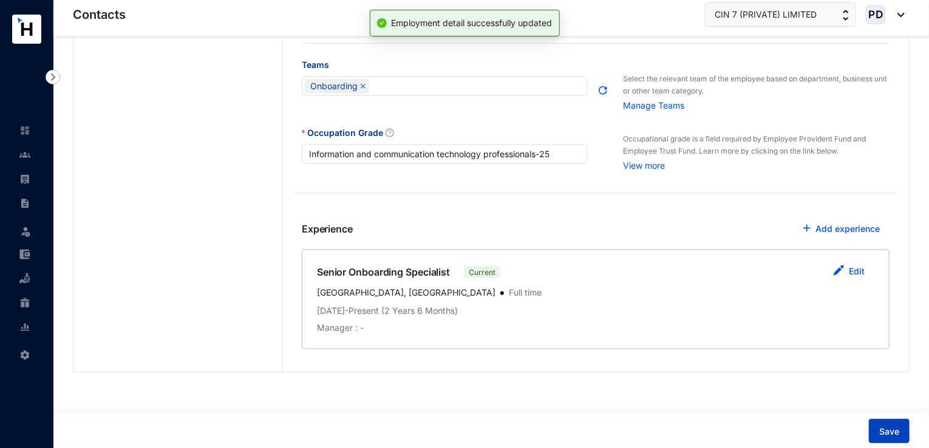
click at [900, 433] on button "Save" at bounding box center [889, 431] width 41 height 24
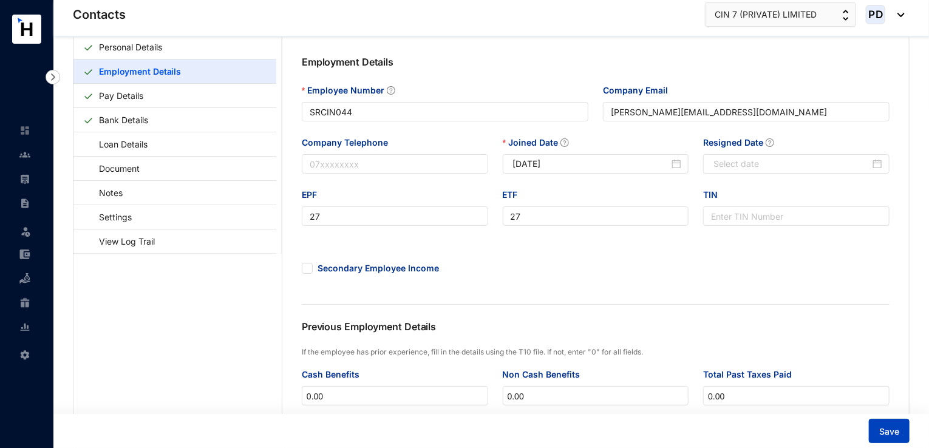
scroll to position [0, 0]
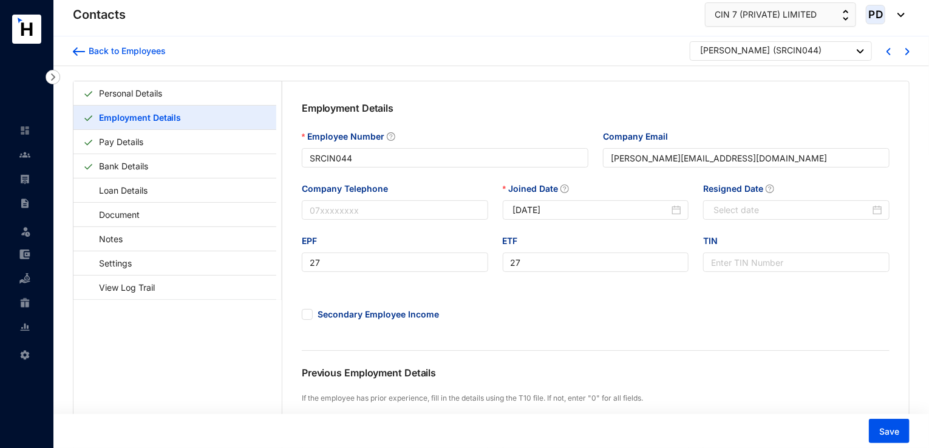
click at [858, 52] on img at bounding box center [860, 51] width 7 height 4
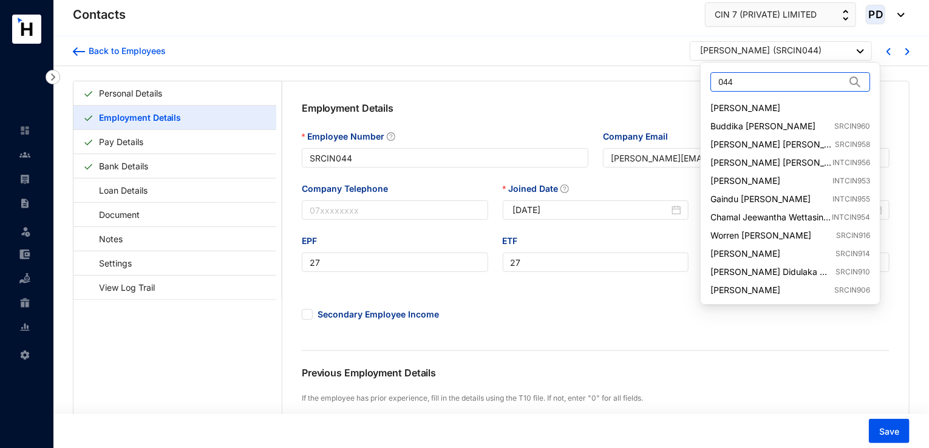
click at [757, 78] on input "044" at bounding box center [782, 82] width 127 height 18
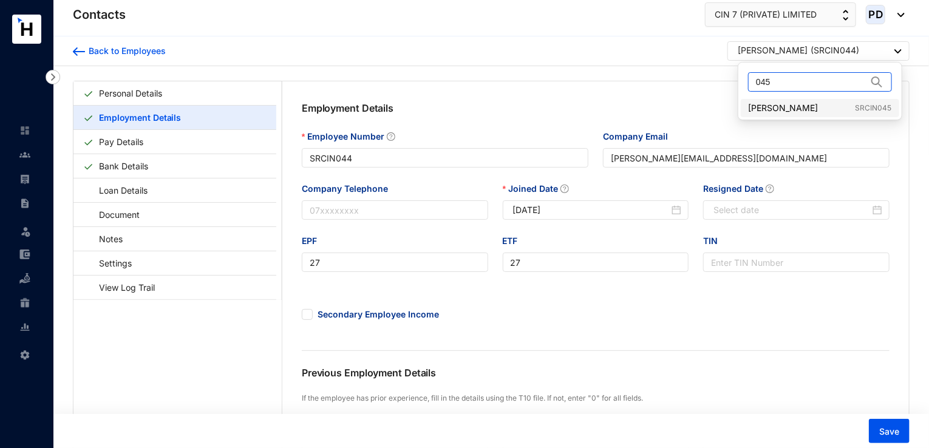
type input "045"
click at [777, 107] on link "[PERSON_NAME] SRCIN045" at bounding box center [819, 108] width 143 height 12
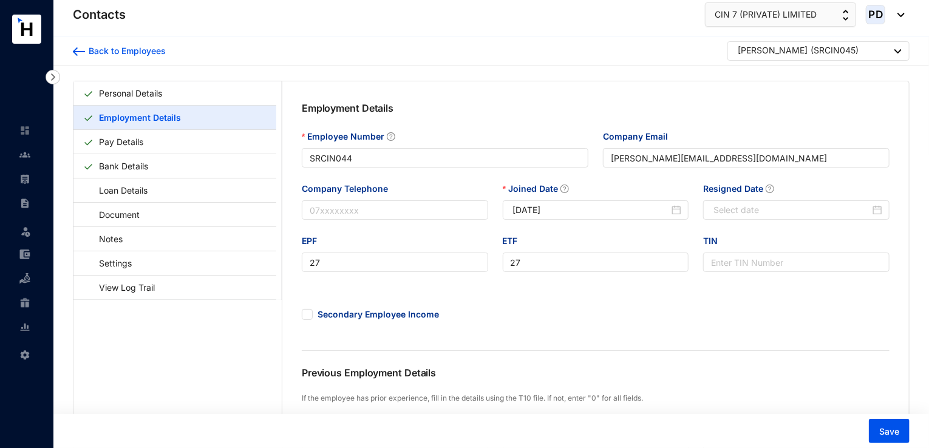
type input "SRCIN045"
type input "[PERSON_NAME][EMAIL_ADDRESS][PERSON_NAME][DOMAIN_NAME]"
type input "29"
type input "[DATE]"
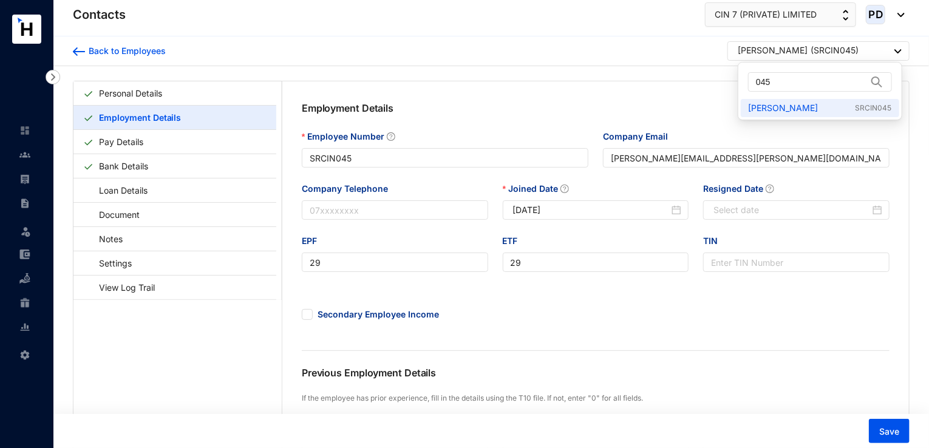
click at [898, 54] on div at bounding box center [898, 51] width 7 height 16
click at [807, 88] on input "045" at bounding box center [811, 82] width 111 height 18
type input "046"
click at [807, 106] on link "Perumbadage Indeewari [PERSON_NAME] SRCIN046" at bounding box center [827, 108] width 158 height 12
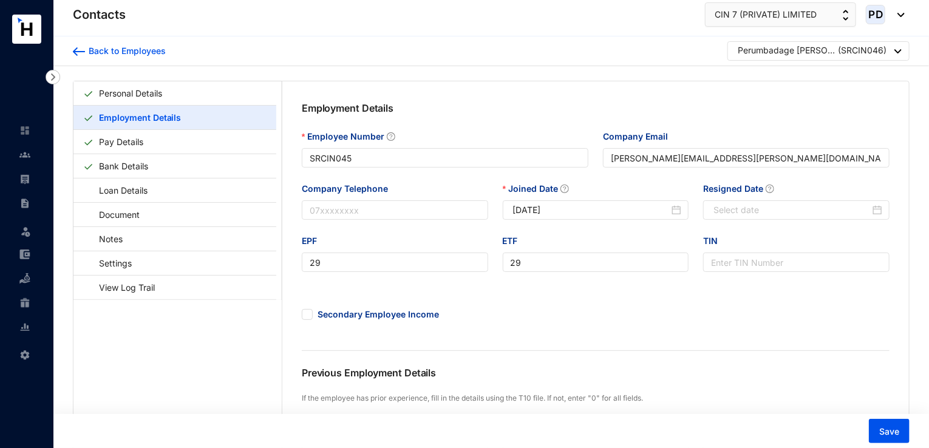
type input "SRCIN046"
type input "[EMAIL_ADDRESS][DOMAIN_NAME]"
type input "30"
type input "[DATE]"
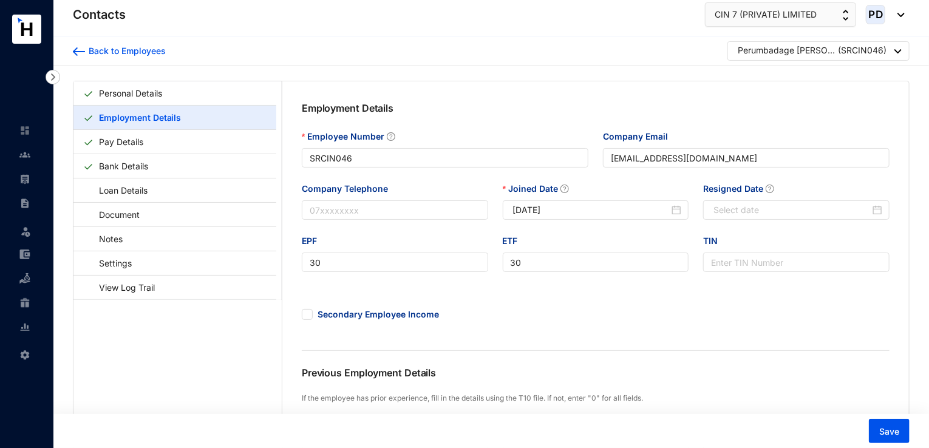
click at [904, 51] on div "Perumbadage [PERSON_NAME] ( SRCIN046 )" at bounding box center [819, 50] width 182 height 19
click at [894, 50] on div "Perumbadage [PERSON_NAME] ( SRCIN046 )" at bounding box center [820, 51] width 164 height 15
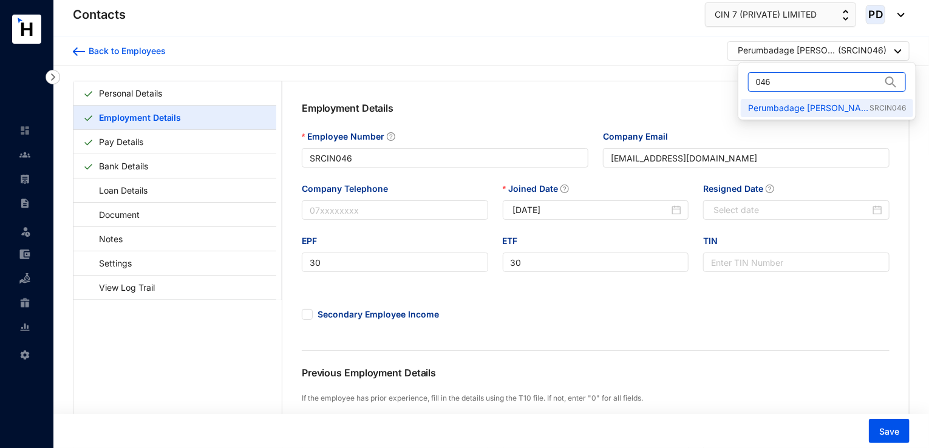
click at [819, 84] on input "046" at bounding box center [818, 82] width 125 height 18
type input "047"
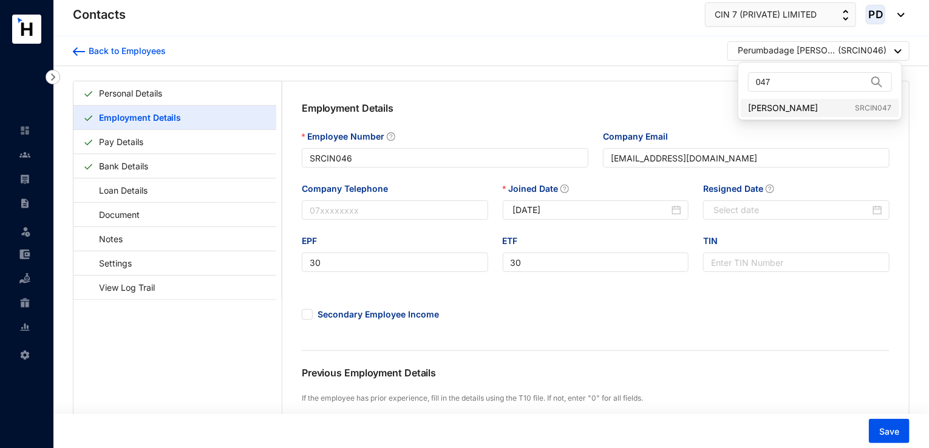
click at [793, 110] on link "[PERSON_NAME] SRCIN047" at bounding box center [819, 108] width 143 height 12
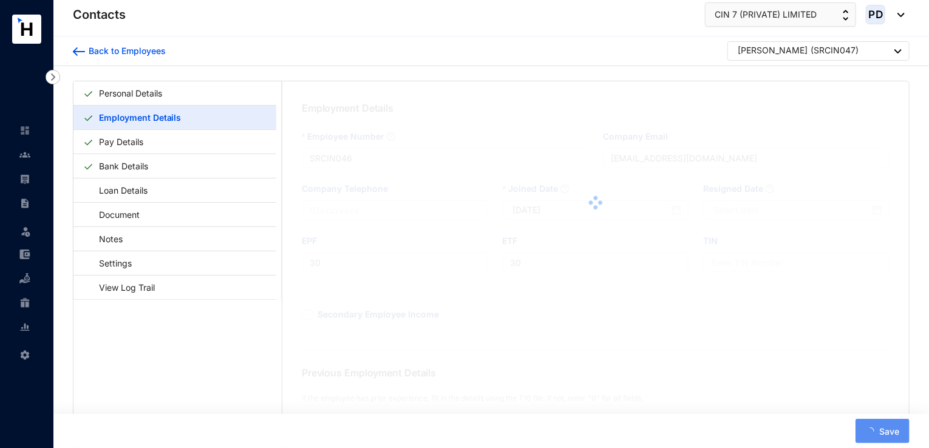
type input "SRCIN047"
type input "[EMAIL_ADDRESS][PERSON_NAME][DOMAIN_NAME]"
type input "31"
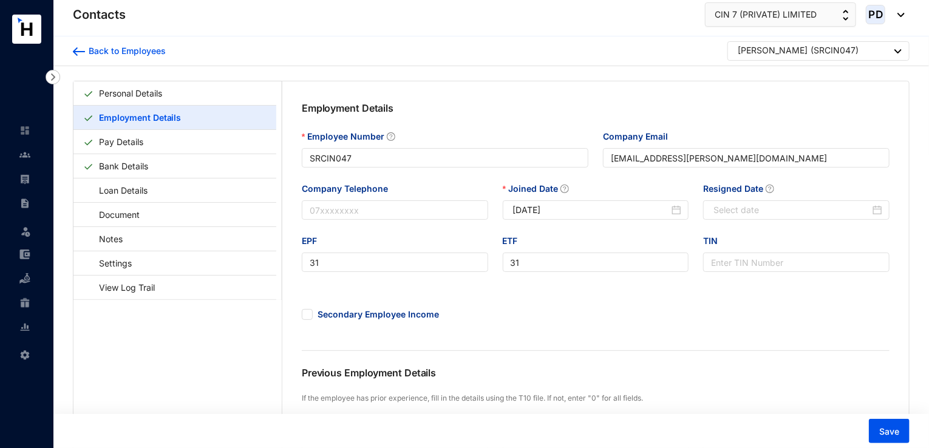
type input "[DATE]"
click at [871, 56] on div "[PERSON_NAME] ( SRCIN047 )" at bounding box center [820, 51] width 164 height 15
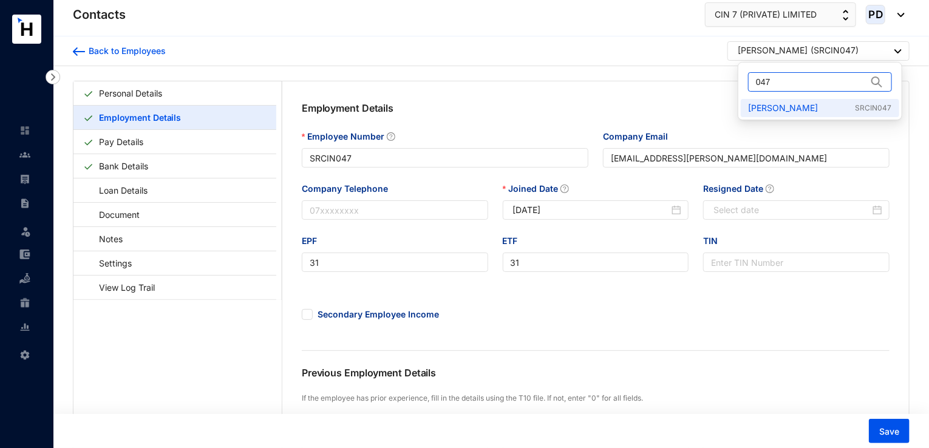
click at [785, 84] on input "047" at bounding box center [811, 82] width 111 height 18
type input "052"
click at [799, 110] on link "[PERSON_NAME] SRCIN052" at bounding box center [819, 108] width 143 height 12
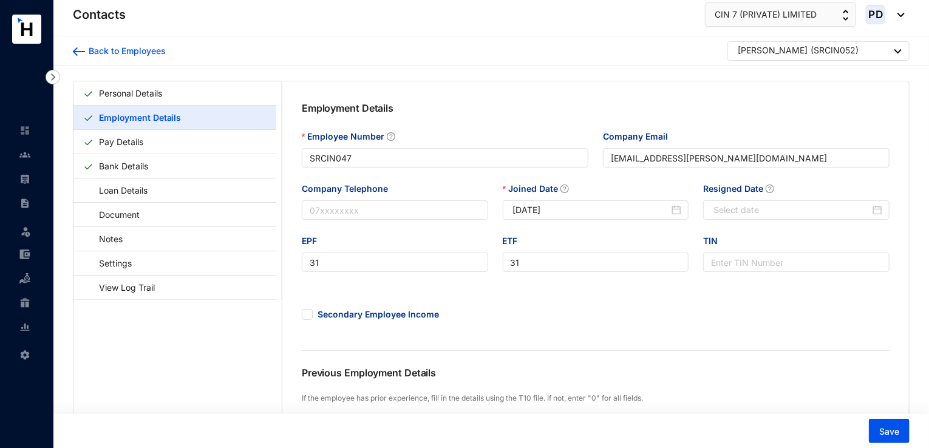
type input "SRCIN052"
type input "[PERSON_NAME][EMAIL_ADDRESS][PERSON_NAME][DOMAIN_NAME]"
type input "36"
type input "[DATE]"
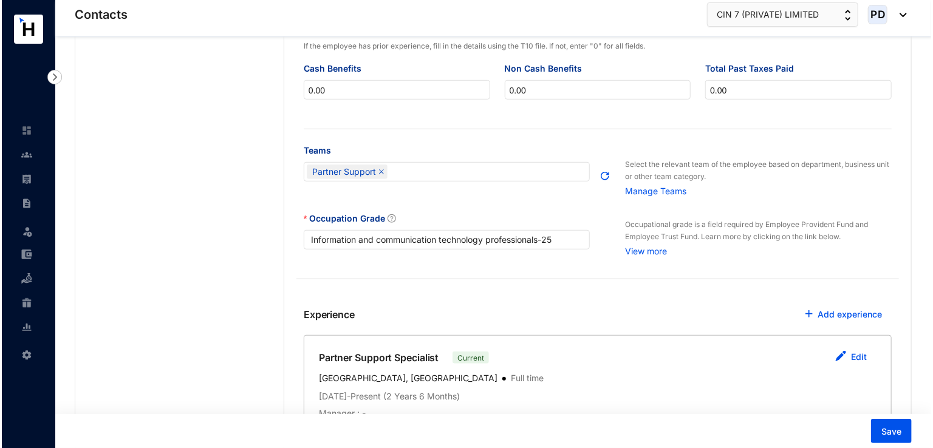
scroll to position [440, 0]
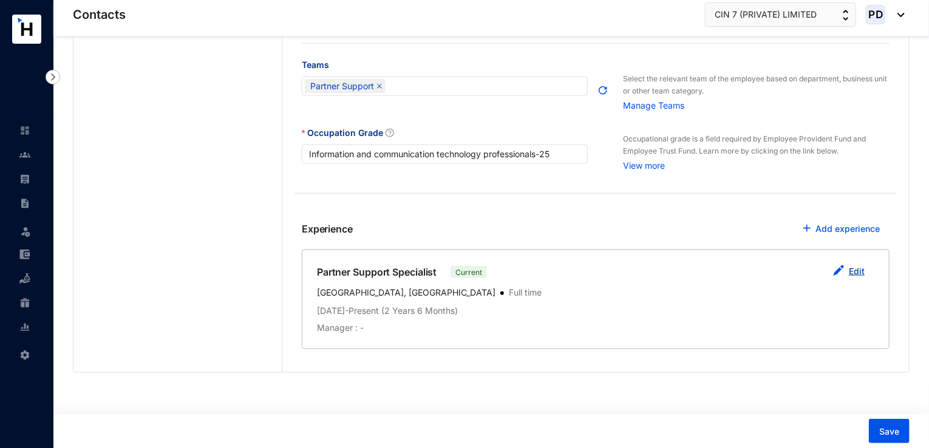
click at [849, 270] on button "Edit" at bounding box center [849, 272] width 51 height 24
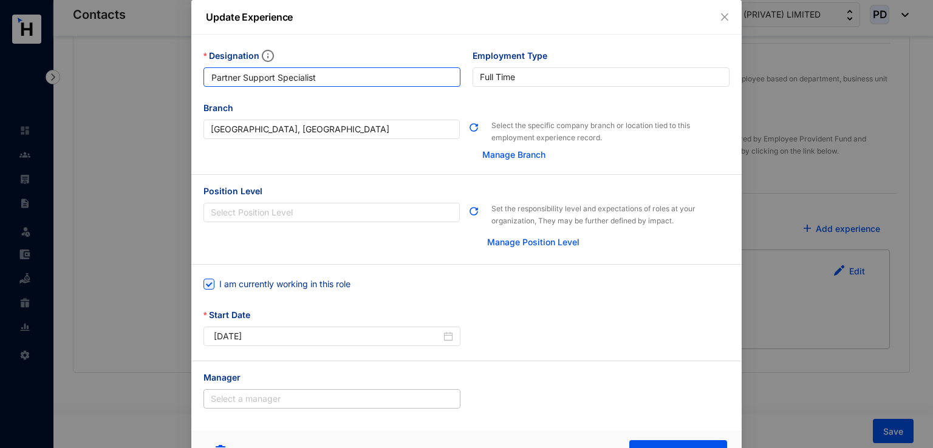
click at [332, 80] on input "Partner Support Specialist" at bounding box center [331, 76] width 257 height 19
drag, startPoint x: 323, startPoint y: 81, endPoint x: 168, endPoint y: 72, distance: 155.1
click at [168, 72] on div "Update Experience Designation Partner Support Specialist Employment Type [DEMOG…" at bounding box center [466, 224] width 933 height 448
paste input "Senior Partner Premium"
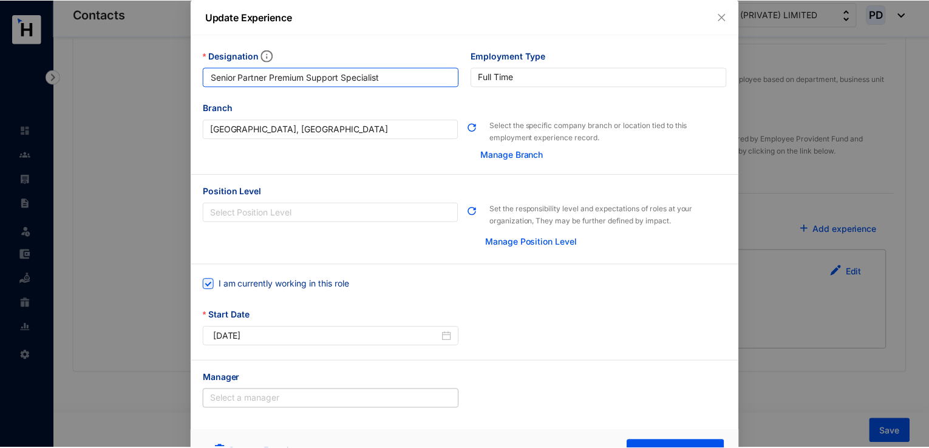
scroll to position [28, 0]
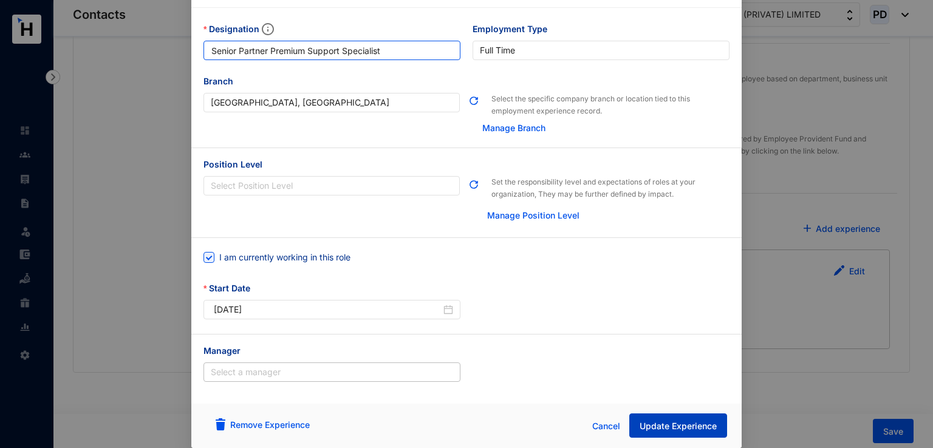
type input "Senior Partner Premium Support Specialist"
click at [666, 425] on span "Update Experience" at bounding box center [678, 426] width 77 height 12
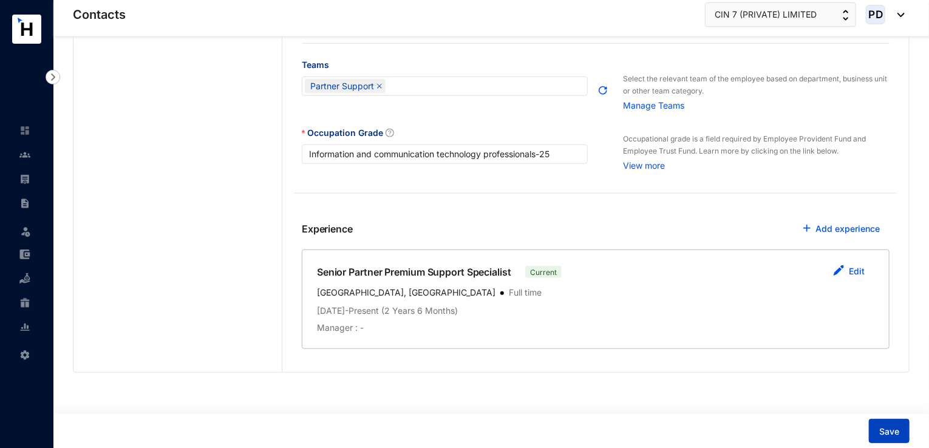
click at [885, 425] on button "Save" at bounding box center [889, 431] width 41 height 24
click at [879, 421] on button "Save" at bounding box center [889, 431] width 41 height 24
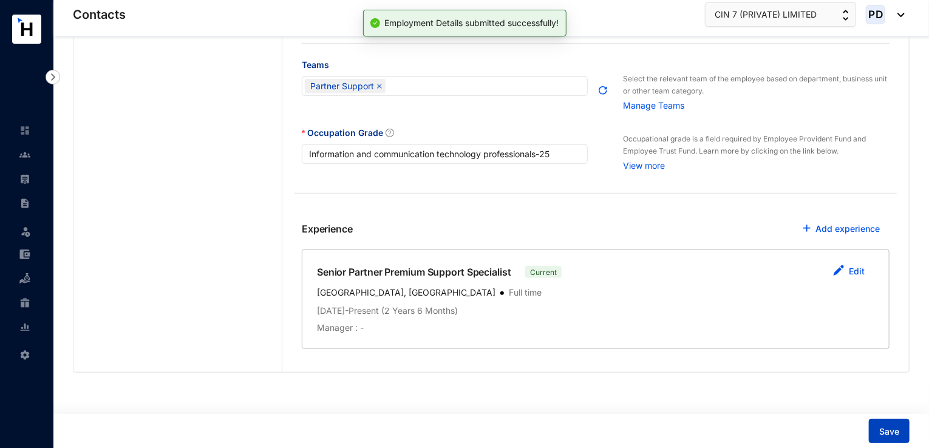
scroll to position [0, 0]
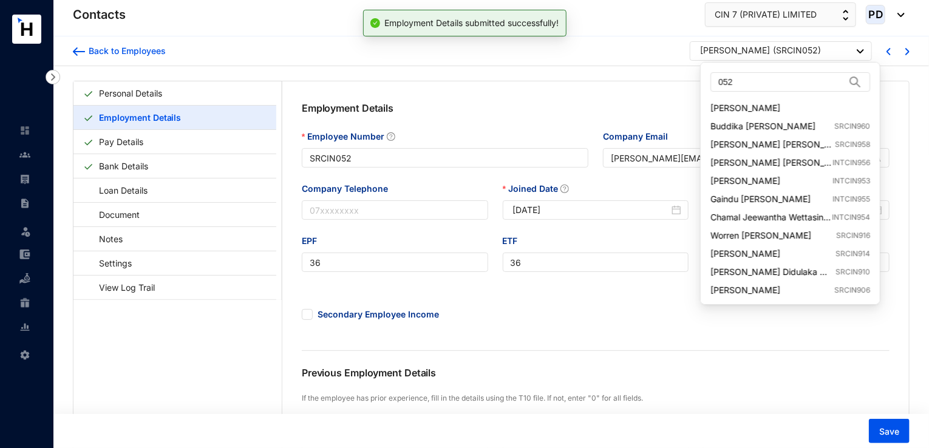
click at [862, 52] on img at bounding box center [860, 51] width 7 height 4
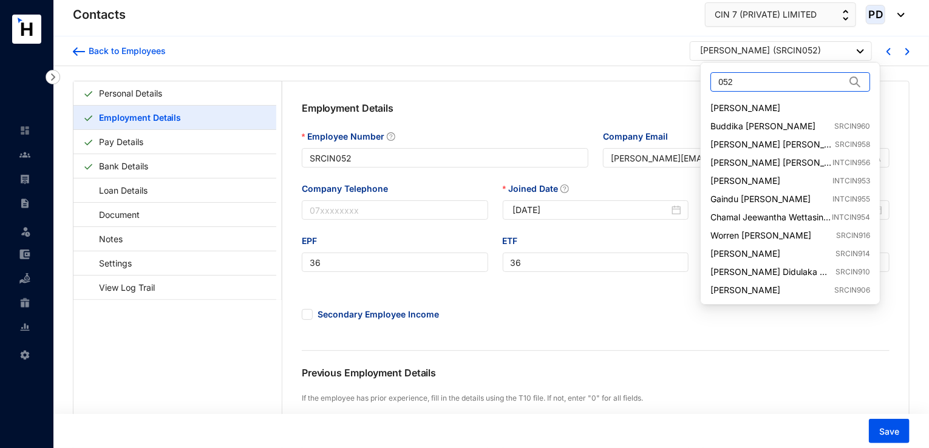
click at [761, 80] on input "052" at bounding box center [782, 82] width 127 height 18
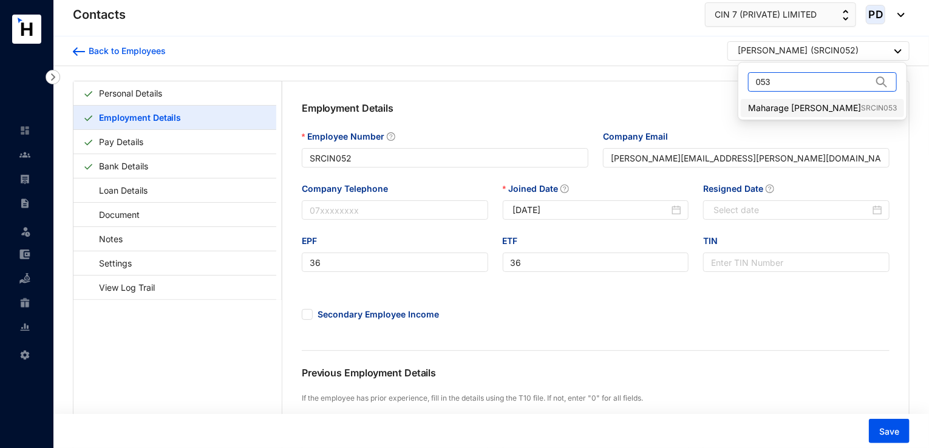
type input "053"
click at [816, 103] on link "Maharage [PERSON_NAME] SRCIN053" at bounding box center [822, 108] width 149 height 12
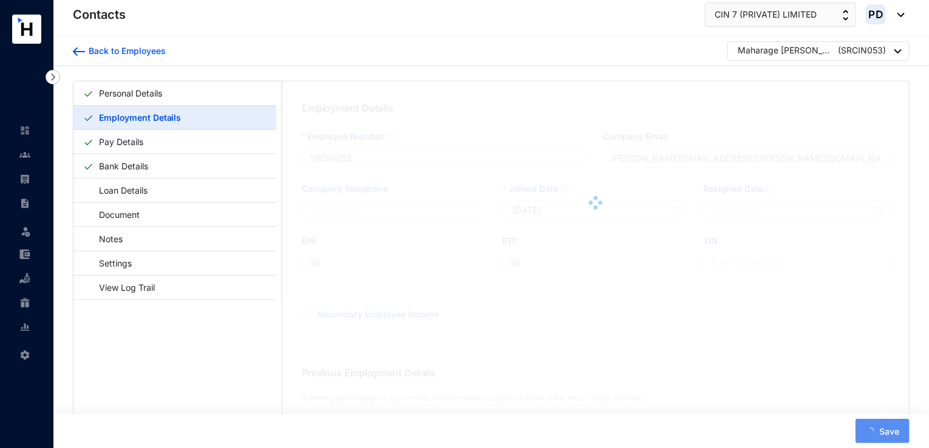
type input "SRCIN053"
type input "[EMAIL_ADDRESS][DOMAIN_NAME]"
type input "38"
type input "[DATE]"
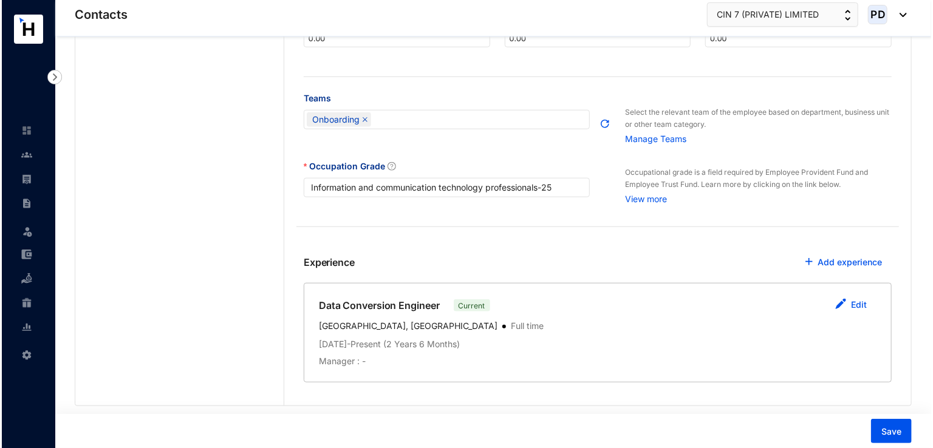
scroll to position [440, 0]
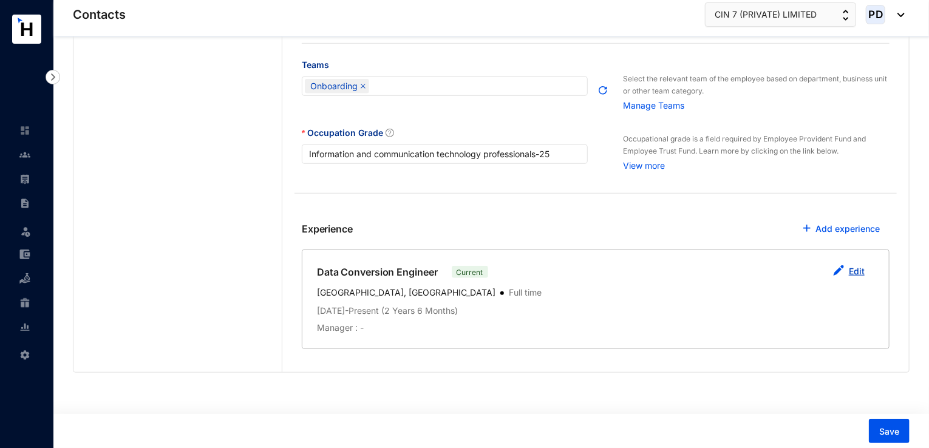
click at [856, 271] on link "Edit" at bounding box center [857, 271] width 16 height 10
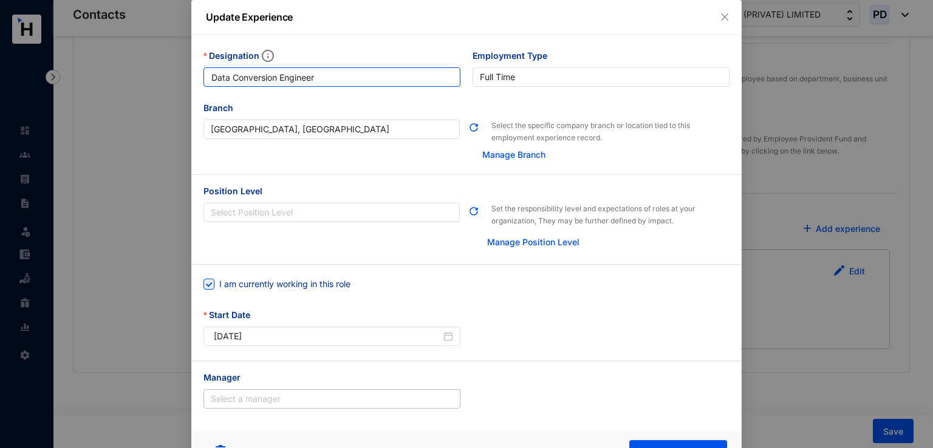
drag, startPoint x: 316, startPoint y: 76, endPoint x: 149, endPoint y: 74, distance: 167.0
click at [149, 74] on div "Update Experience Designation Data Conversion Engineer Employment Type [DEMOGRA…" at bounding box center [466, 224] width 933 height 448
paste input "Senior Data Integrat"
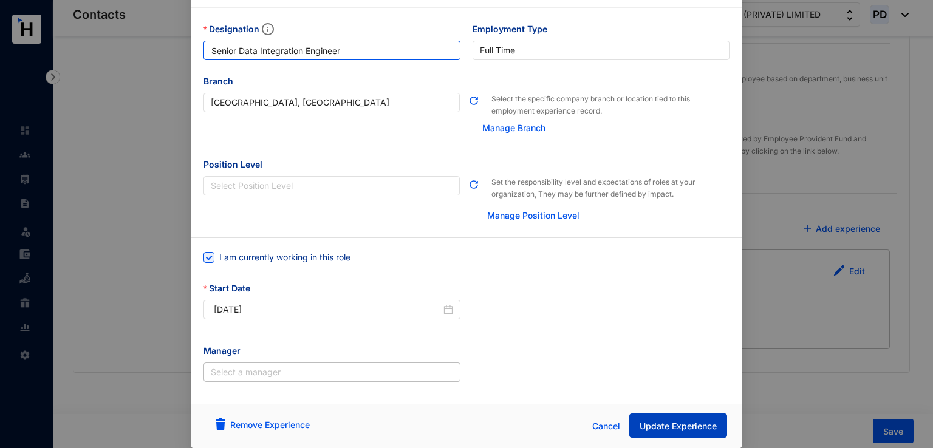
type input "Senior Data Integration Engineer"
click at [666, 425] on span "Update Experience" at bounding box center [678, 426] width 77 height 12
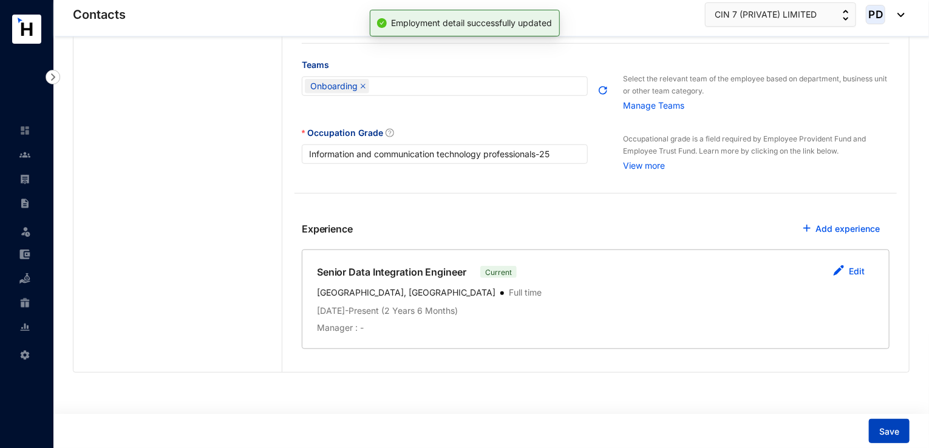
click at [892, 433] on span "Save" at bounding box center [889, 432] width 20 height 12
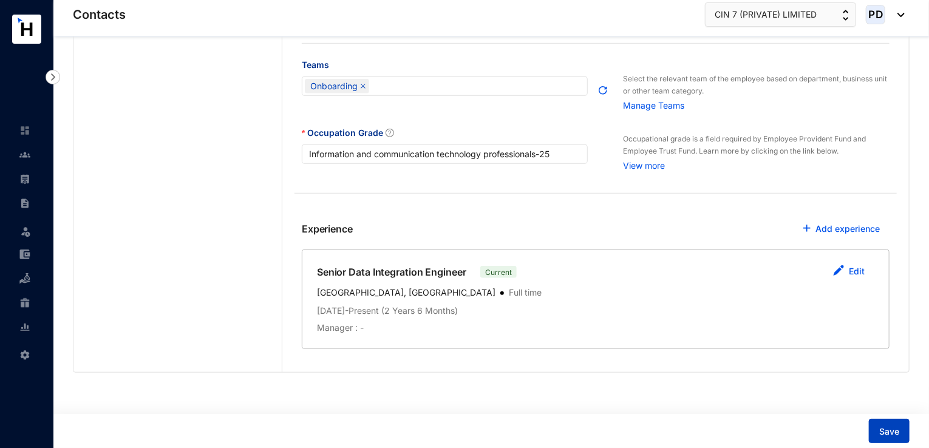
scroll to position [0, 0]
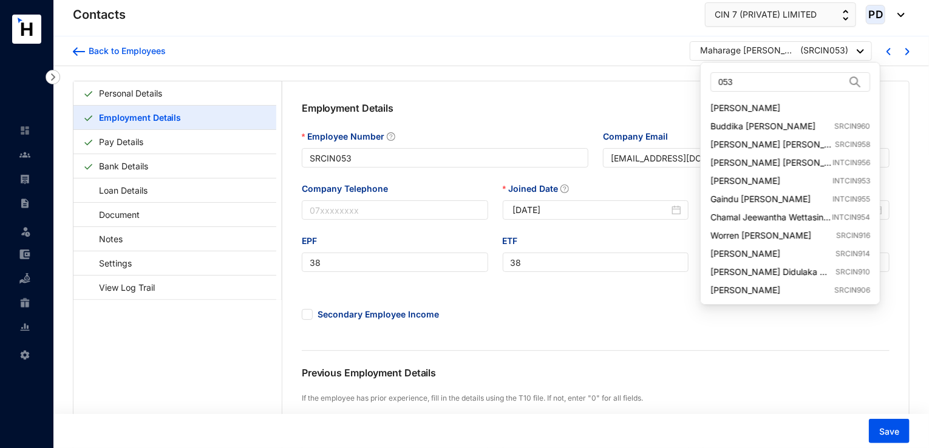
click at [847, 54] on p "( SRCIN053 )" at bounding box center [825, 51] width 48 height 15
click at [775, 81] on input "053" at bounding box center [782, 82] width 127 height 18
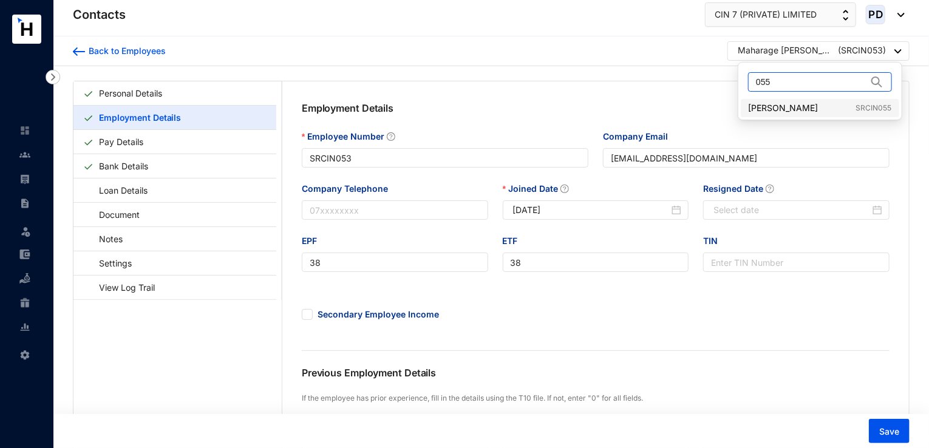
type input "055"
click at [797, 108] on link "[PERSON_NAME] SRCIN055" at bounding box center [819, 108] width 143 height 12
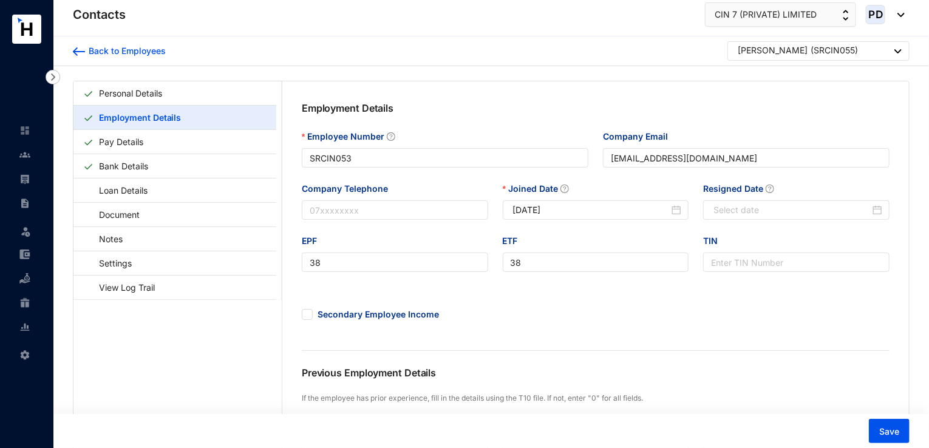
type input "SRCIN055"
type input "[EMAIL_ADDRESS][DOMAIN_NAME]"
type input "37"
type input "[DATE]"
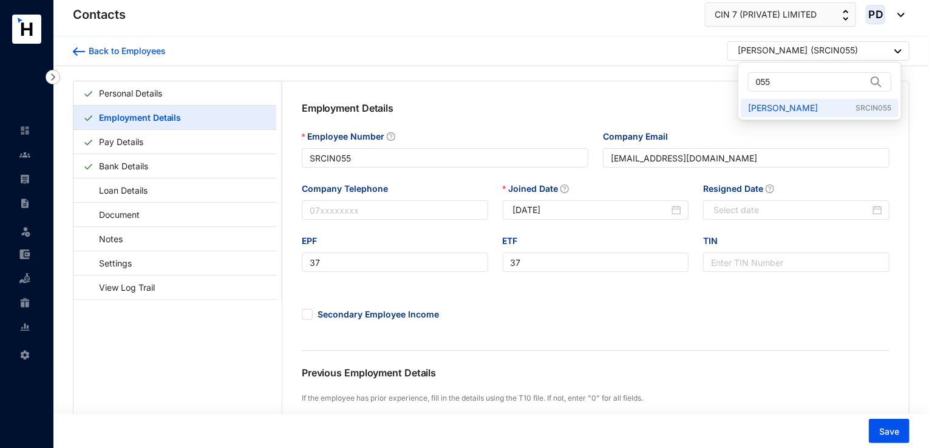
click at [900, 52] on img at bounding box center [898, 51] width 7 height 4
click at [812, 78] on input "055" at bounding box center [811, 82] width 111 height 18
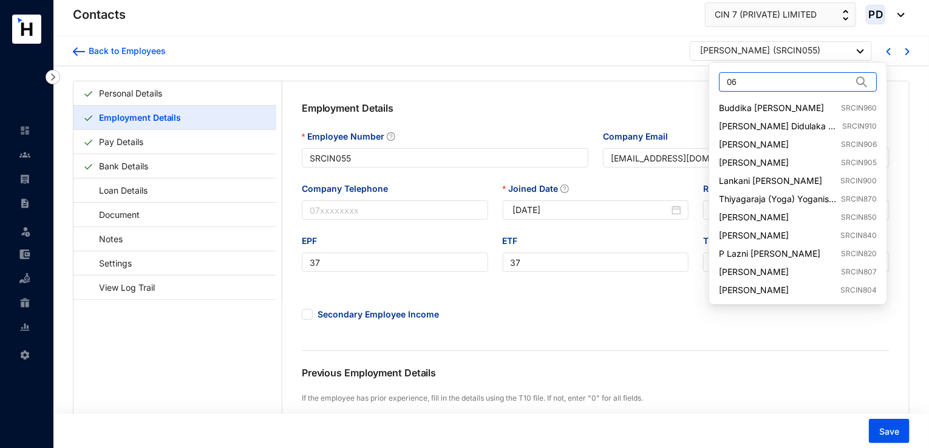
type input "060"
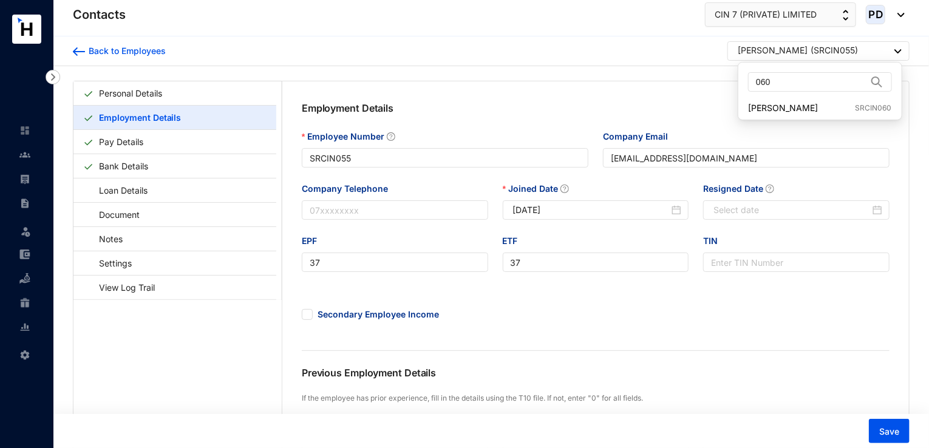
click at [896, 49] on img at bounding box center [898, 51] width 7 height 4
click at [818, 107] on link "[PERSON_NAME] SRCIN060" at bounding box center [819, 108] width 143 height 12
type input "SRCIN060"
type input "[EMAIL_ADDRESS][DOMAIN_NAME]"
type input "42"
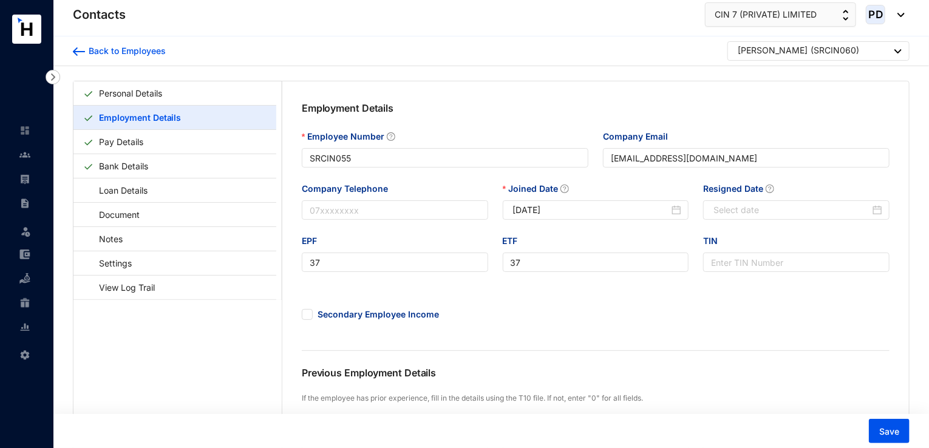
type input "42"
type input "[DATE]"
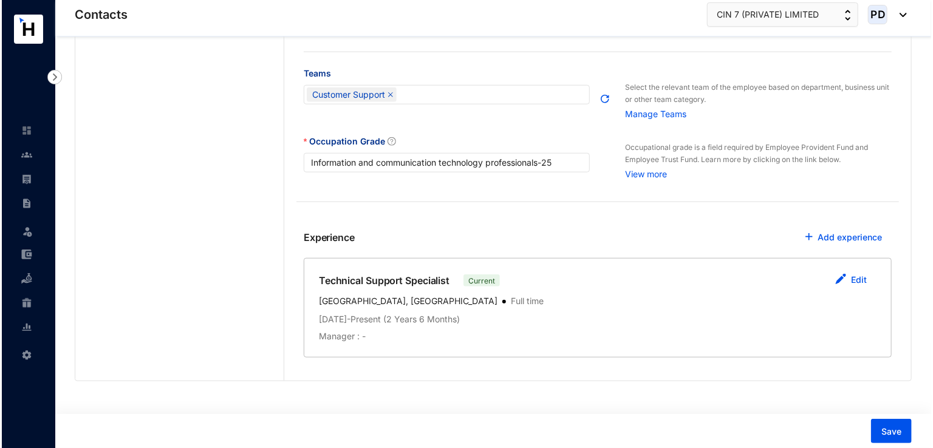
scroll to position [440, 0]
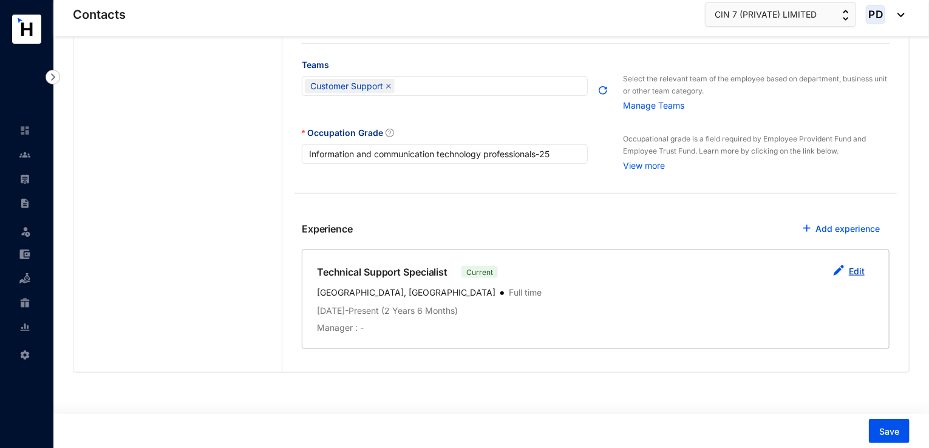
click at [860, 273] on link "Edit" at bounding box center [857, 271] width 16 height 10
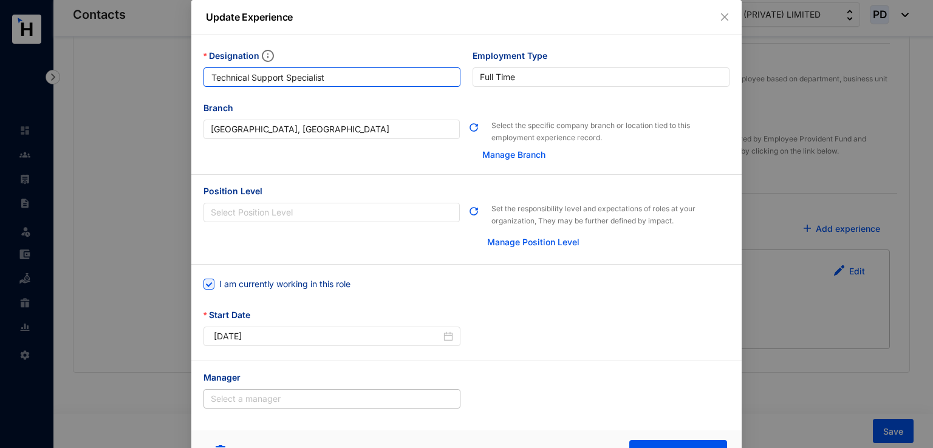
drag, startPoint x: 346, startPoint y: 77, endPoint x: 151, endPoint y: 78, distance: 195.0
click at [151, 78] on div "Update Experience Designation Technical Support Specialist Employment Type [DEM…" at bounding box center [466, 224] width 933 height 448
paste input "Senior"
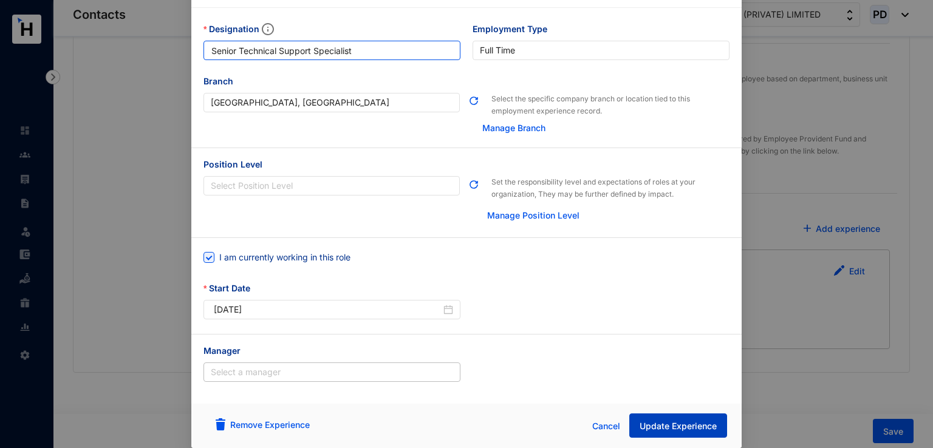
type input "Senior Technical Support Specialist"
click at [672, 423] on span "Update Experience" at bounding box center [678, 426] width 77 height 12
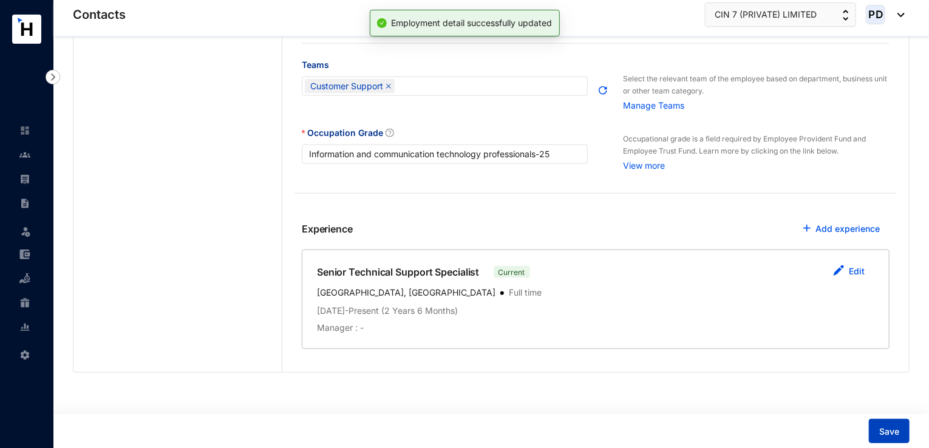
click at [891, 428] on span "Save" at bounding box center [889, 432] width 20 height 12
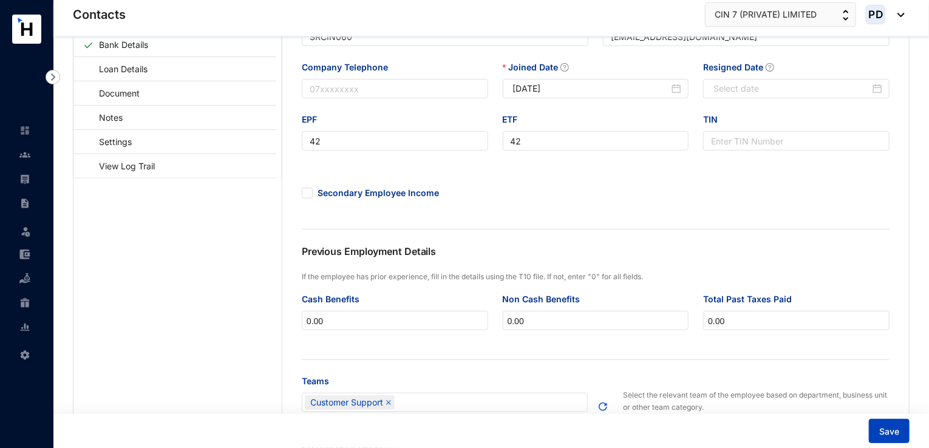
scroll to position [0, 0]
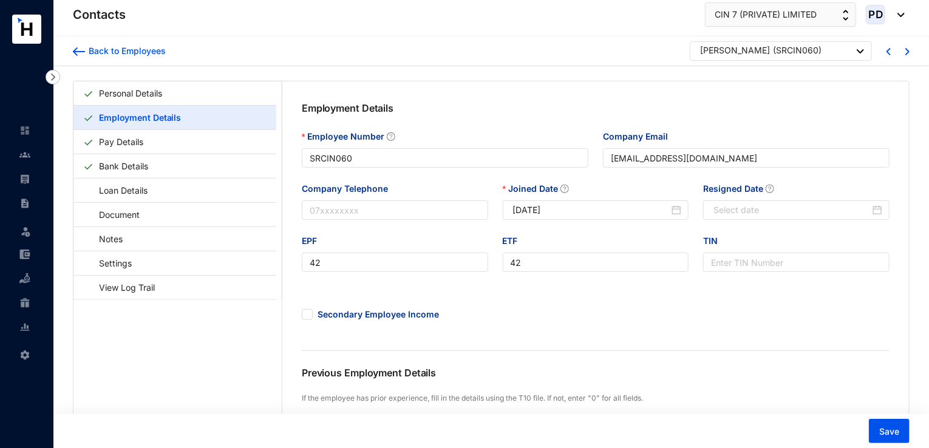
click at [865, 55] on div "[PERSON_NAME] ( SRCIN060 )" at bounding box center [781, 50] width 182 height 19
click at [862, 52] on img at bounding box center [860, 51] width 7 height 4
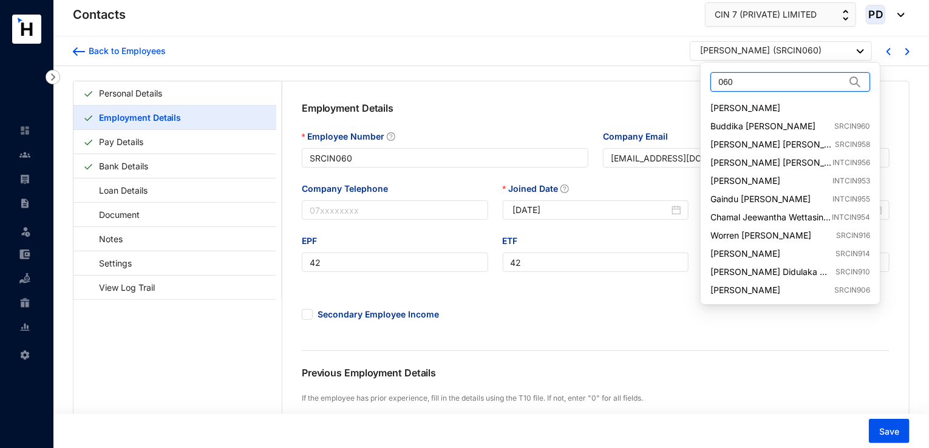
click at [762, 87] on input "060" at bounding box center [782, 82] width 127 height 18
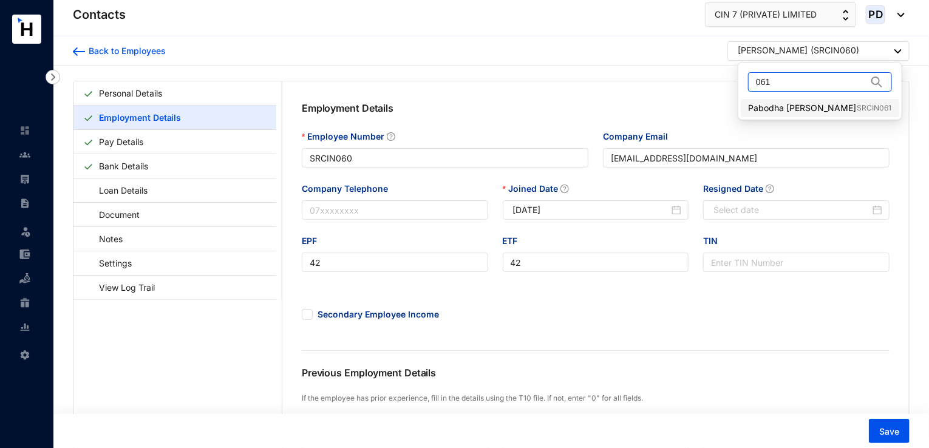
type input "061"
click at [776, 108] on link "Pabodha [PERSON_NAME] SRCIN061" at bounding box center [819, 108] width 143 height 12
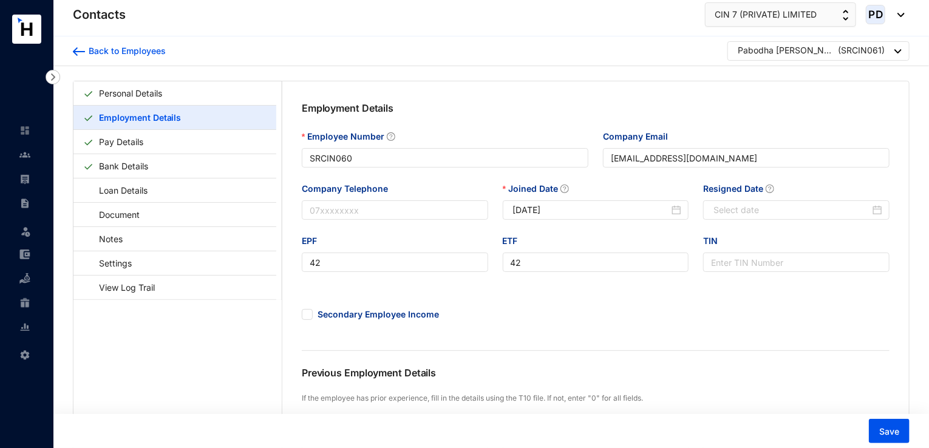
type input "SRCIN061"
type input "[EMAIL_ADDRESS][DOMAIN_NAME]"
type input "43"
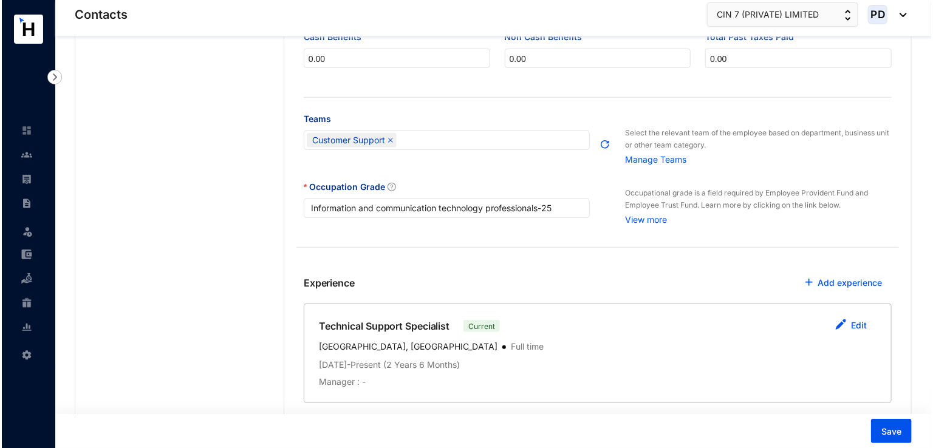
scroll to position [440, 0]
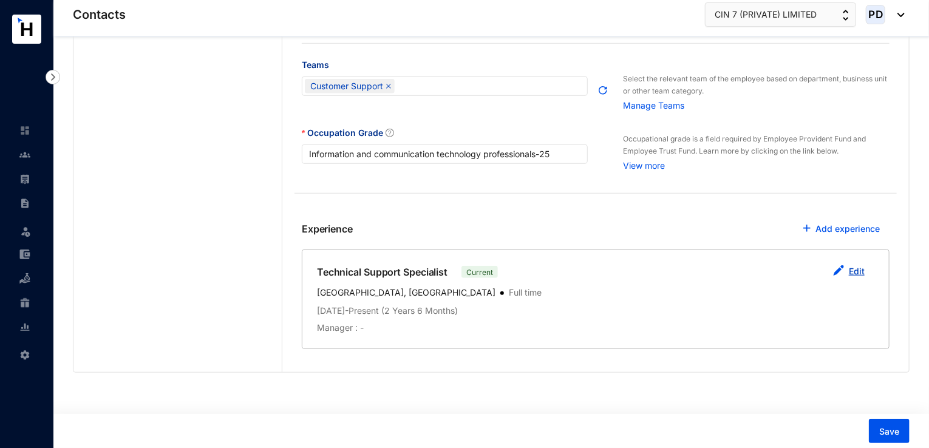
click at [840, 272] on img "button" at bounding box center [838, 270] width 11 height 11
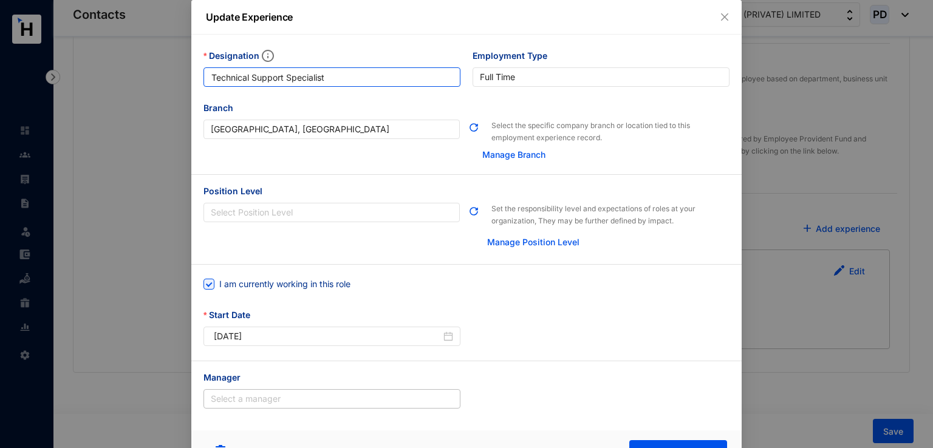
drag, startPoint x: 335, startPoint y: 75, endPoint x: 124, endPoint y: 49, distance: 212.9
click at [124, 49] on div "Update Experience Designation Technical Support Specialist Employment Type [DEM…" at bounding box center [466, 224] width 933 height 448
paste input "Senior"
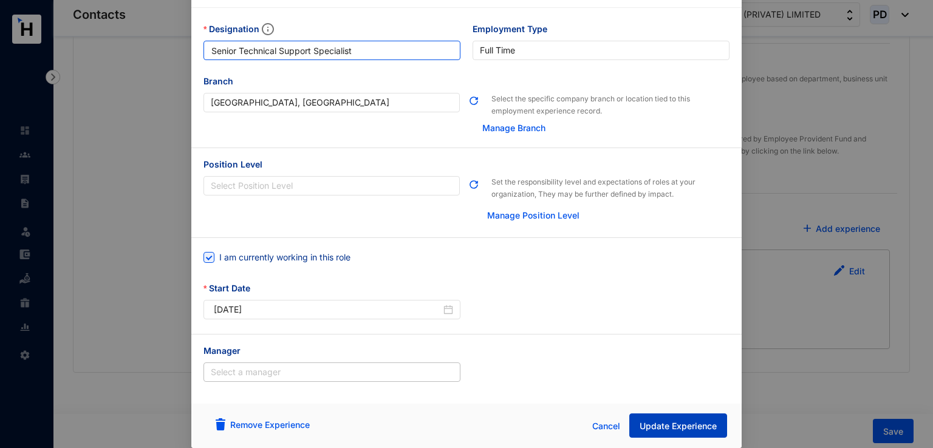
type input "Senior Technical Support Specialist"
click at [683, 423] on span "Update Experience" at bounding box center [678, 426] width 77 height 12
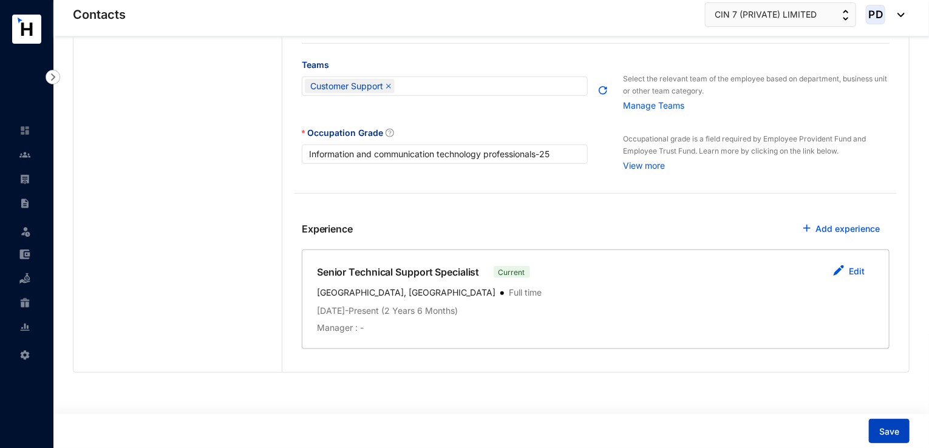
click at [894, 433] on span "Save" at bounding box center [889, 432] width 20 height 12
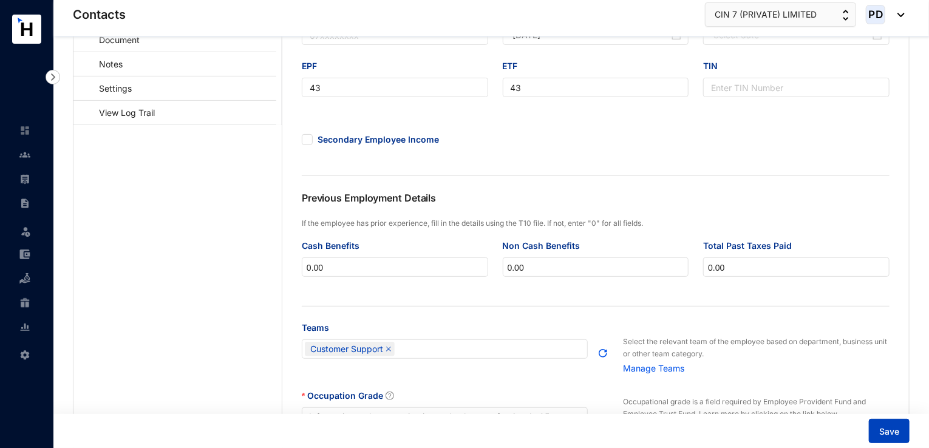
scroll to position [0, 0]
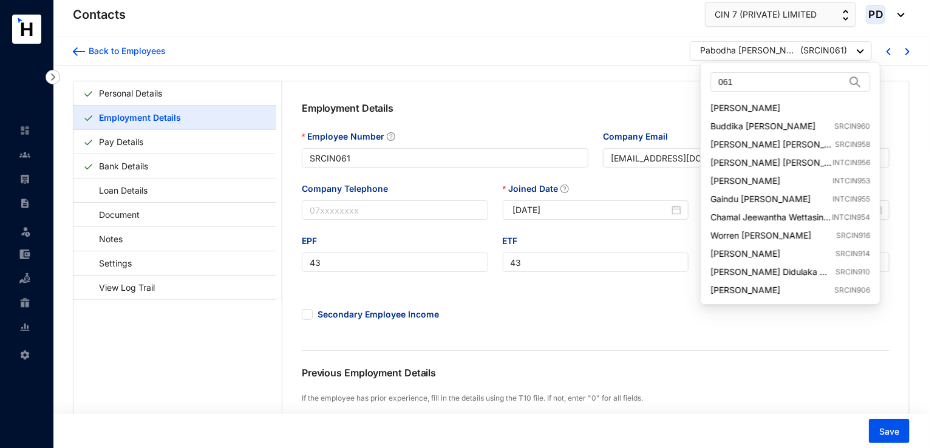
click at [858, 56] on div at bounding box center [860, 51] width 7 height 16
drag, startPoint x: 757, startPoint y: 82, endPoint x: 671, endPoint y: 98, distance: 88.3
click at [671, 98] on body "Contacts Leave Settings Contacts CIN 7 (PRIVATE) LIMITED PD Back to Employees P…" at bounding box center [464, 224] width 929 height 448
click at [861, 50] on img at bounding box center [860, 51] width 7 height 4
click at [787, 89] on input "061" at bounding box center [782, 82] width 127 height 18
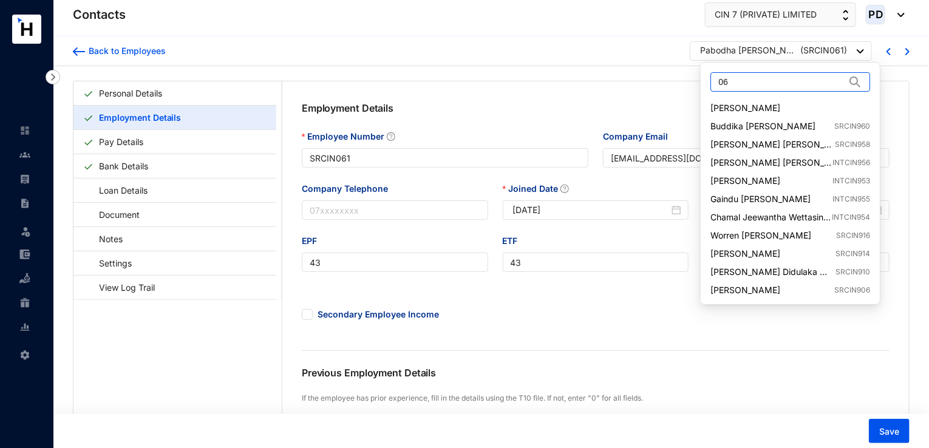
type input "0"
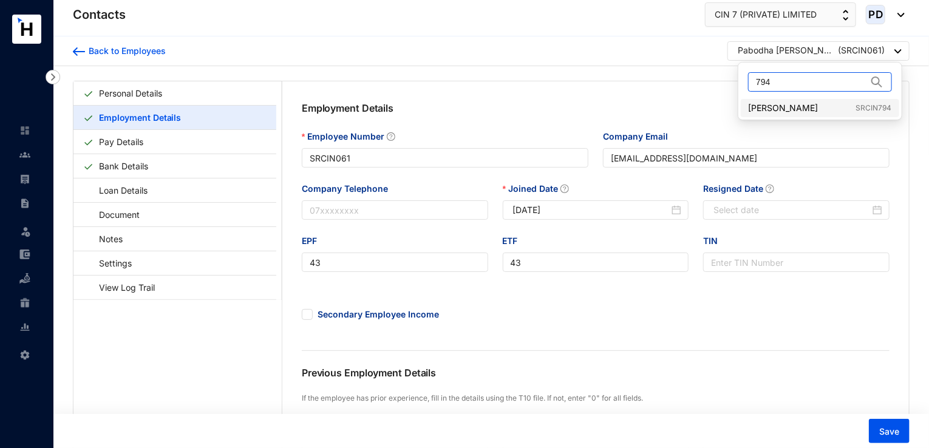
type input "794"
click at [836, 104] on link "[PERSON_NAME] SRCIN794" at bounding box center [819, 108] width 143 height 12
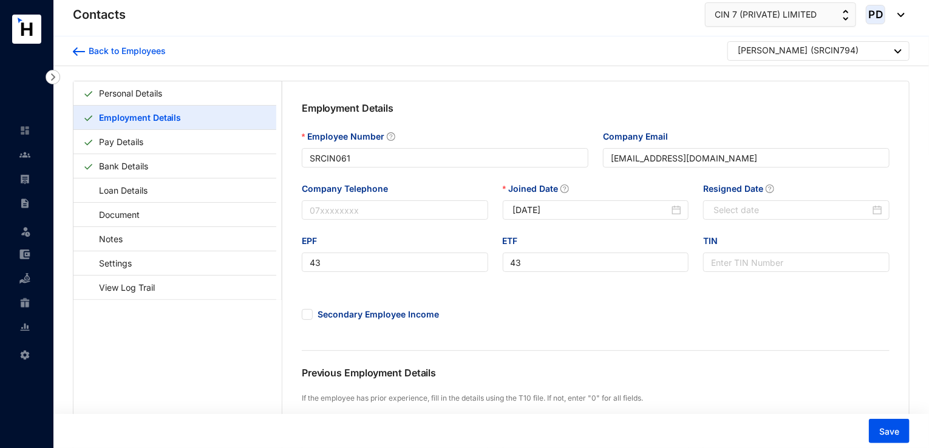
type input "SRCIN794"
type input "[EMAIL_ADDRESS][DOMAIN_NAME]"
type input "44"
type input "[DATE]"
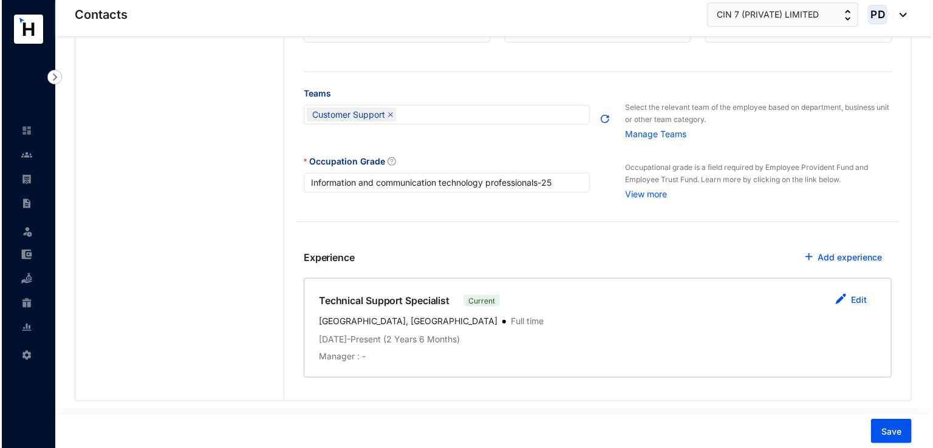
scroll to position [440, 0]
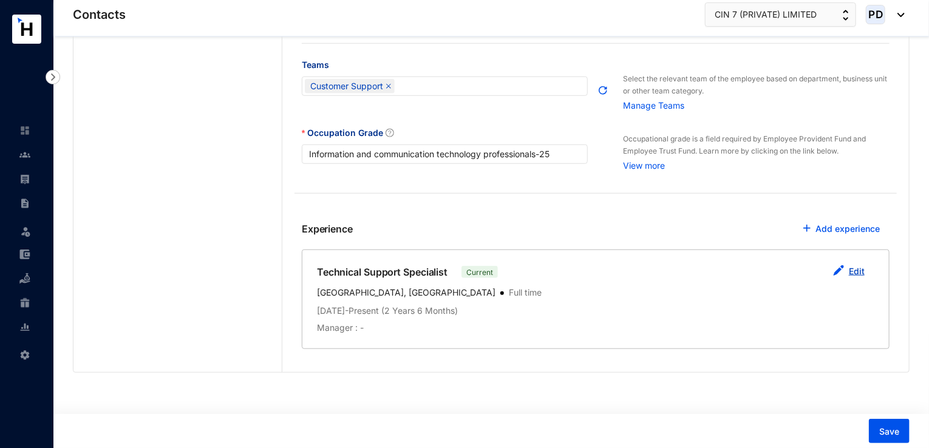
click at [844, 270] on img "button" at bounding box center [838, 270] width 11 height 11
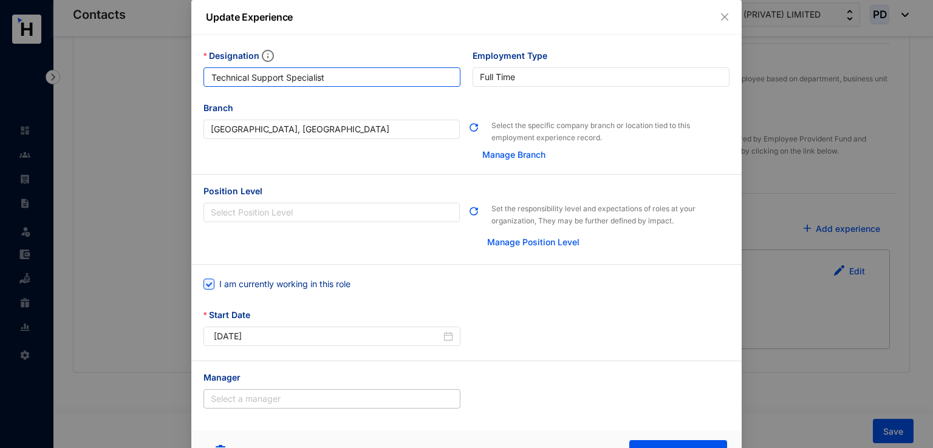
drag, startPoint x: 336, startPoint y: 80, endPoint x: 149, endPoint y: 83, distance: 187.1
click at [149, 83] on div "Update Experience Designation Technical Support Specialist Employment Type [DEM…" at bounding box center [466, 224] width 933 height 448
paste input "Partner Premium"
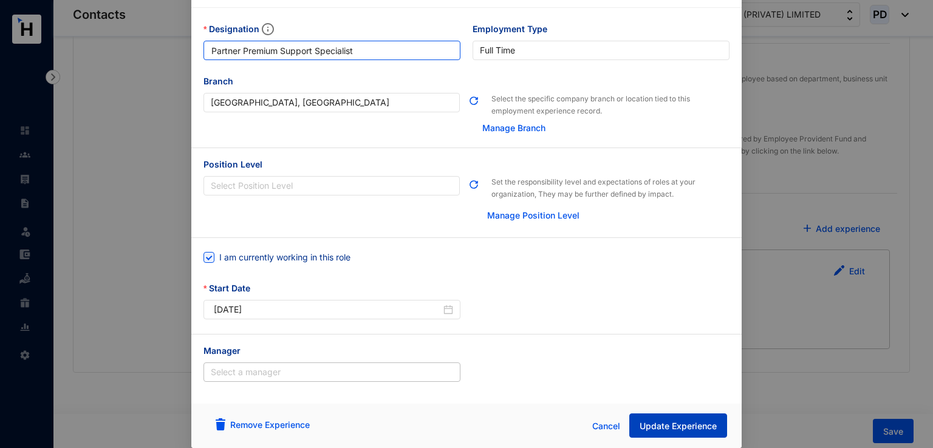
type input "Partner Premium Support Specialist"
click at [650, 426] on span "Update Experience" at bounding box center [678, 426] width 77 height 12
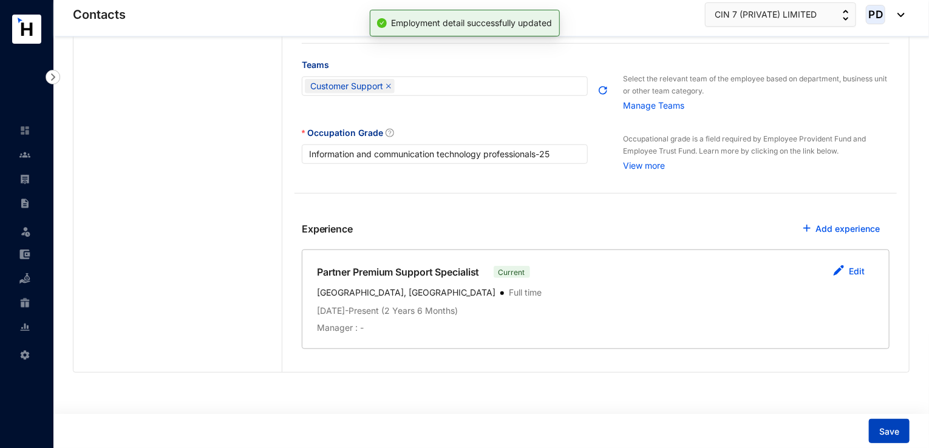
click at [890, 432] on span "Save" at bounding box center [889, 432] width 20 height 12
